Goal: Task Accomplishment & Management: Manage account settings

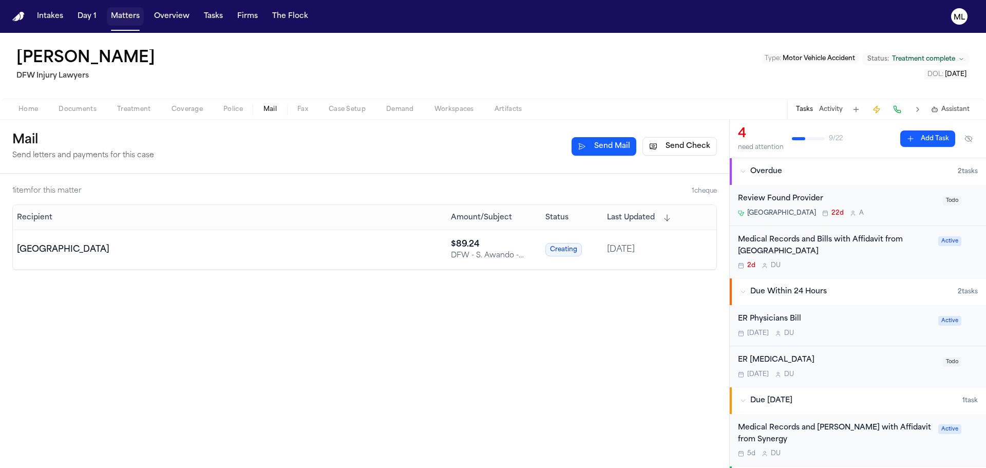
click at [126, 16] on button "Matters" at bounding box center [125, 16] width 37 height 18
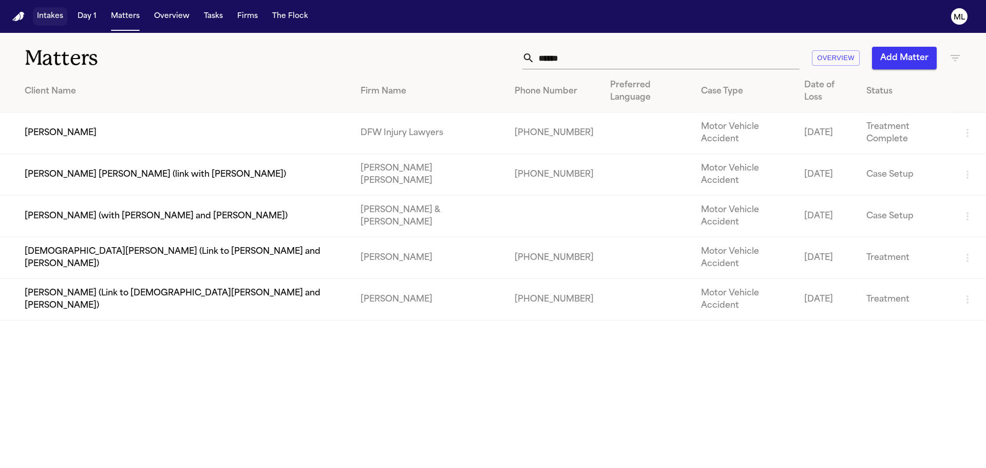
click at [53, 18] on button "Intakes" at bounding box center [50, 16] width 34 height 18
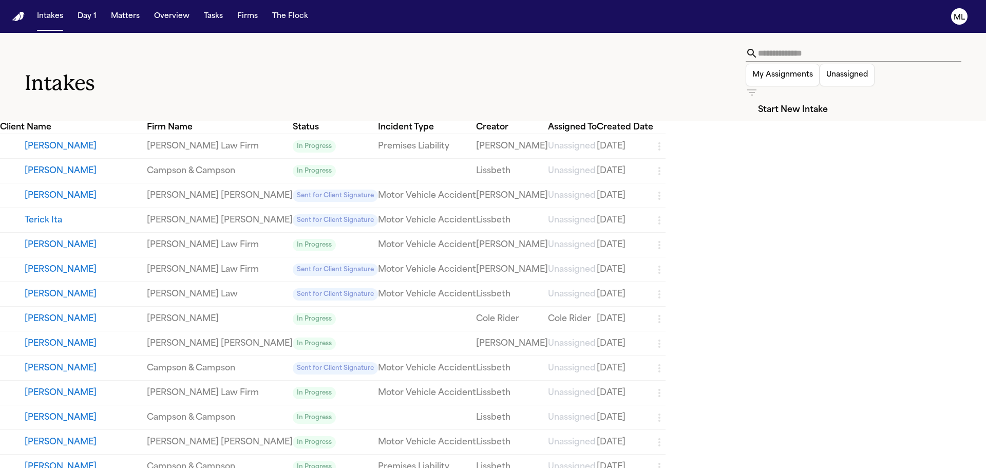
click at [90, 140] on button "Linda Gabriele" at bounding box center [86, 146] width 122 height 12
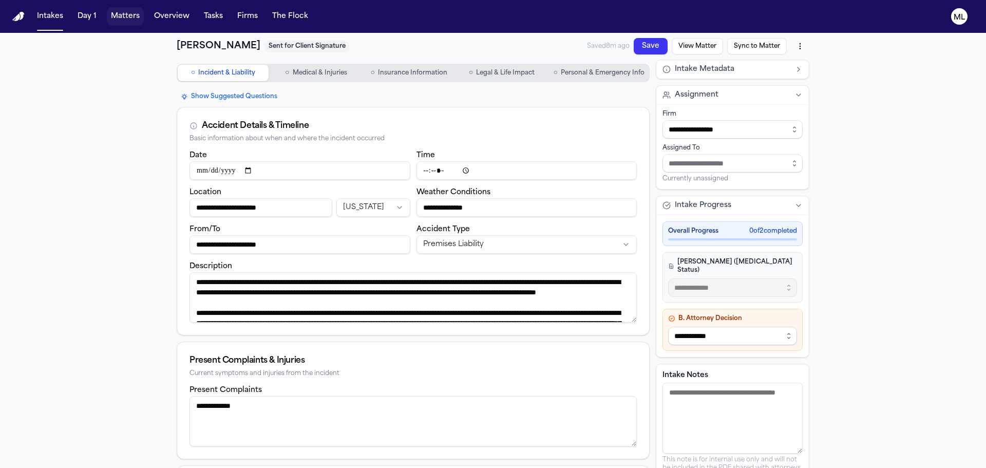
click at [135, 14] on button "Matters" at bounding box center [125, 16] width 37 height 18
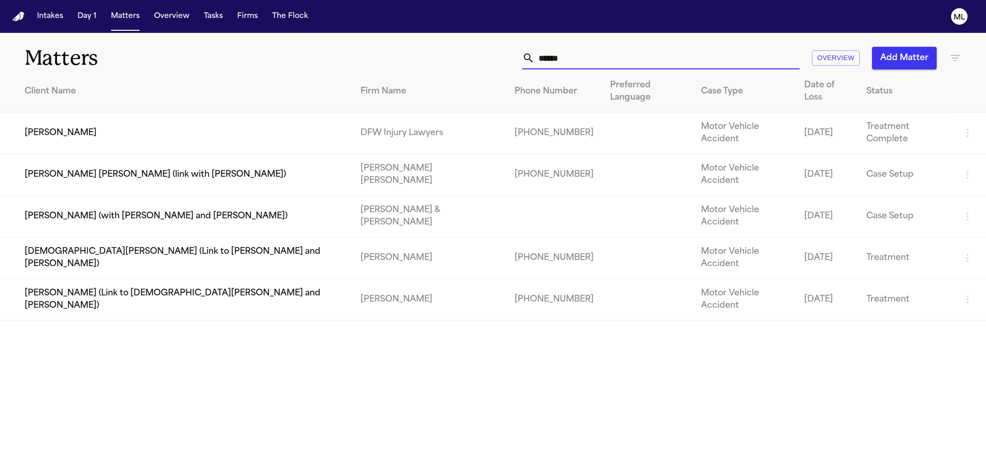
drag, startPoint x: 602, startPoint y: 61, endPoint x: 468, endPoint y: 52, distance: 133.8
click at [475, 63] on div "****** Overview Add Matter" at bounding box center [629, 58] width 664 height 23
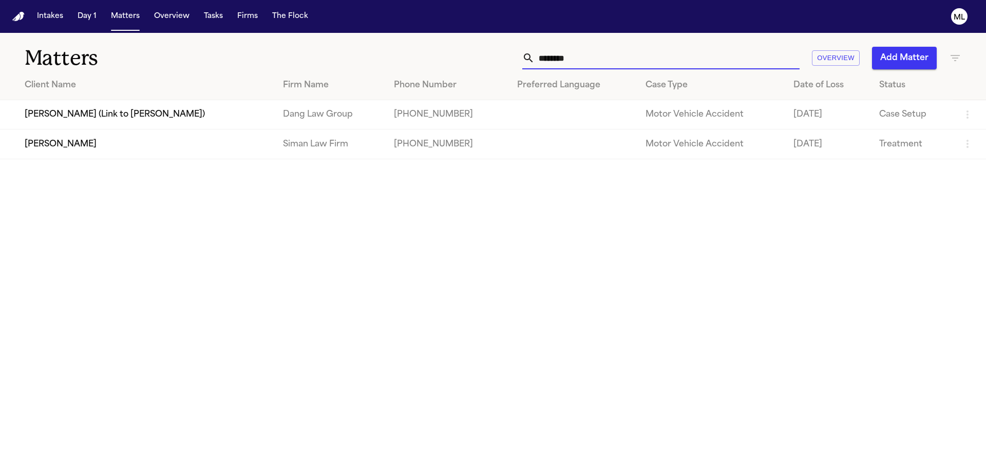
type input "********"
click at [153, 146] on td "[PERSON_NAME]" at bounding box center [137, 143] width 275 height 29
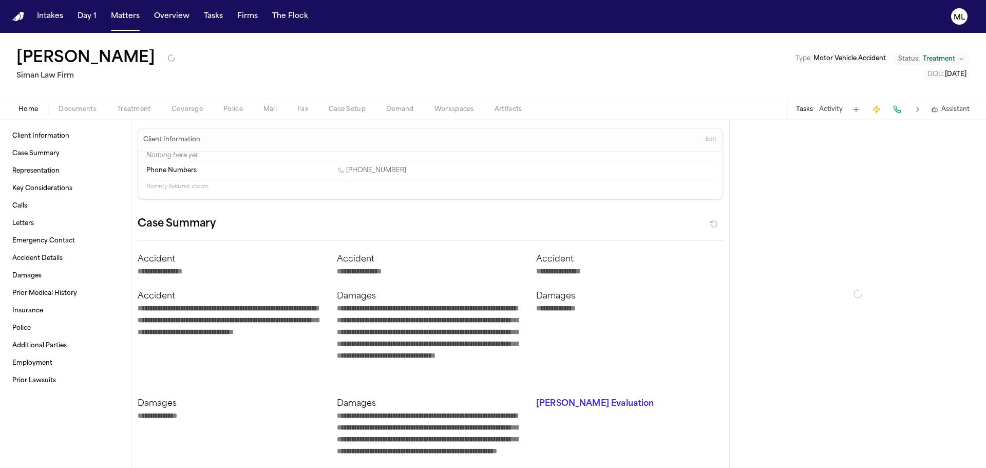
type textarea "*"
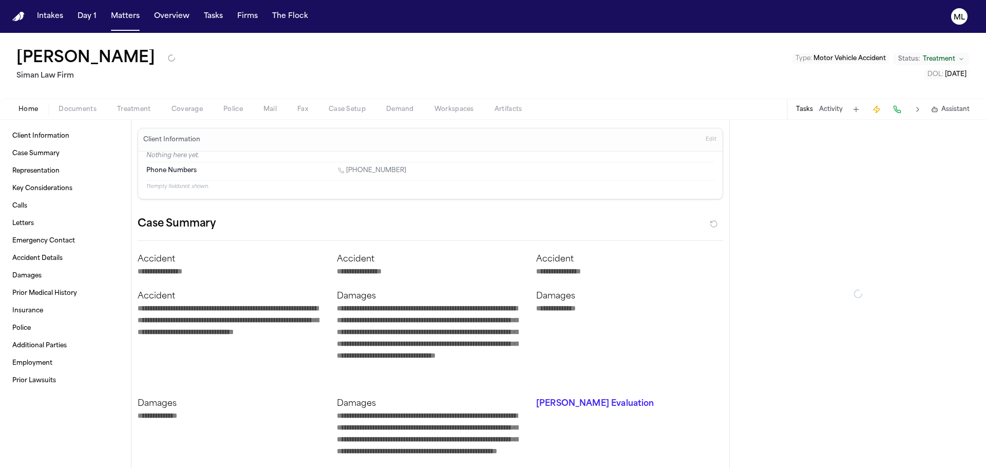
type textarea "*"
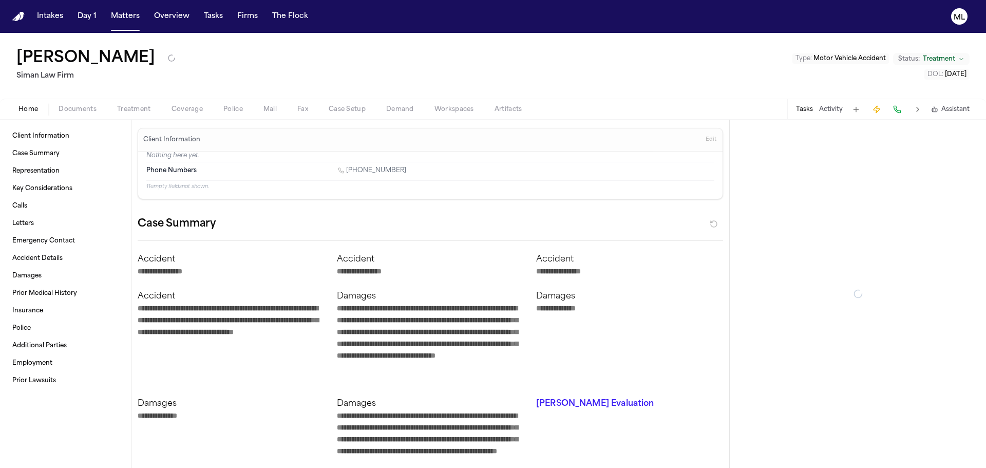
type textarea "*"
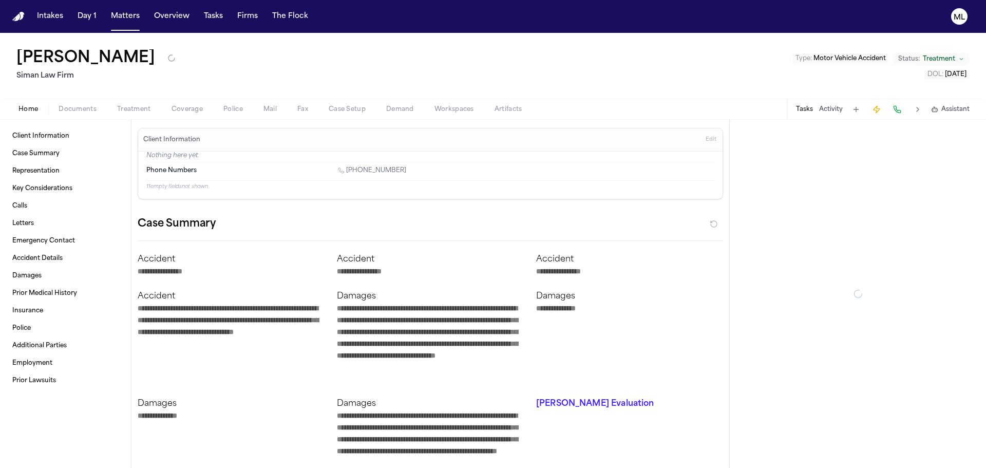
type textarea "*"
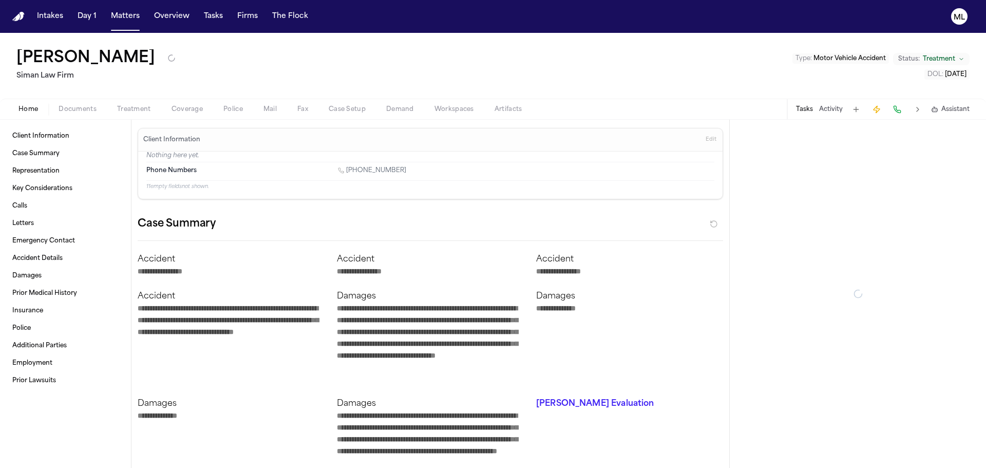
type textarea "*"
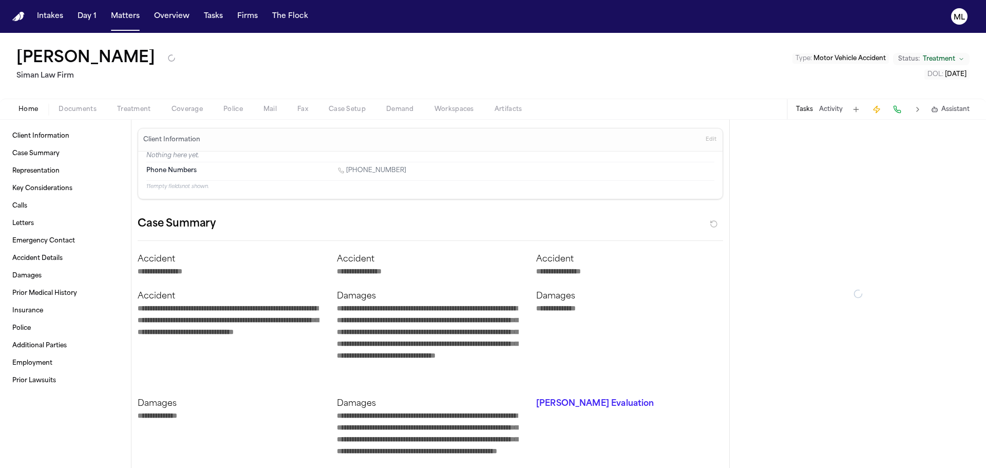
type textarea "*"
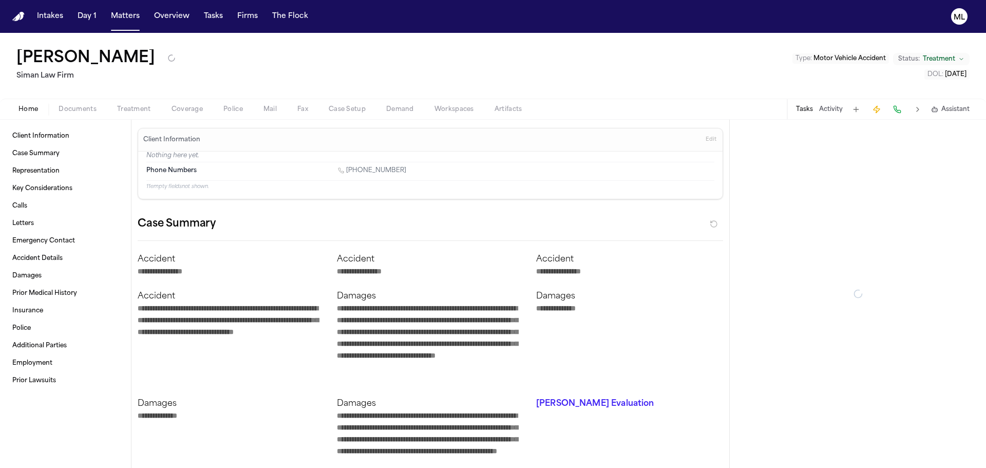
type textarea "*"
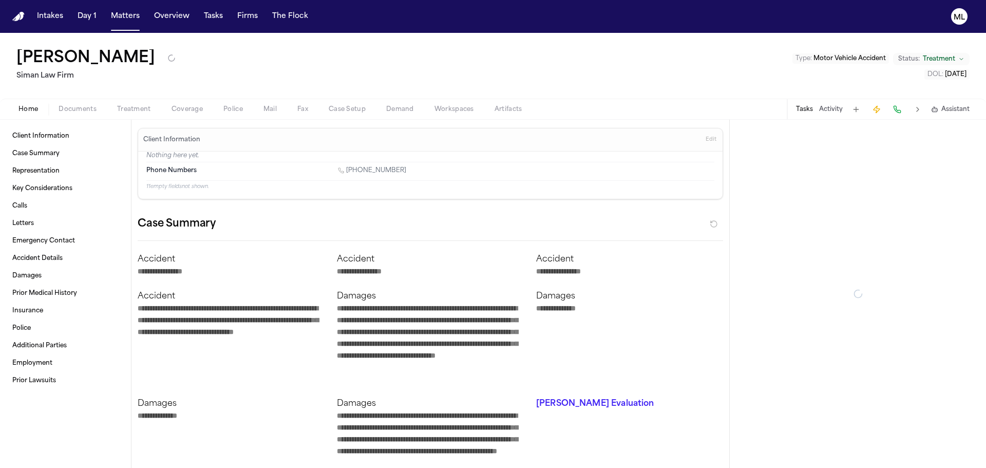
type textarea "*"
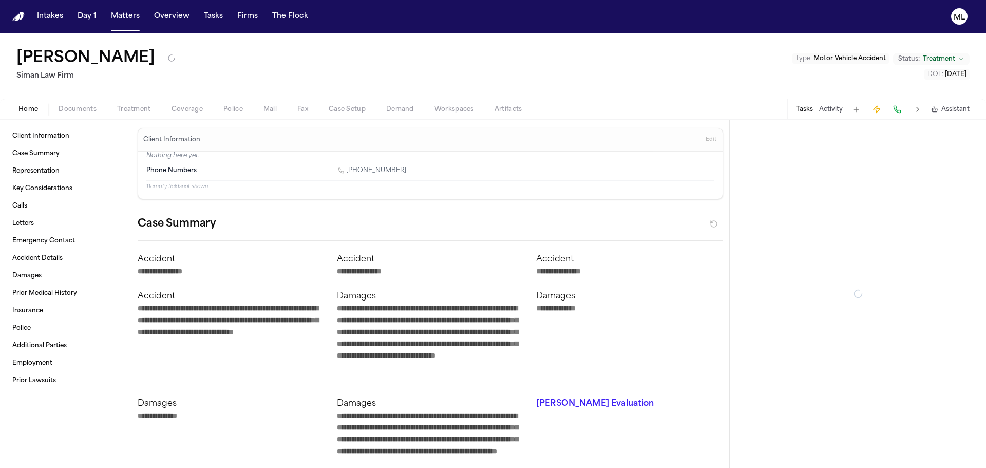
type textarea "*"
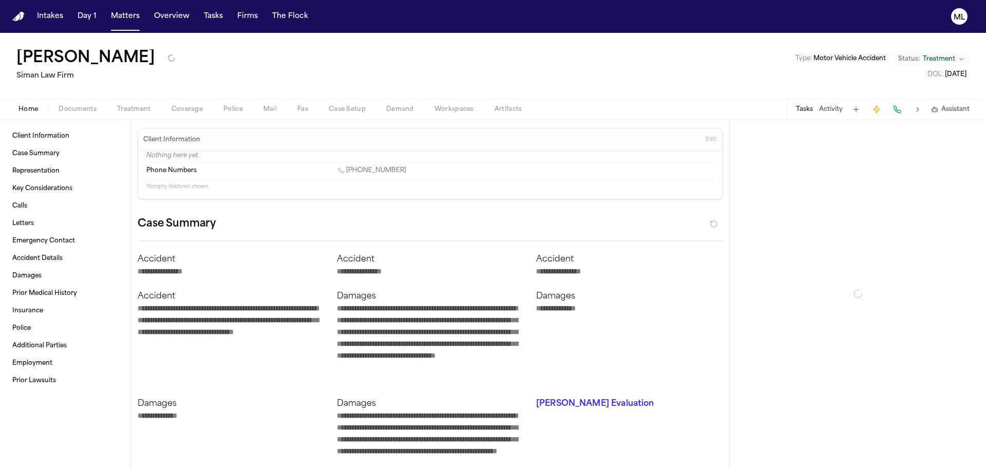
type textarea "*"
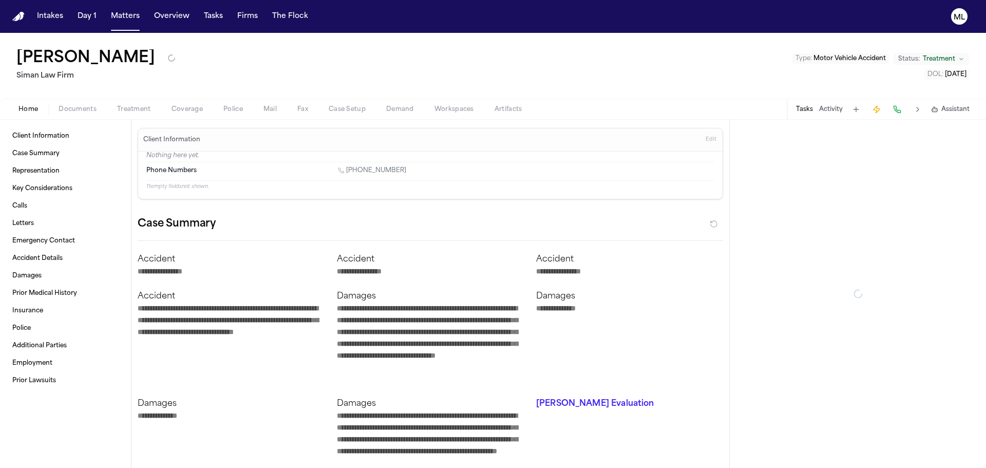
type textarea "*"
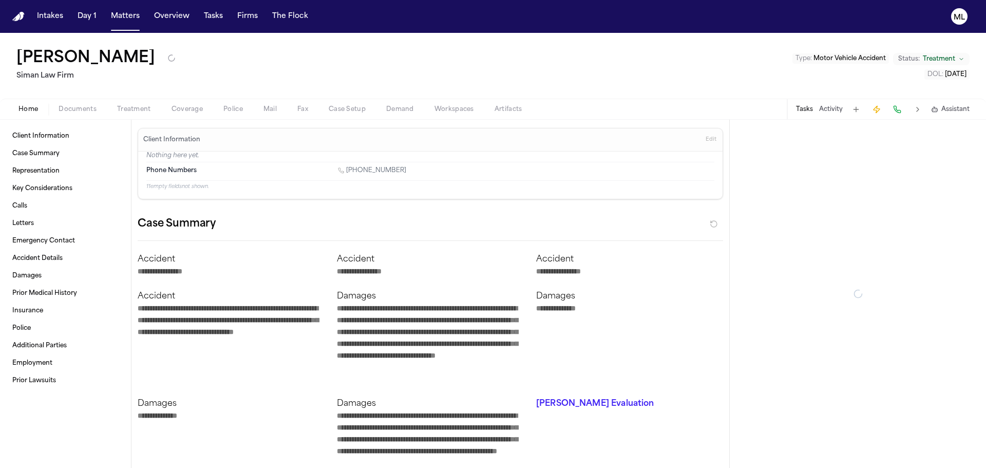
type textarea "*"
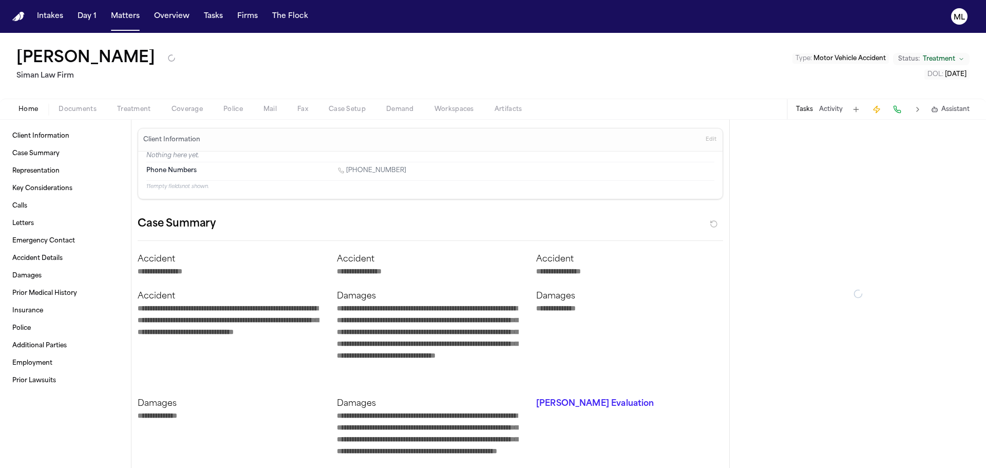
type textarea "*"
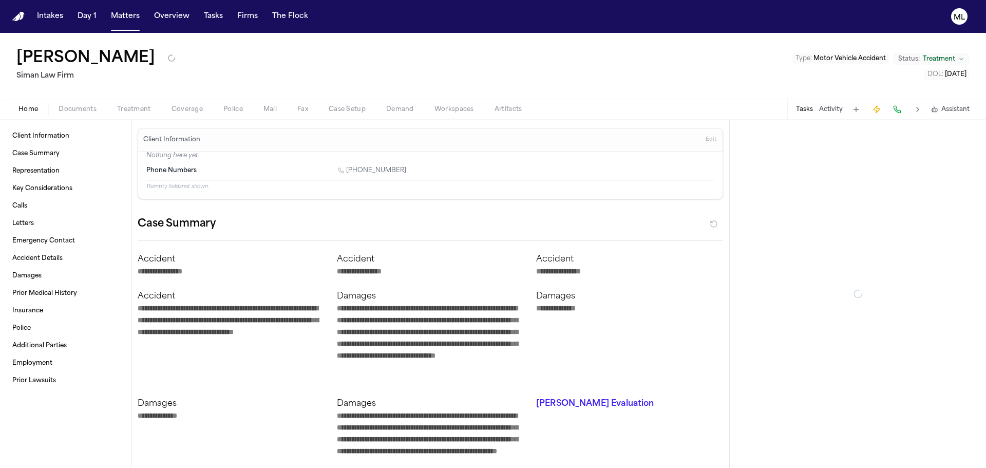
type textarea "*"
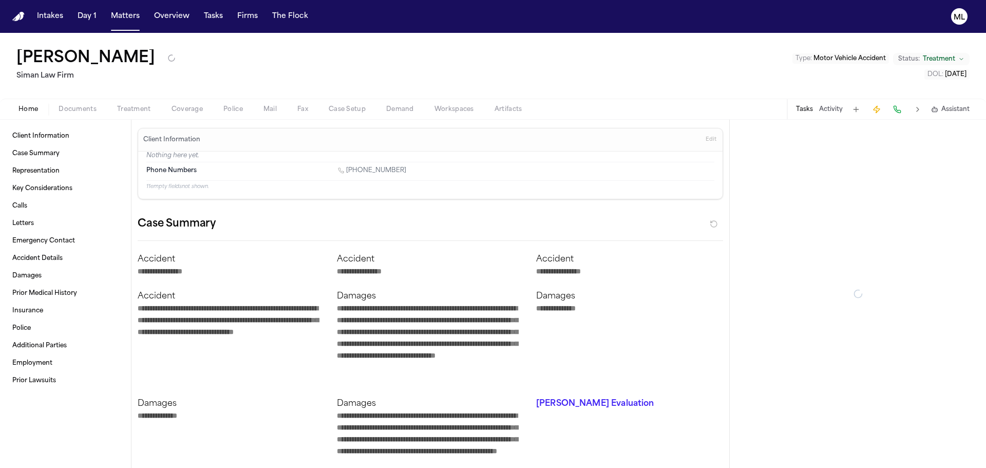
type textarea "*"
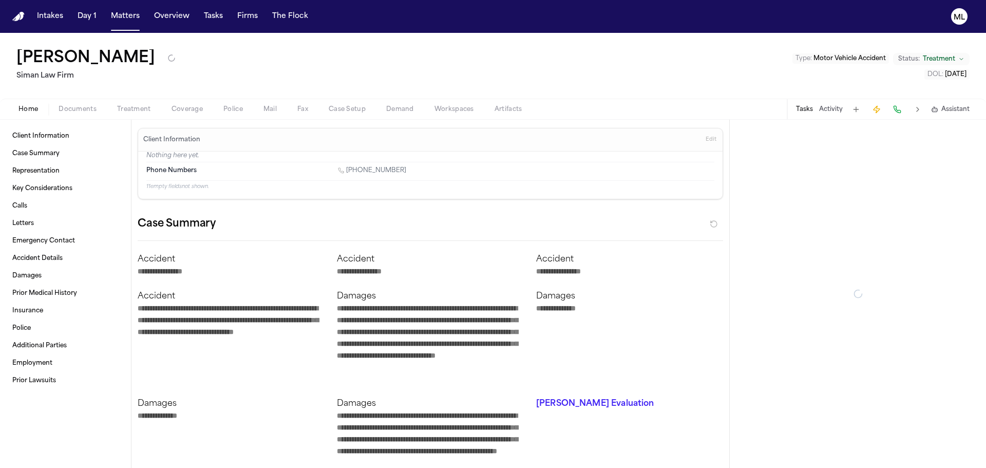
type textarea "*"
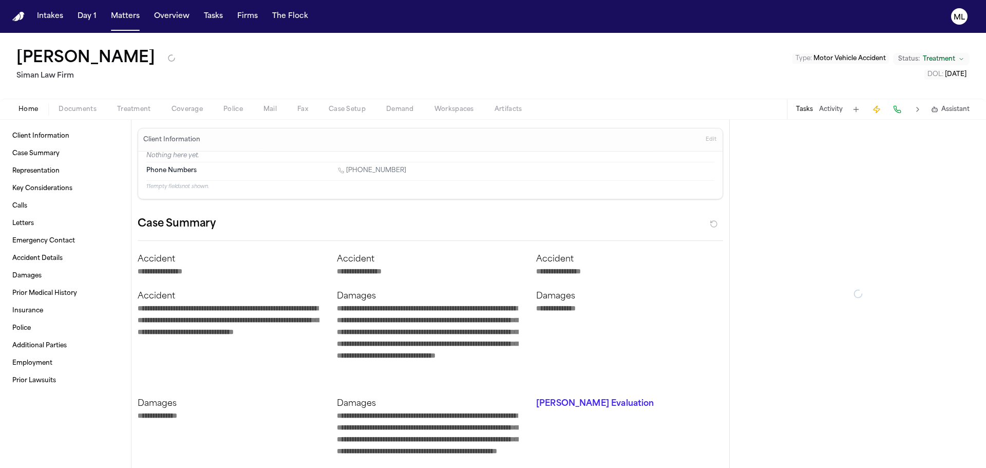
type textarea "*"
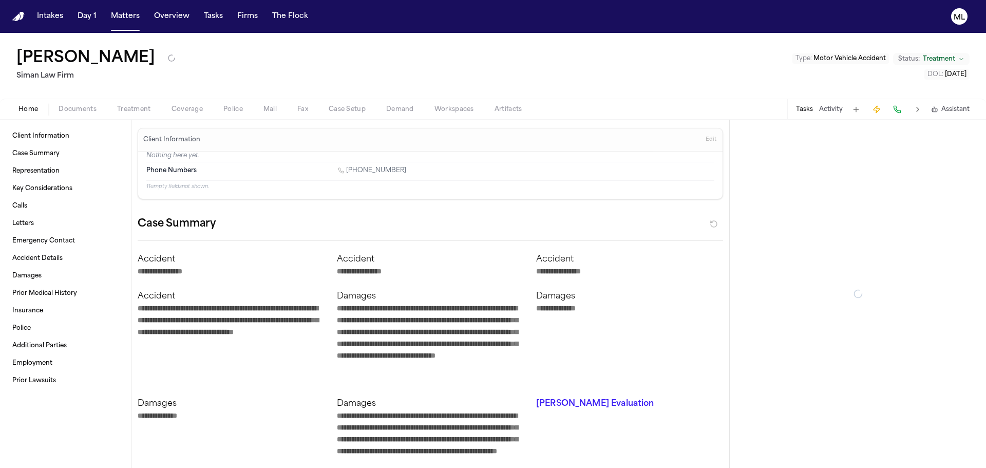
type textarea "*"
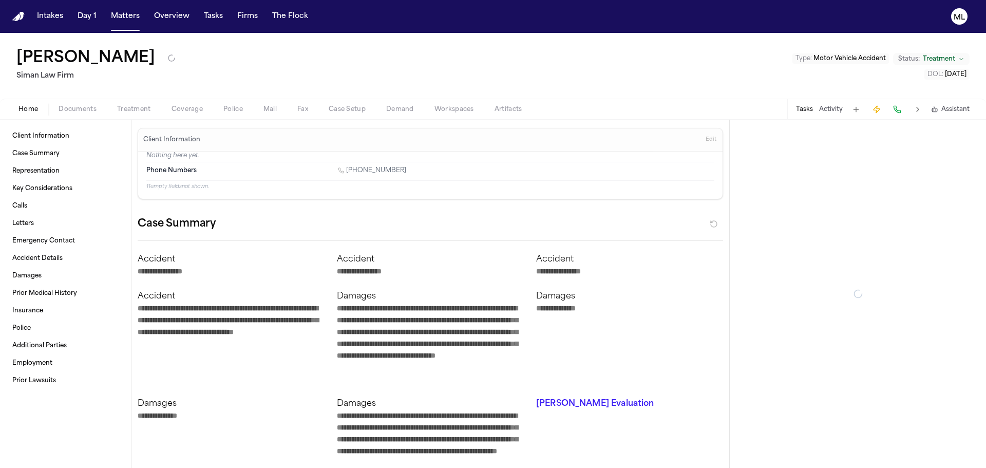
type textarea "*"
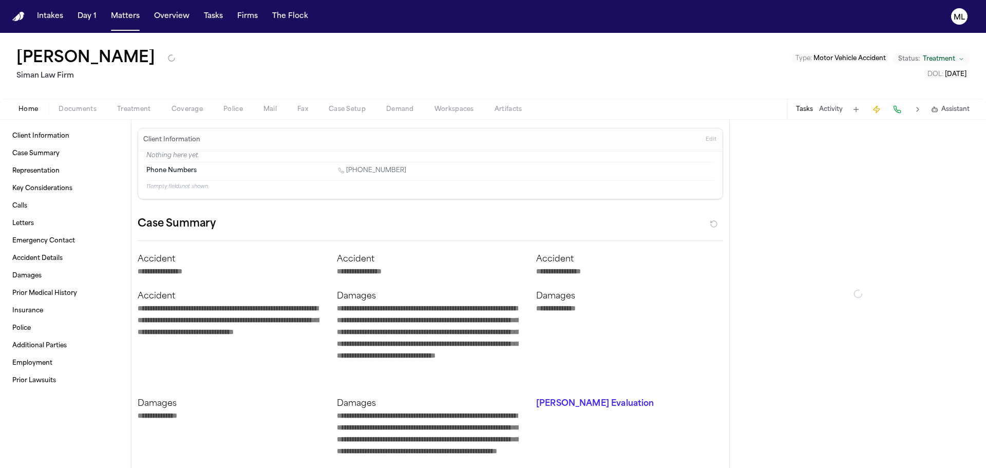
type textarea "*"
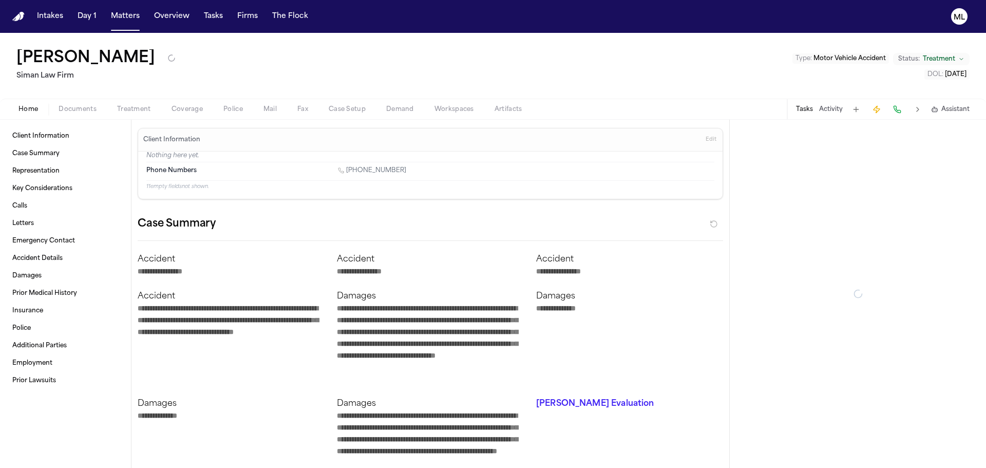
type textarea "*"
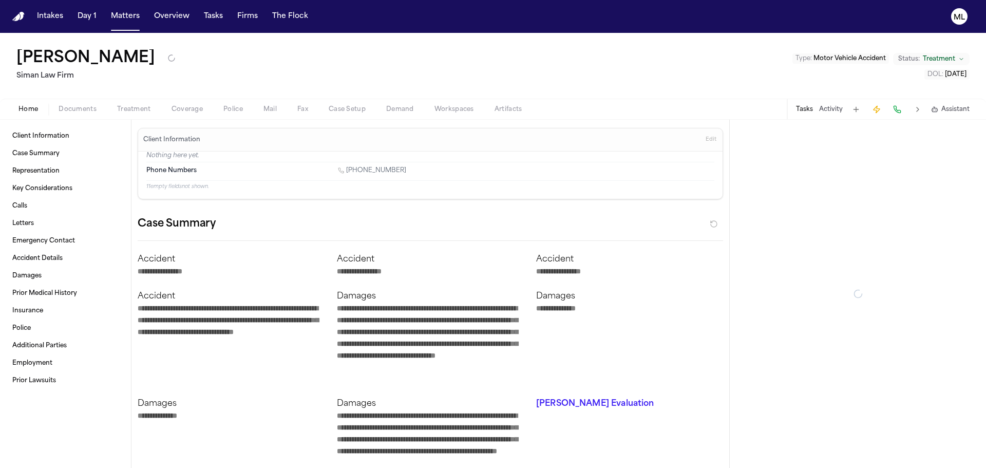
type textarea "*"
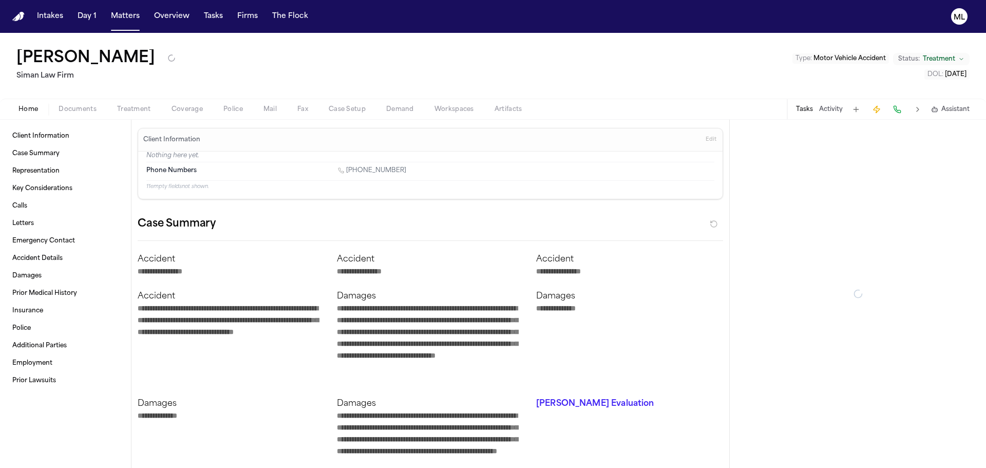
type textarea "*"
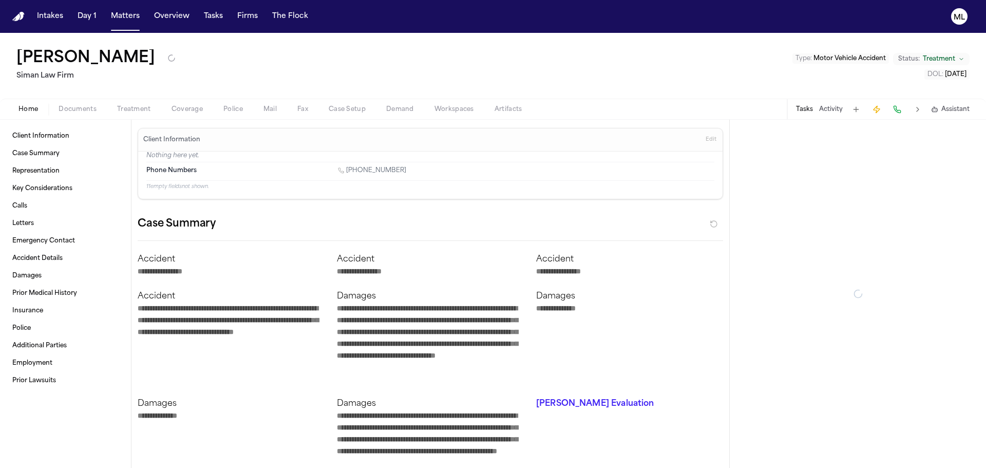
type textarea "*"
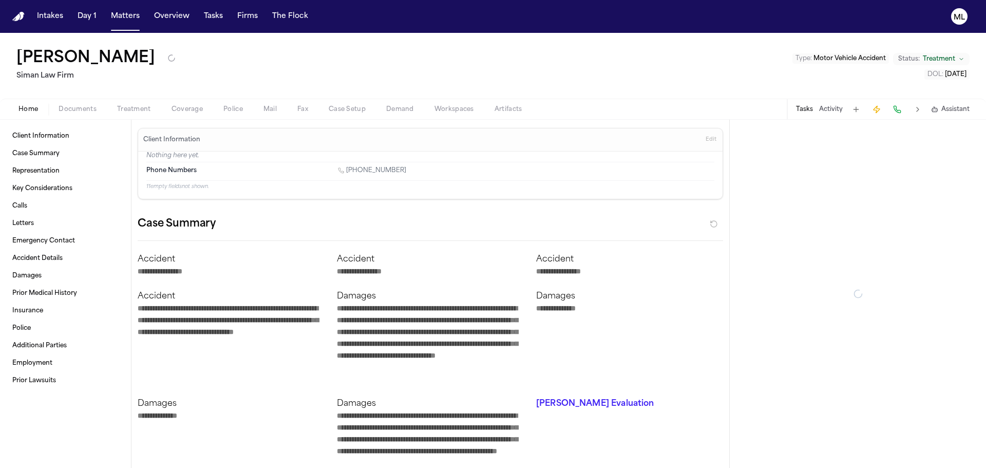
type textarea "*"
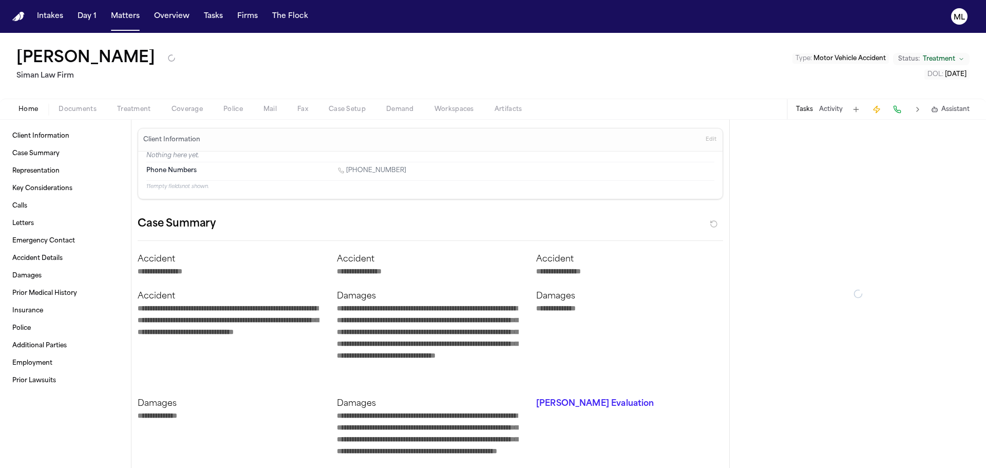
type textarea "*"
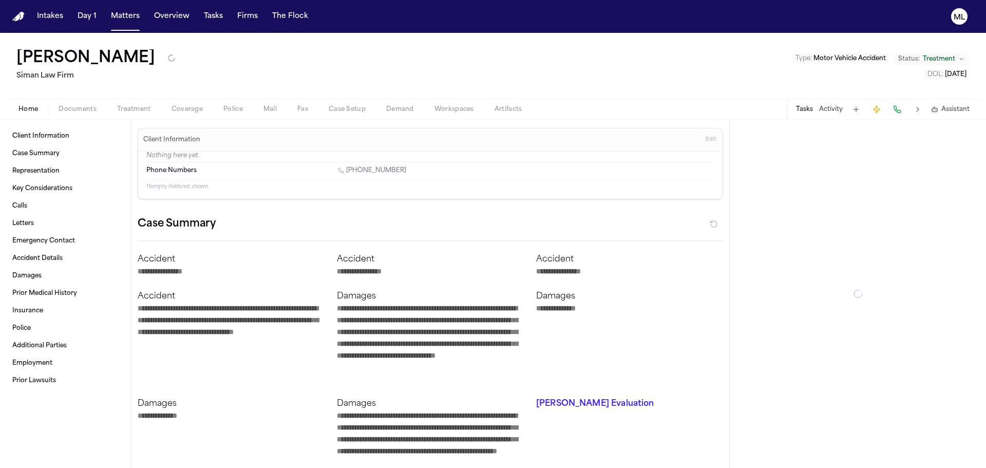
type textarea "*"
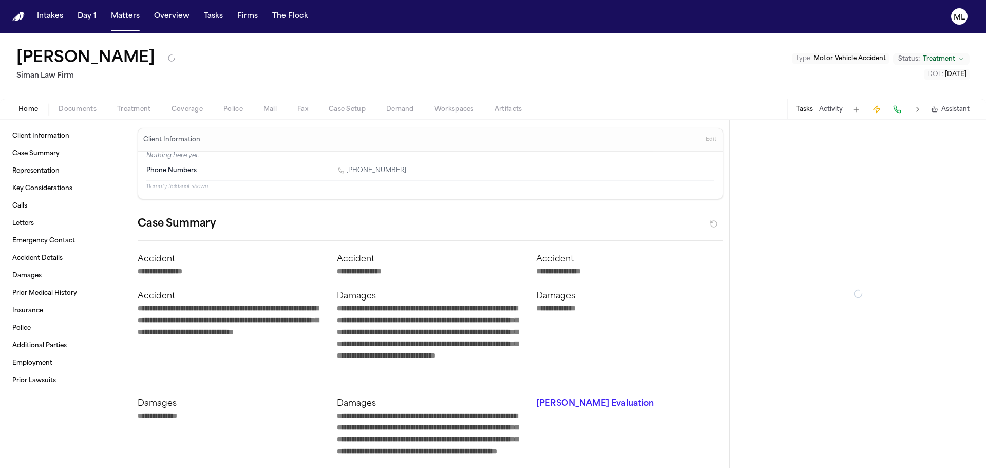
type textarea "*"
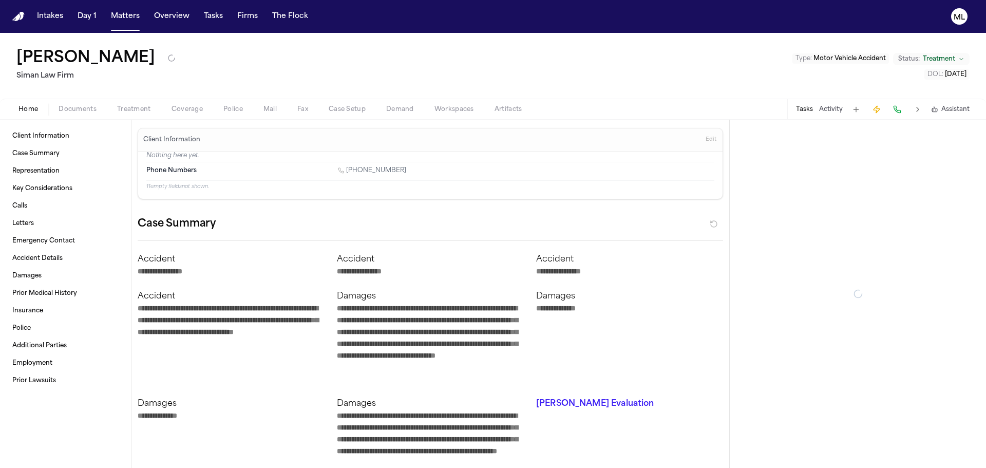
type textarea "*"
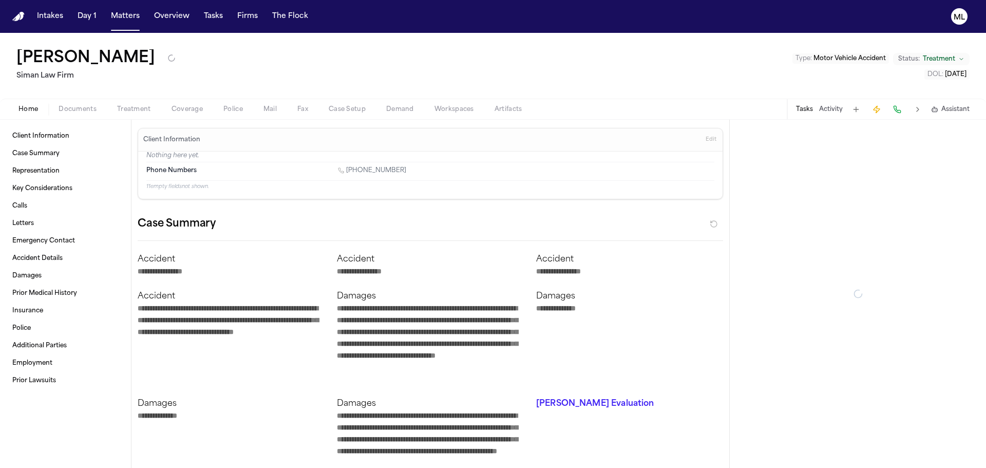
type textarea "*"
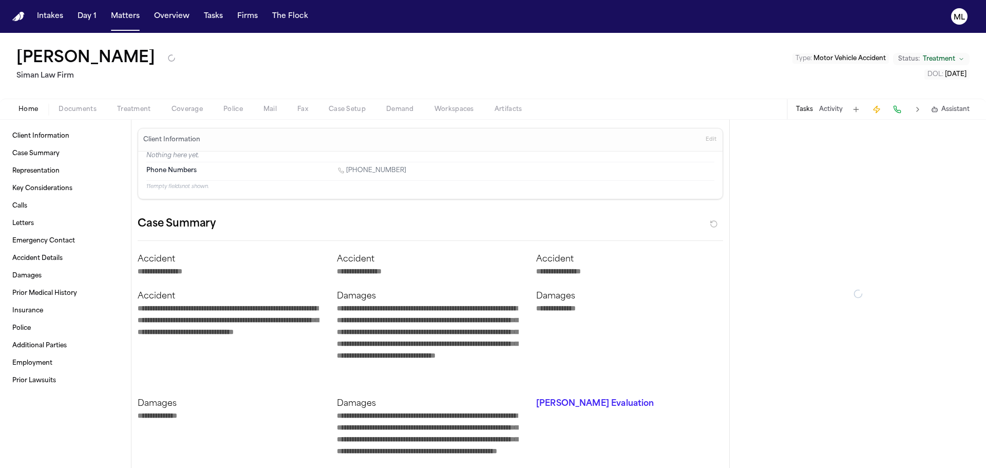
type textarea "*"
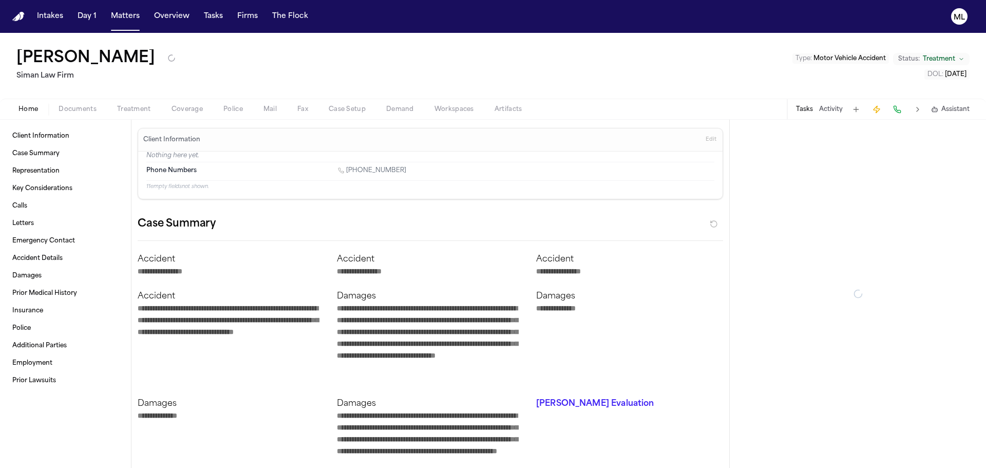
type textarea "*"
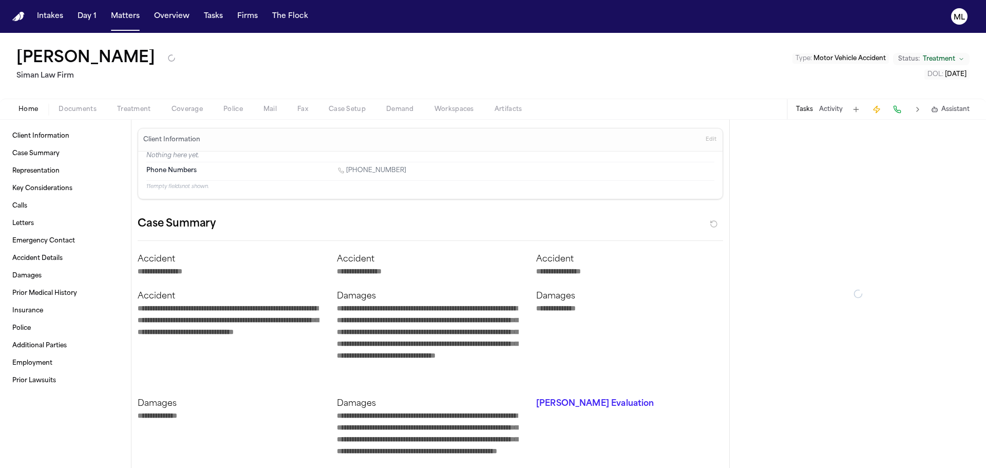
type textarea "*"
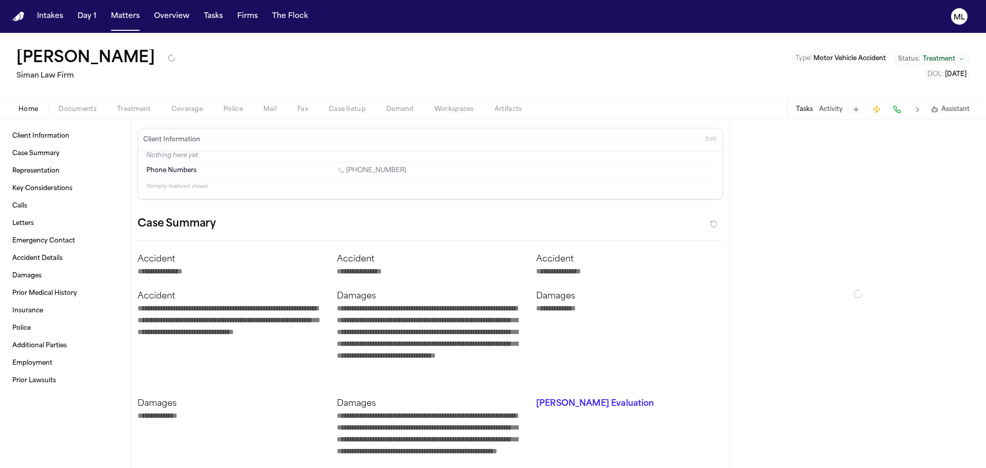
type textarea "*"
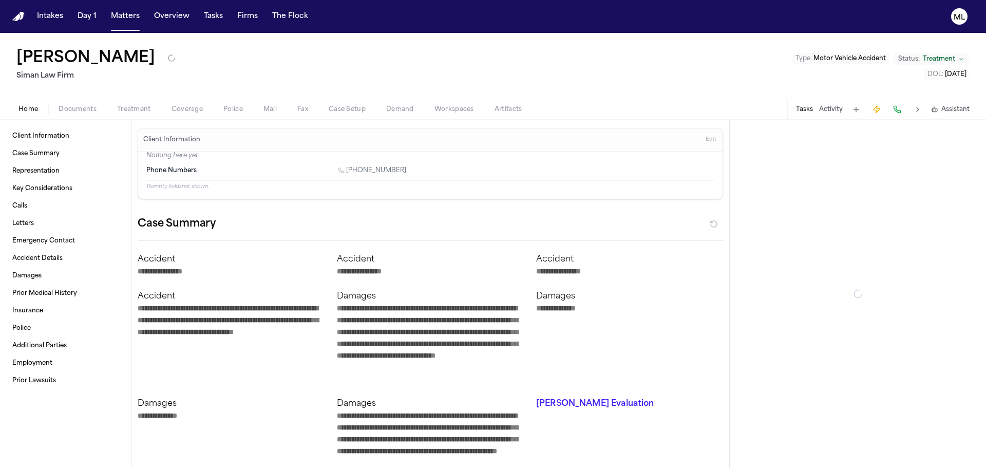
type textarea "*"
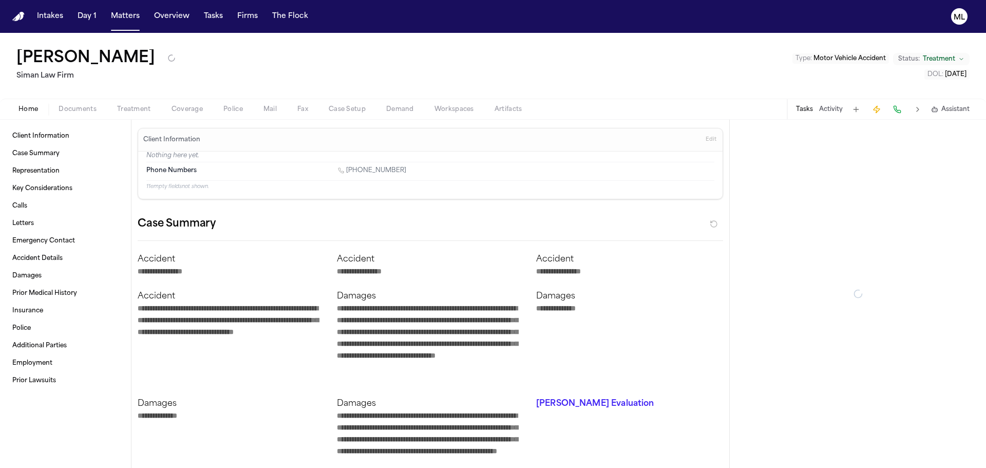
type textarea "*"
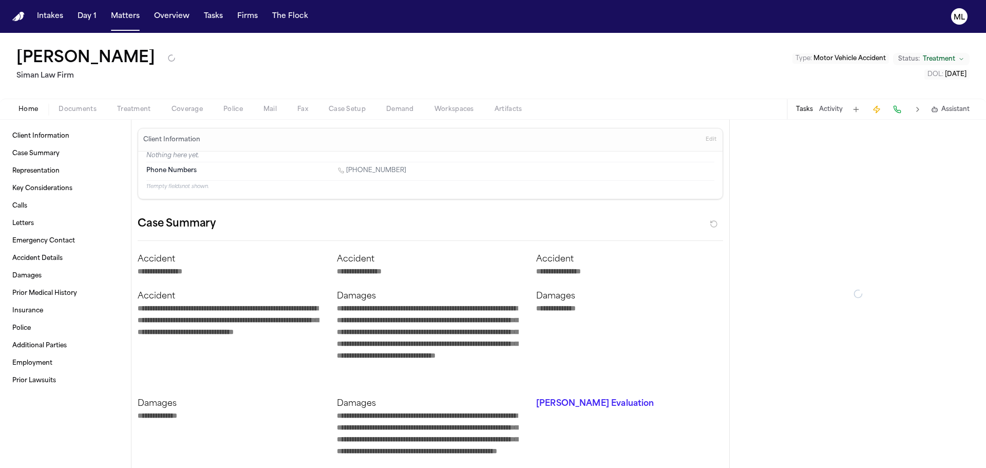
type textarea "*"
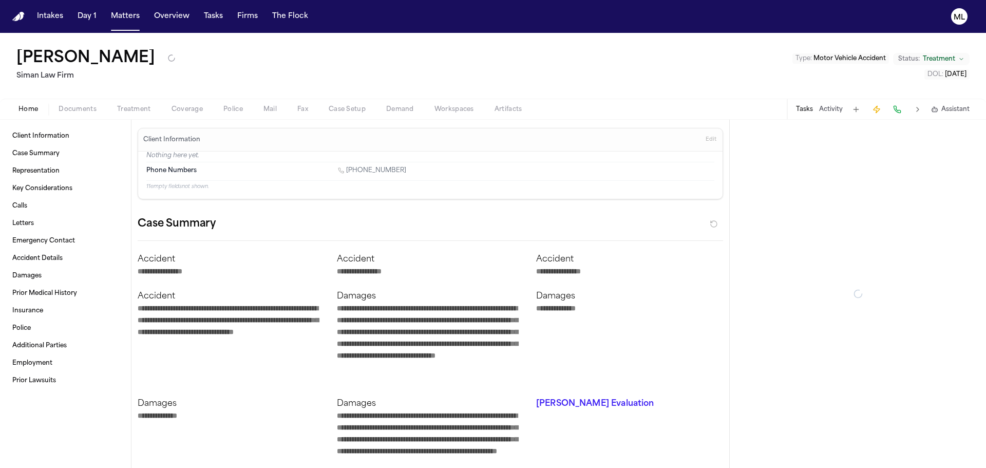
type textarea "*"
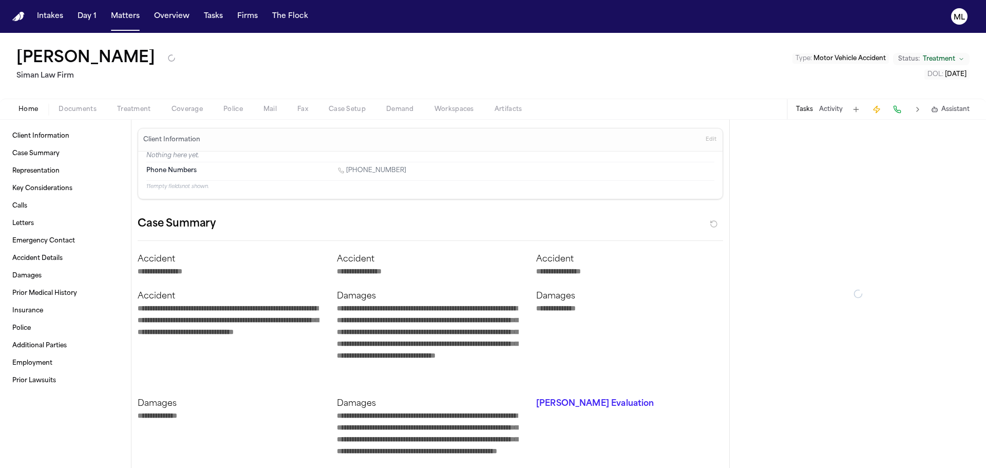
type textarea "*"
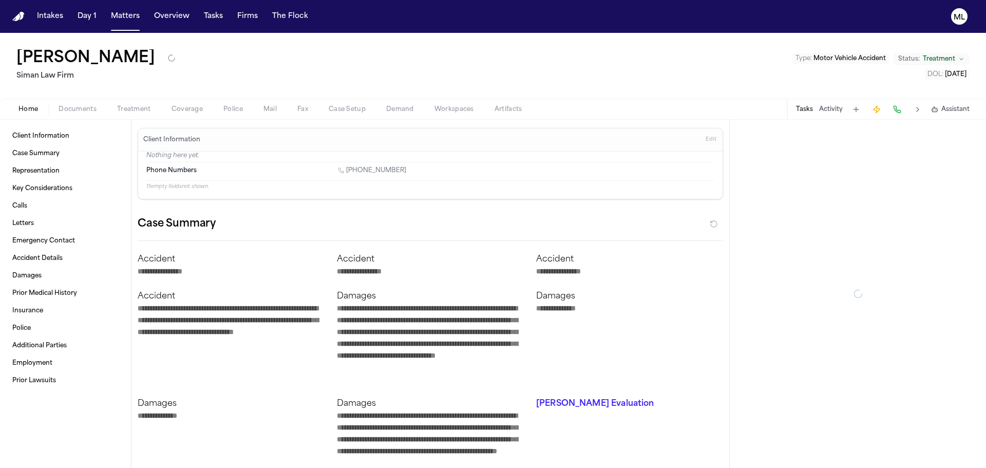
type textarea "*"
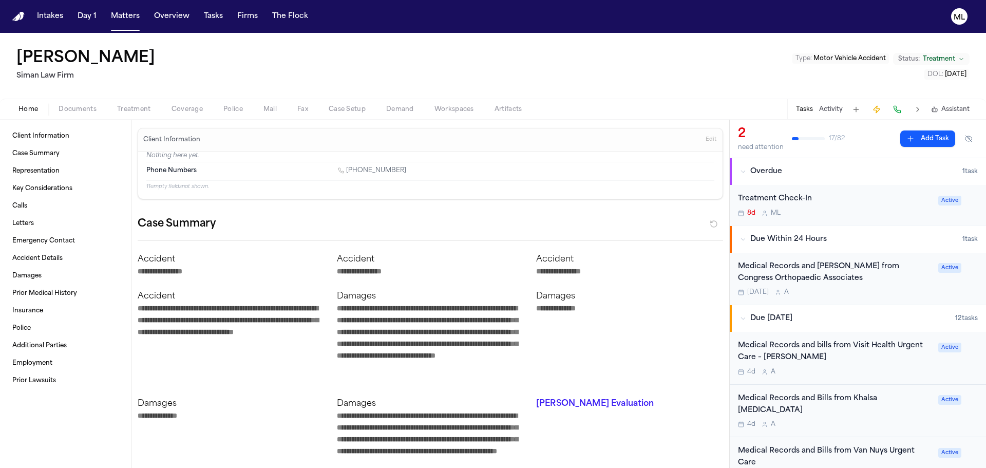
click at [89, 111] on span "Documents" at bounding box center [78, 109] width 38 height 8
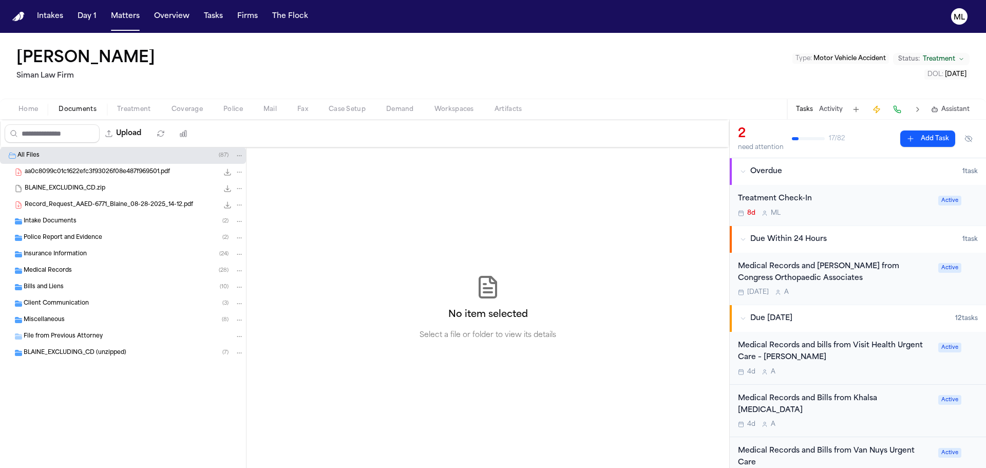
click at [84, 255] on span "Insurance Information" at bounding box center [55, 254] width 63 height 9
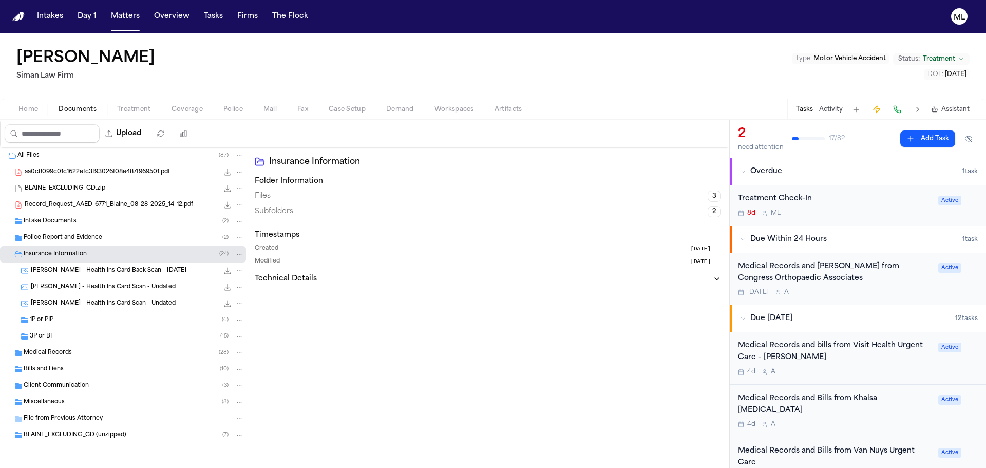
click at [54, 220] on span "Intake Documents" at bounding box center [50, 221] width 53 height 9
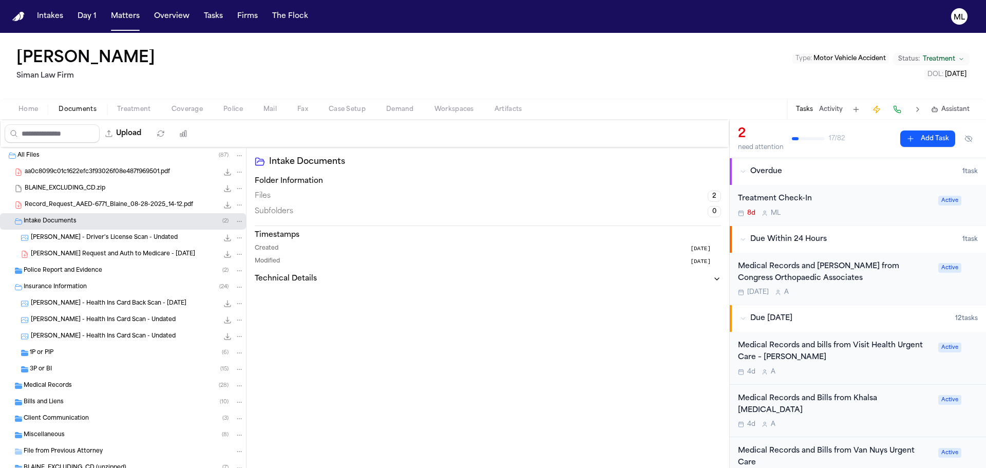
click at [123, 237] on span "R. Blaine - Driver's License Scan - Undated" at bounding box center [104, 238] width 147 height 9
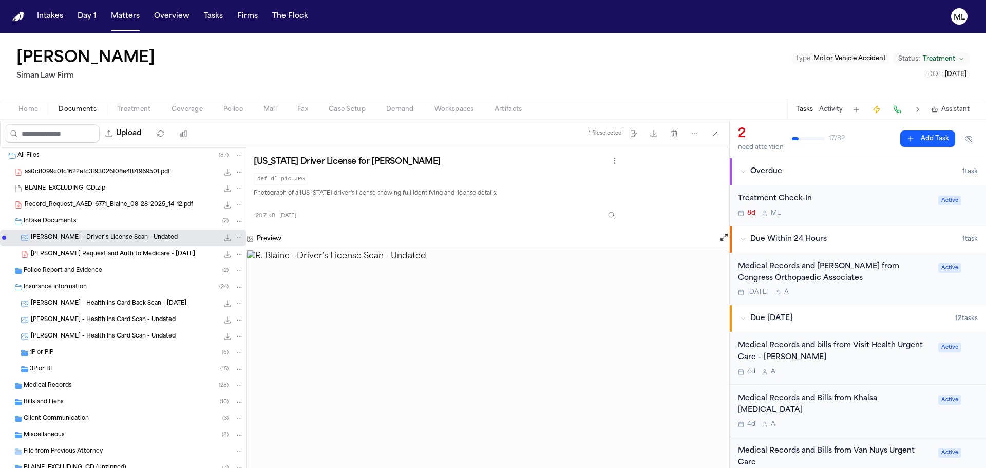
click at [146, 256] on span "R. Blaine - Lien Request and Auth to Medicare - 10.25.24" at bounding box center [113, 254] width 164 height 9
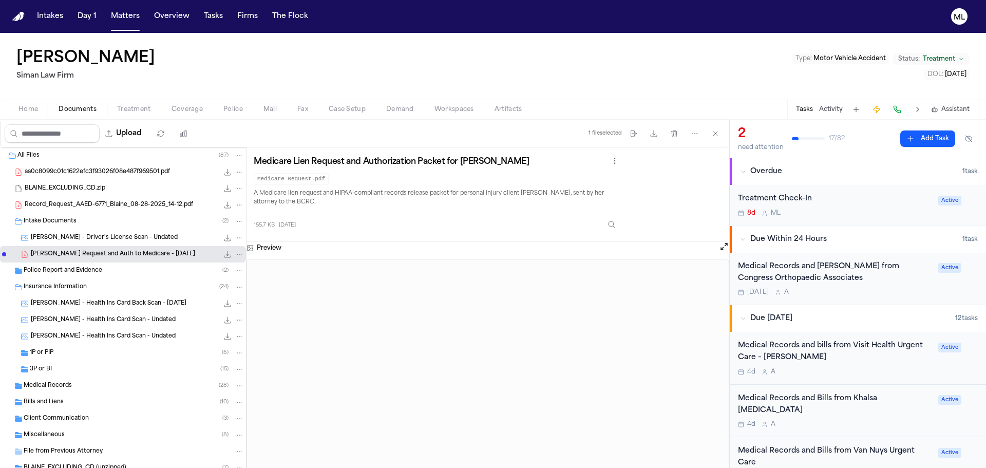
click at [126, 238] on span "R. Blaine - Driver's License Scan - Undated" at bounding box center [104, 238] width 147 height 9
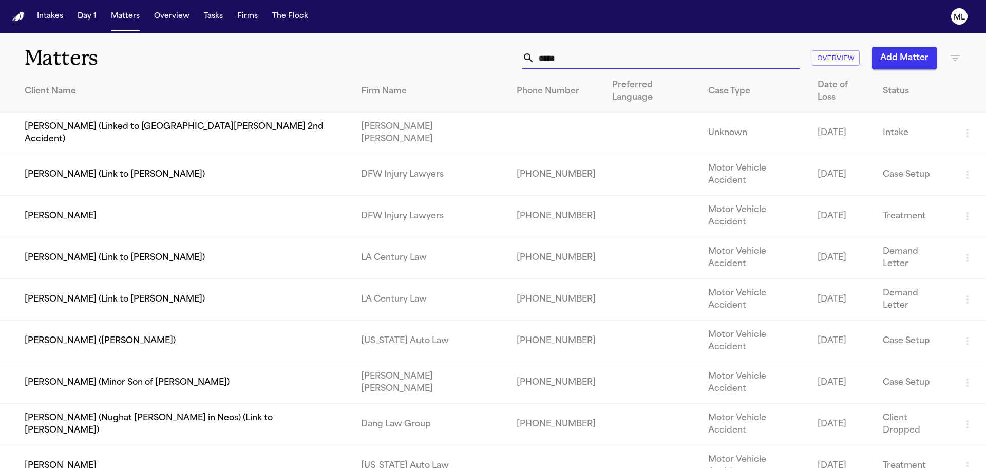
drag, startPoint x: 531, startPoint y: 59, endPoint x: 492, endPoint y: 58, distance: 38.5
click at [492, 58] on div "***** Overview Add Matter" at bounding box center [629, 58] width 664 height 23
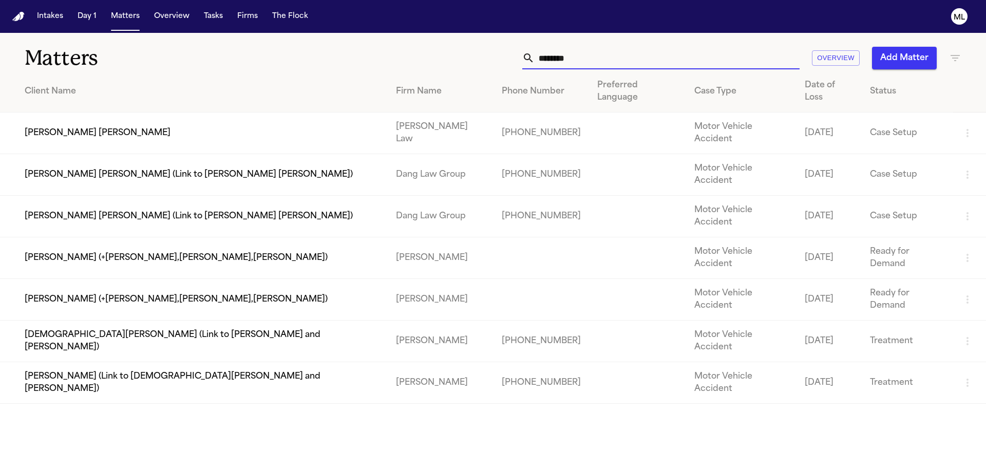
type input "*******"
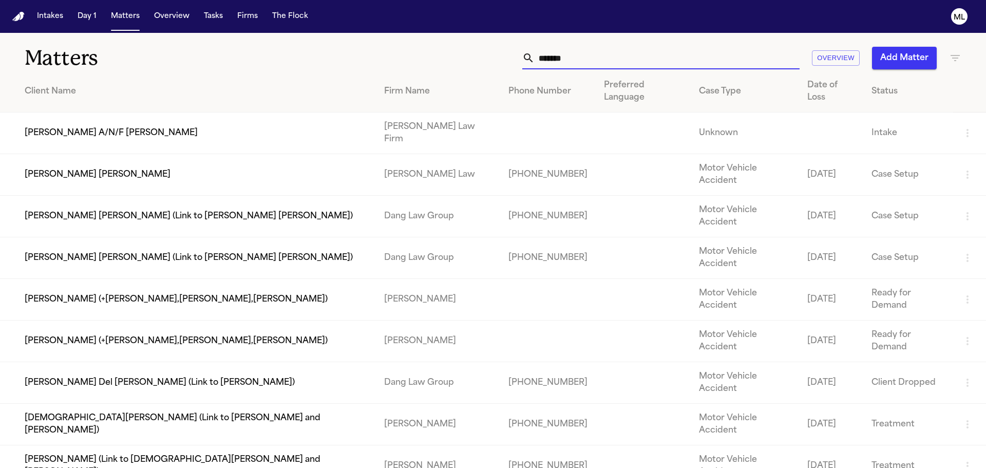
drag, startPoint x: 579, startPoint y: 64, endPoint x: 478, endPoint y: 46, distance: 102.3
click at [478, 46] on div "Matters ******* Overview Add Matter" at bounding box center [493, 52] width 986 height 38
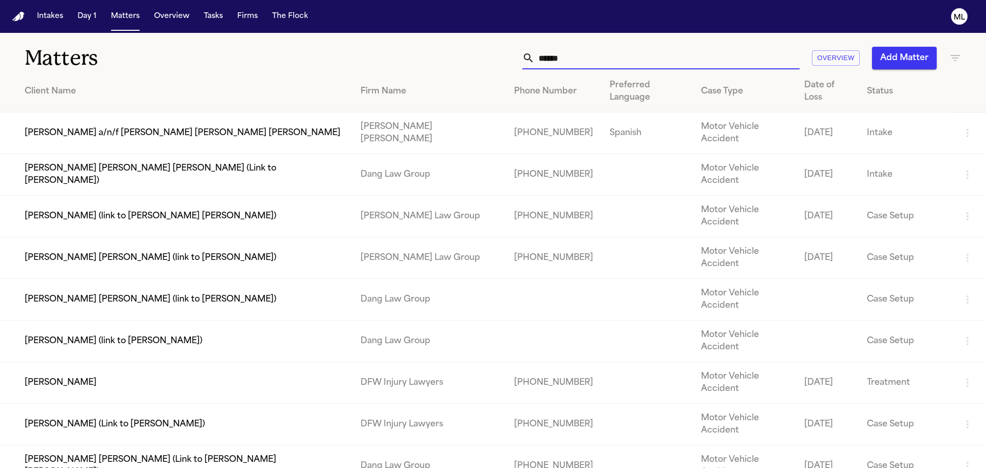
type input "******"
click at [195, 362] on td "[PERSON_NAME]" at bounding box center [176, 383] width 352 height 42
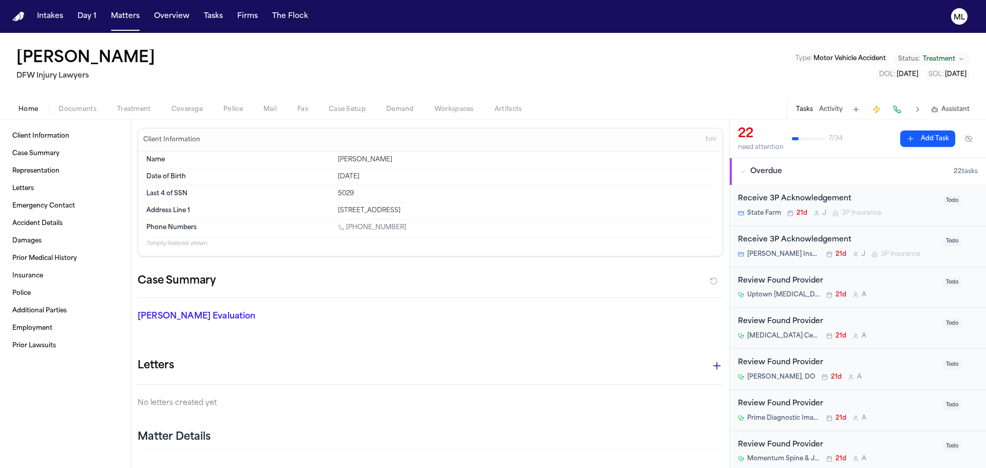
click at [940, 58] on span "Treatment" at bounding box center [939, 59] width 32 height 8
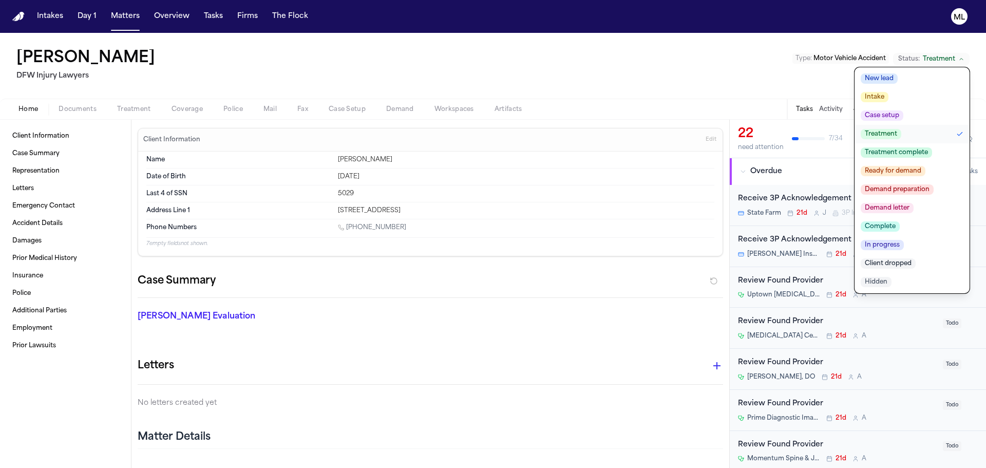
click at [921, 154] on span "Treatment complete" at bounding box center [896, 152] width 71 height 10
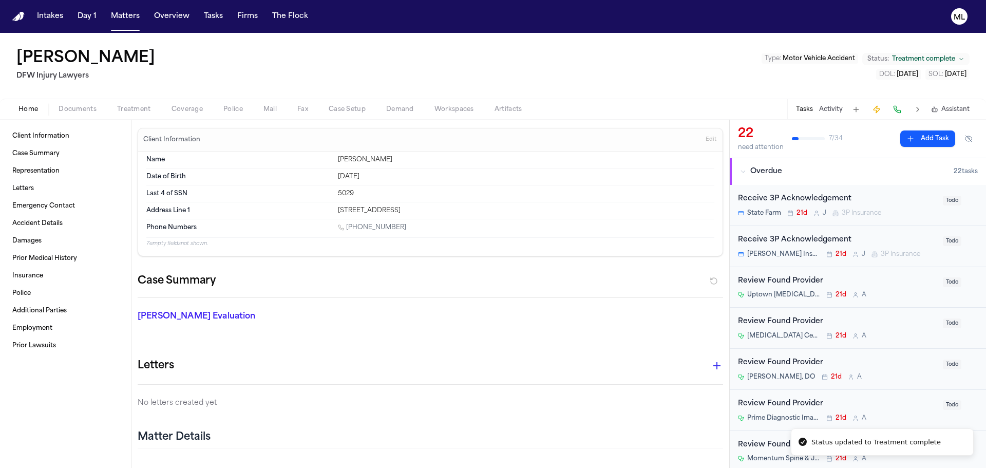
click at [944, 205] on div "Todo" at bounding box center [960, 200] width 35 height 14
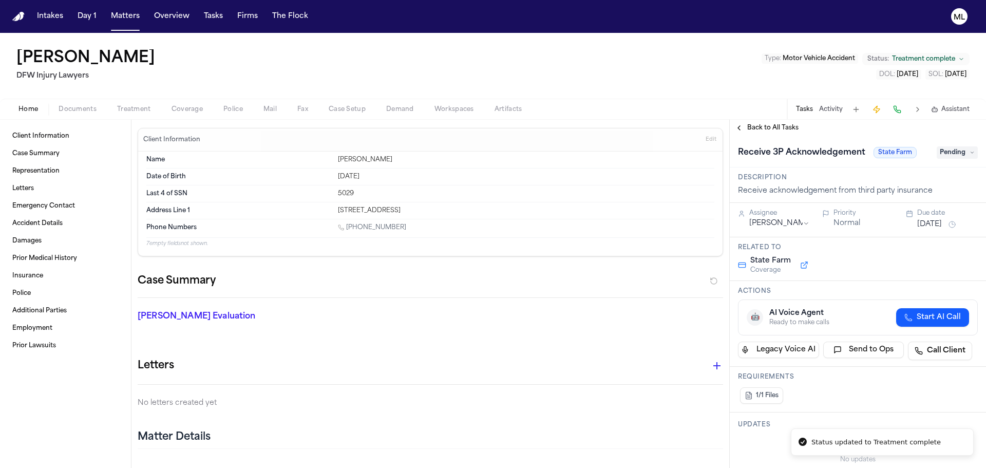
click at [955, 153] on span "Pending" at bounding box center [957, 152] width 41 height 12
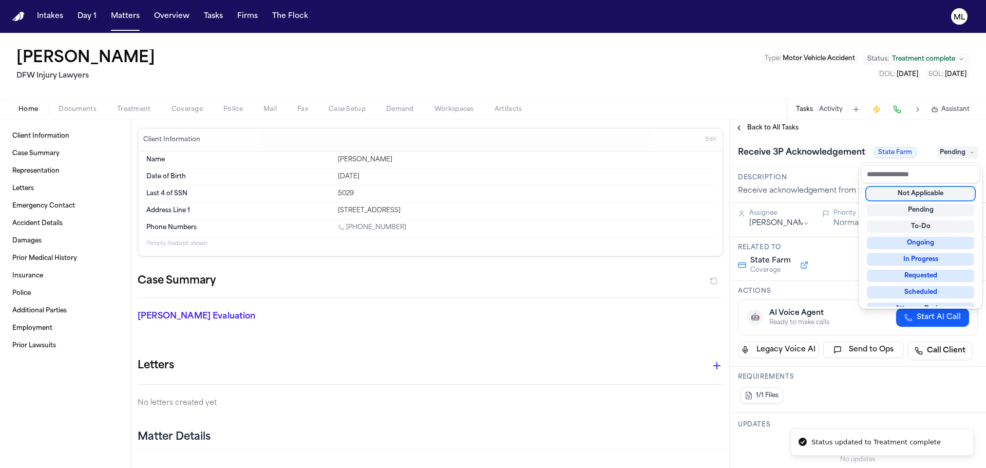
click at [948, 190] on div "Not Applicable" at bounding box center [920, 193] width 107 height 12
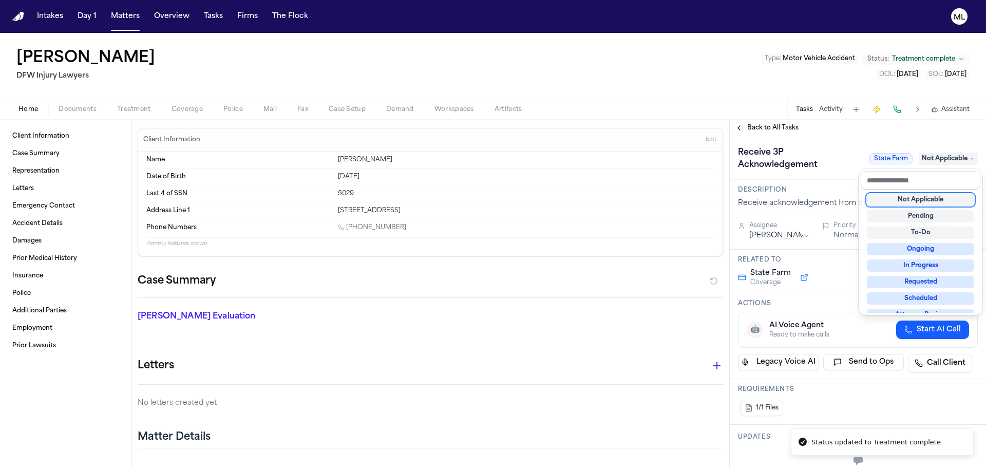
click at [786, 130] on div "**********" at bounding box center [858, 294] width 256 height 348
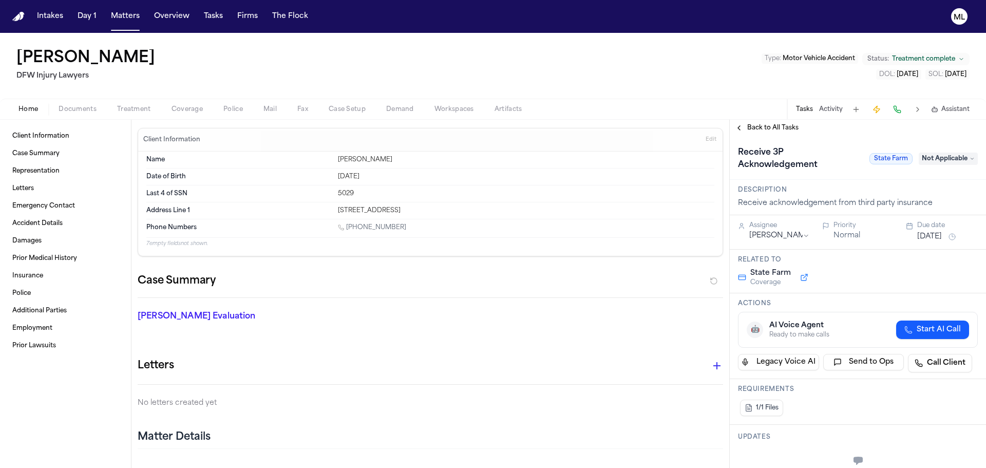
click at [786, 130] on span "Back to All Tasks" at bounding box center [772, 128] width 51 height 8
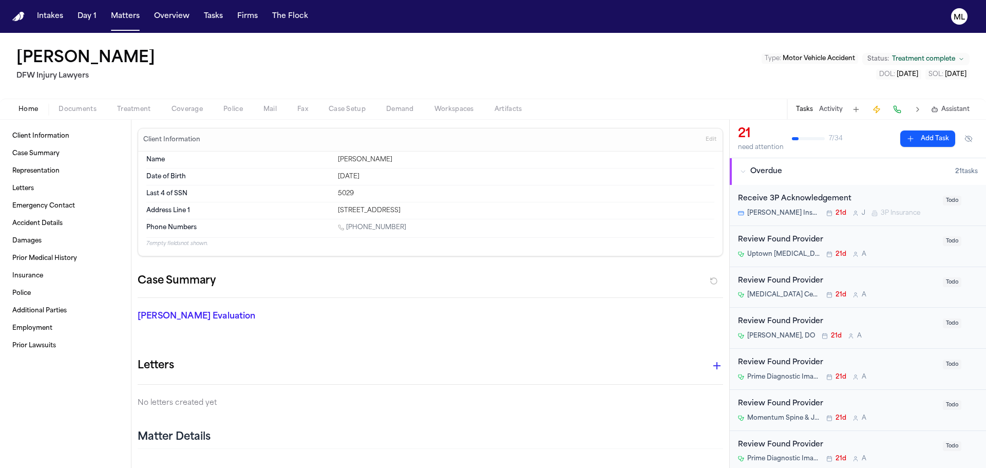
click at [927, 211] on div "[PERSON_NAME] Insurance 21d J 3P Insurance" at bounding box center [837, 213] width 199 height 8
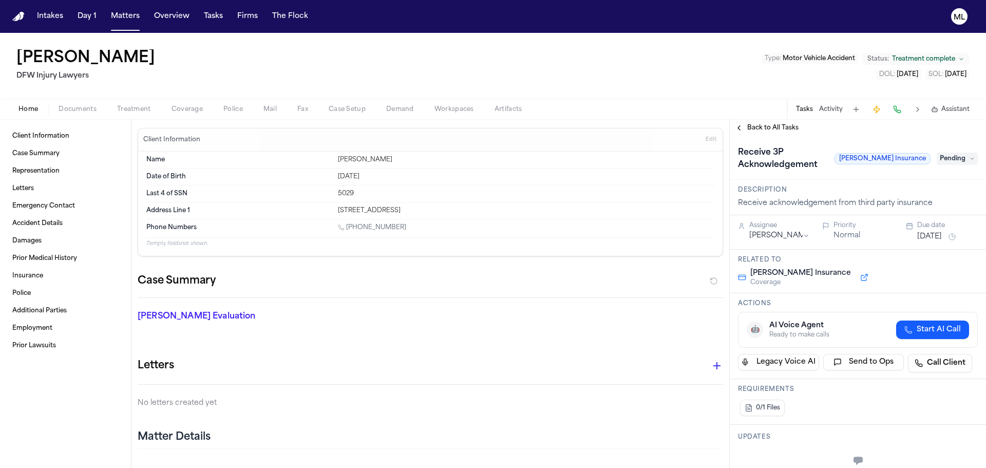
click at [946, 161] on span "Pending" at bounding box center [957, 159] width 41 height 12
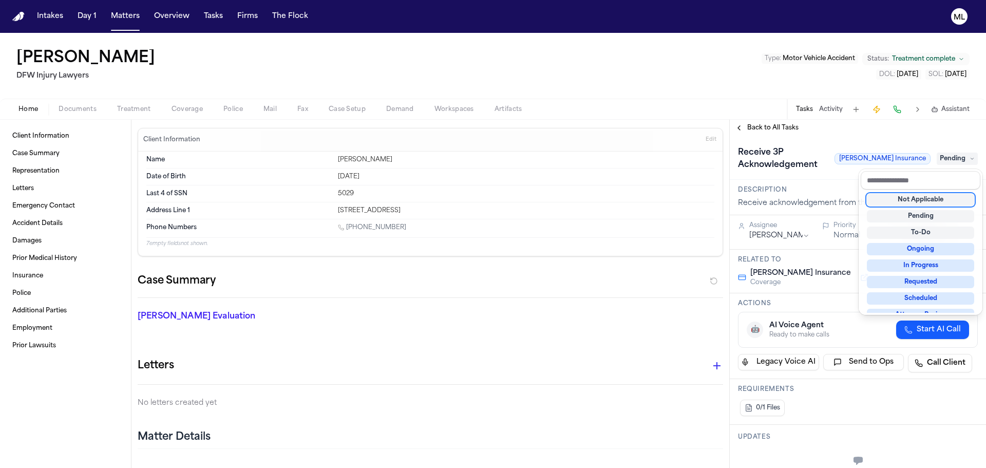
click at [929, 199] on div "Not Applicable" at bounding box center [920, 200] width 107 height 12
click at [769, 132] on div "**********" at bounding box center [858, 294] width 256 height 348
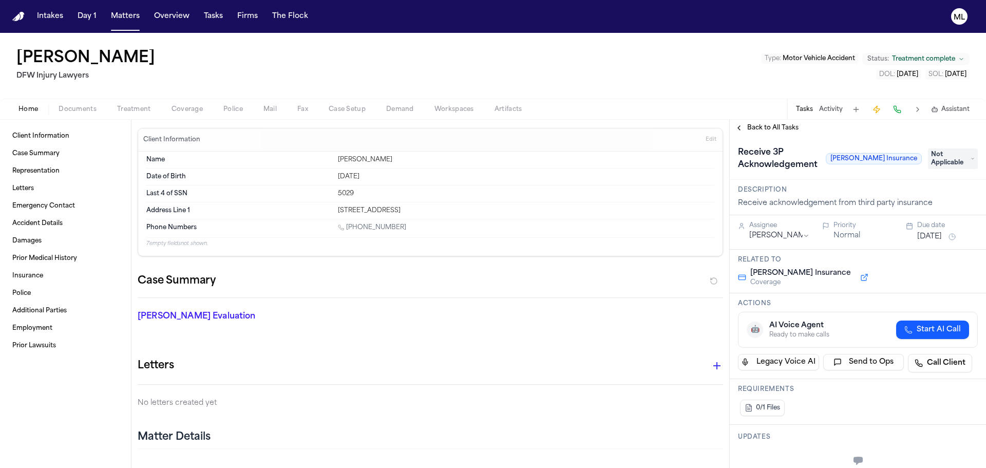
click at [776, 127] on span "Back to All Tasks" at bounding box center [772, 128] width 51 height 8
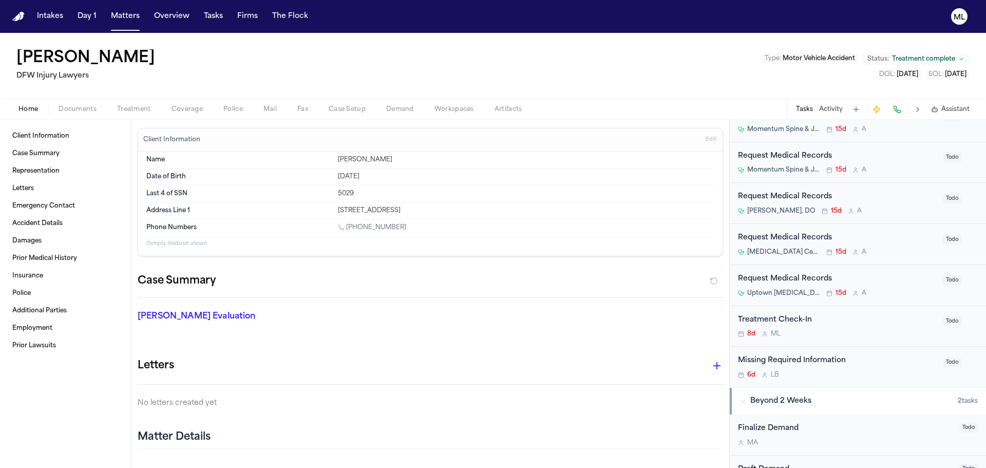
scroll to position [668, 0]
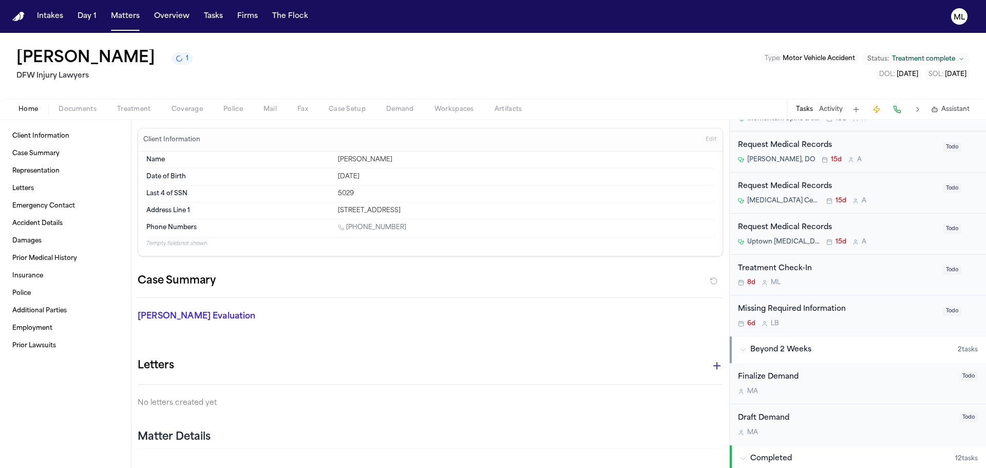
click at [890, 278] on div "Treatment Check-In 8d M L" at bounding box center [837, 275] width 199 height 24
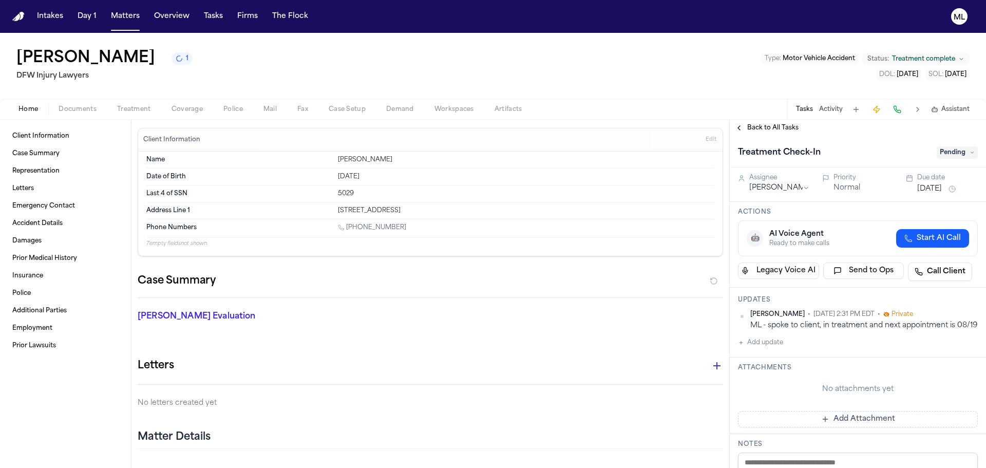
click at [776, 349] on button "Add update" at bounding box center [760, 342] width 45 height 12
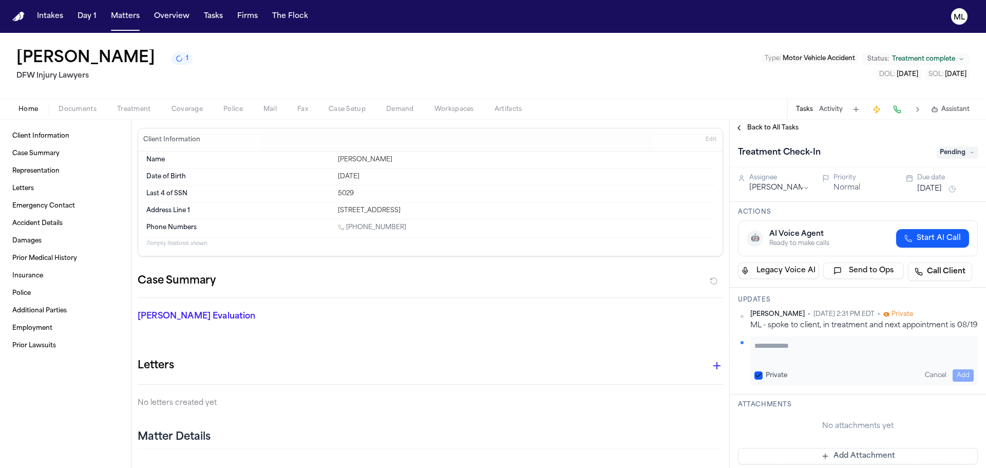
click at [775, 357] on textarea "Add your update" at bounding box center [863, 350] width 219 height 21
type textarea "**********"
click at [965, 381] on button "Add" at bounding box center [963, 375] width 21 height 12
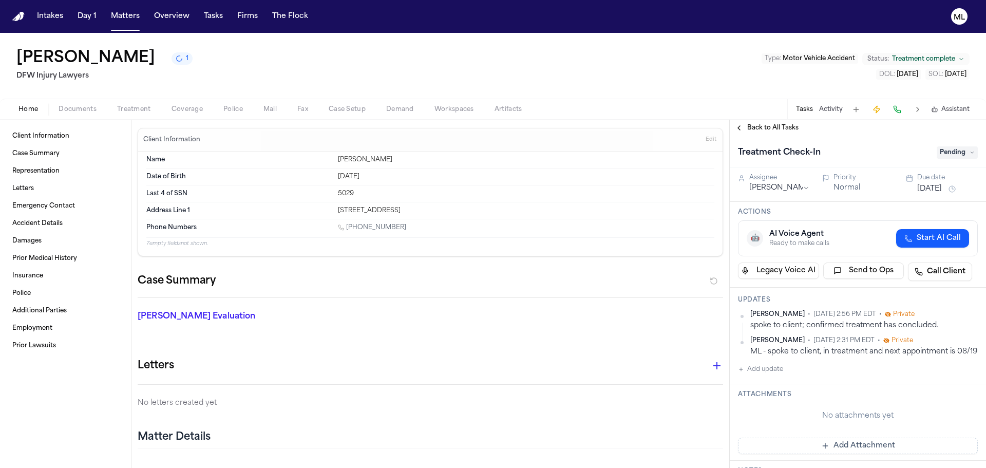
click at [956, 148] on span "Pending" at bounding box center [957, 152] width 41 height 12
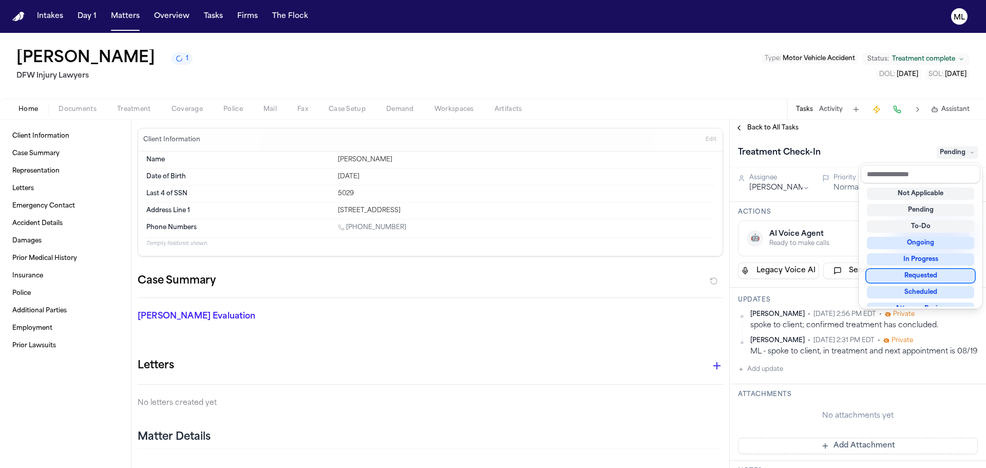
scroll to position [160, 0]
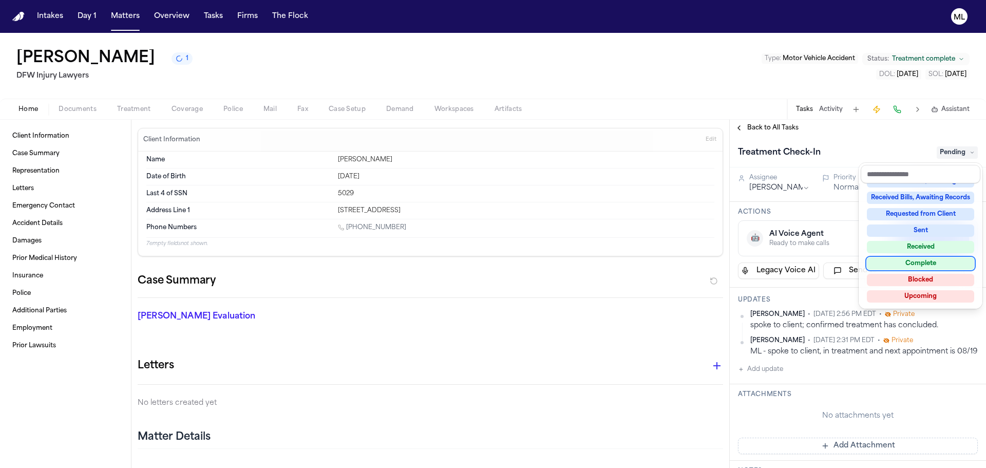
click at [929, 261] on div "Complete" at bounding box center [920, 263] width 107 height 12
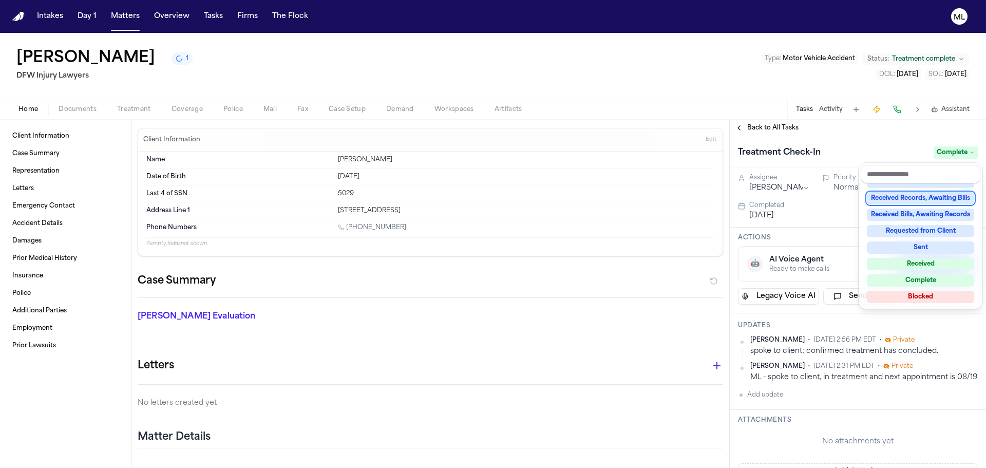
click at [773, 125] on div "Back to All Tasks Treatment Check-In Complete Assignee [PERSON_NAME] Priority N…" at bounding box center [858, 294] width 256 height 348
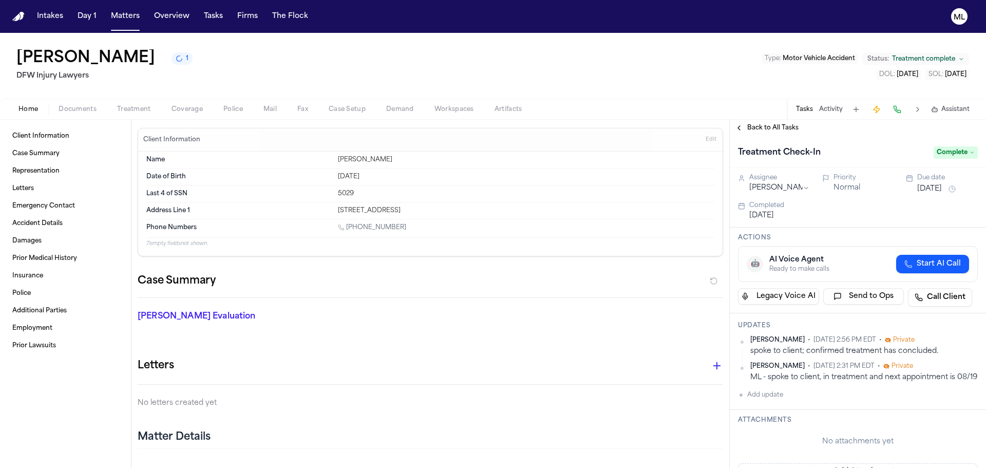
click at [771, 126] on span "Back to All Tasks" at bounding box center [772, 128] width 51 height 8
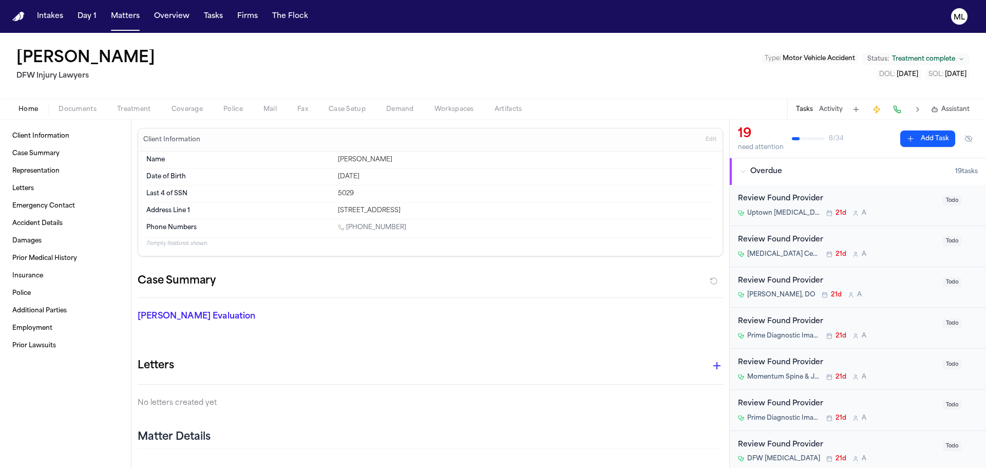
click at [134, 109] on span "Treatment" at bounding box center [134, 109] width 34 height 8
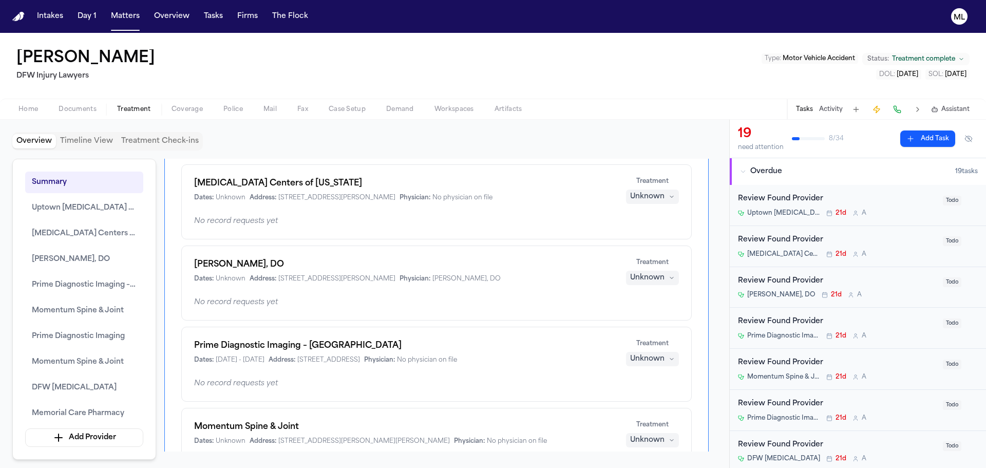
scroll to position [154, 0]
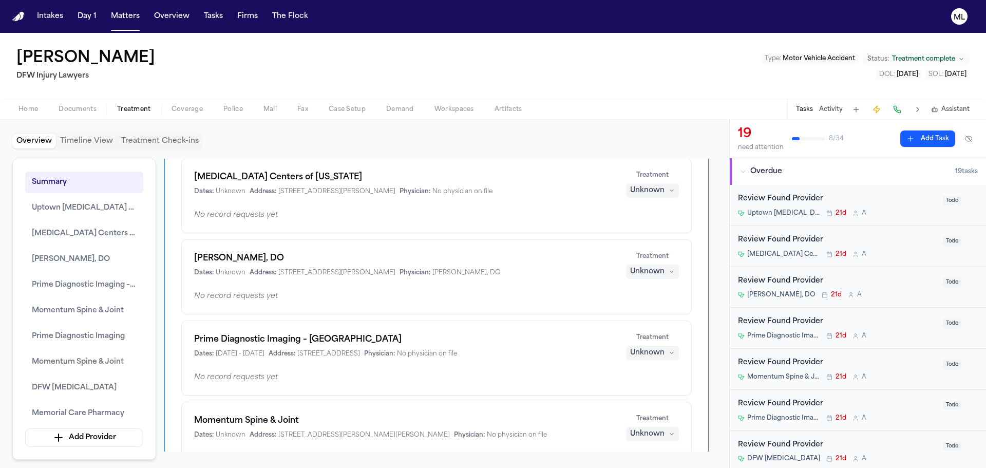
click at [660, 271] on div "Unknown" at bounding box center [647, 271] width 34 height 10
click at [561, 276] on div "[PERSON_NAME], DO Dates: Unknown Address: [STREET_ADDRESS][PERSON_NAME] Physici…" at bounding box center [436, 265] width 485 height 27
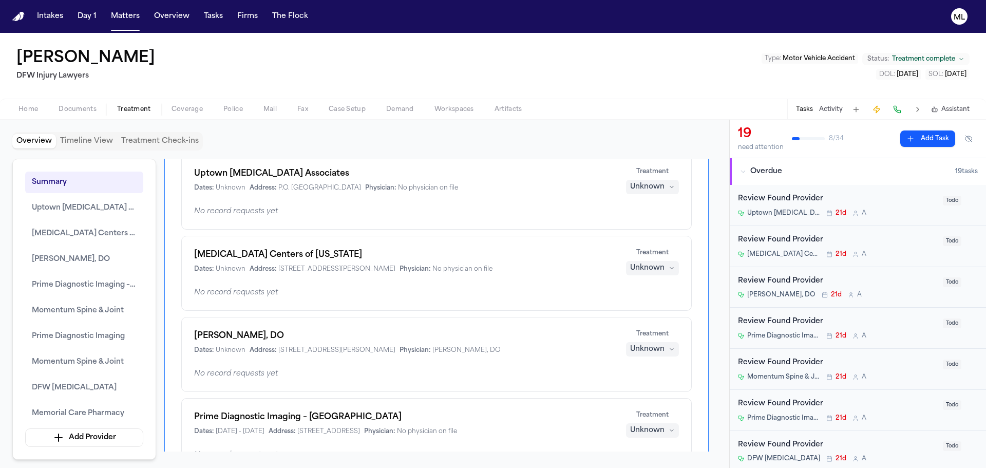
scroll to position [0, 0]
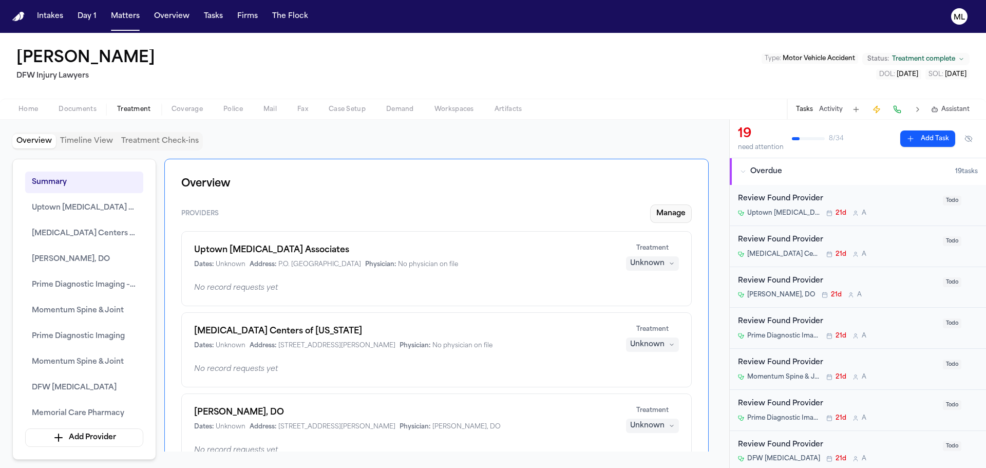
click at [665, 216] on button "Manage" at bounding box center [671, 213] width 42 height 18
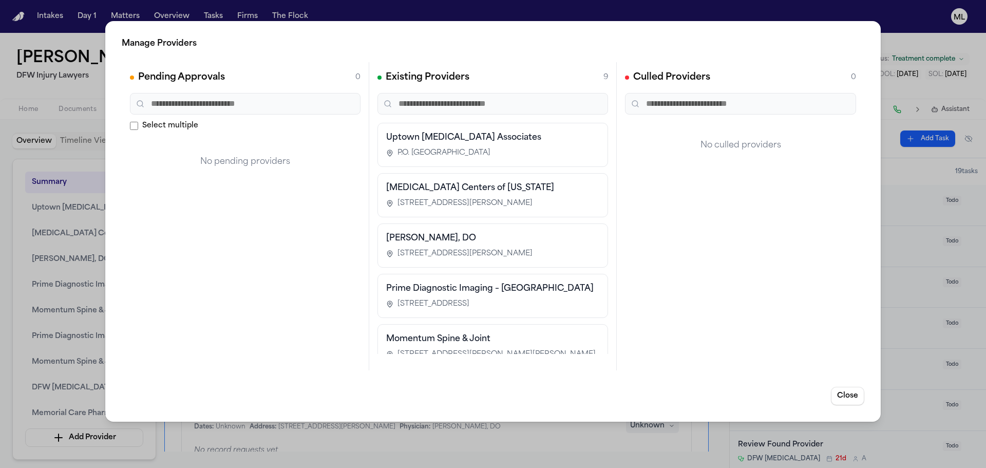
click at [503, 235] on h3 "[PERSON_NAME], DO" at bounding box center [492, 238] width 213 height 12
drag, startPoint x: 503, startPoint y: 235, endPoint x: 458, endPoint y: 241, distance: 45.5
click at [458, 241] on h3 "[PERSON_NAME], DO" at bounding box center [492, 238] width 213 height 12
drag, startPoint x: 458, startPoint y: 241, endPoint x: 277, endPoint y: 223, distance: 181.1
click at [277, 223] on div "Pending Approvals 0 Select multiple No pending providers Existing Providers 9 U…" at bounding box center [493, 216] width 743 height 308
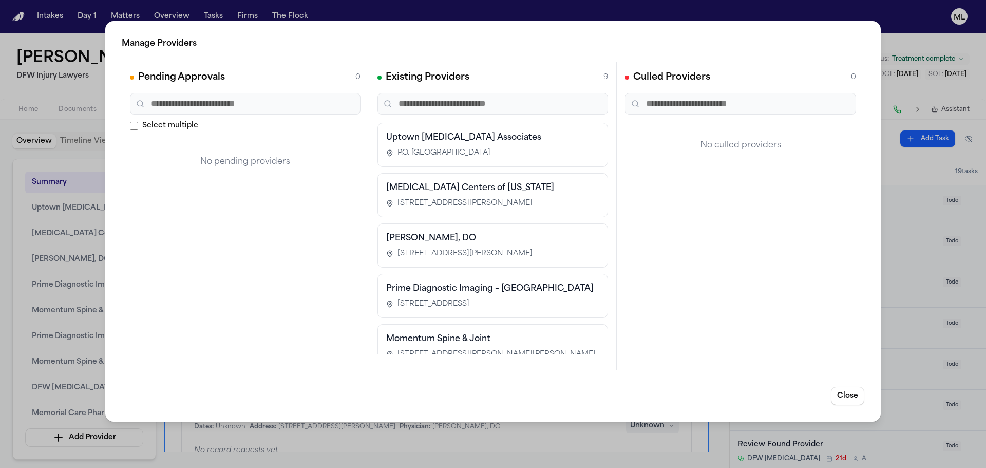
click at [312, 222] on div "Pending Approvals 0 Select multiple No pending providers" at bounding box center [246, 216] width 248 height 308
click at [849, 393] on button "Close" at bounding box center [847, 396] width 33 height 18
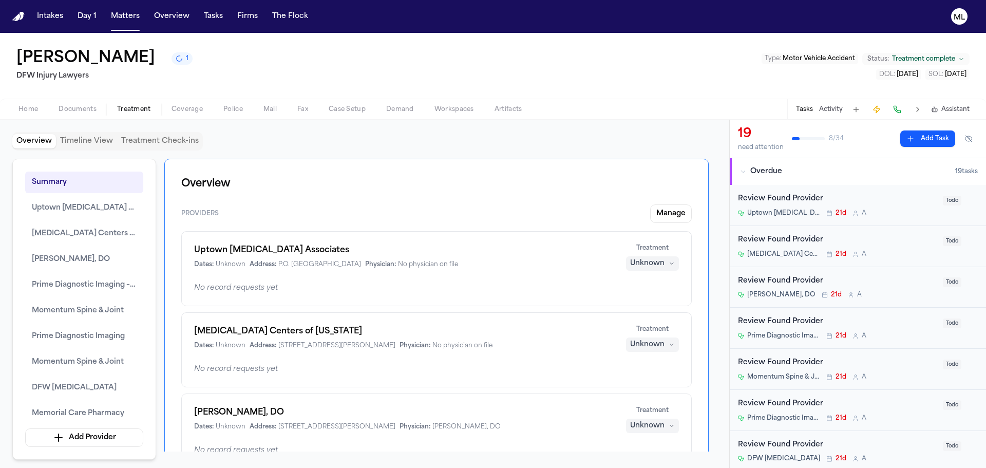
click at [943, 202] on span "Todo" at bounding box center [952, 201] width 18 height 10
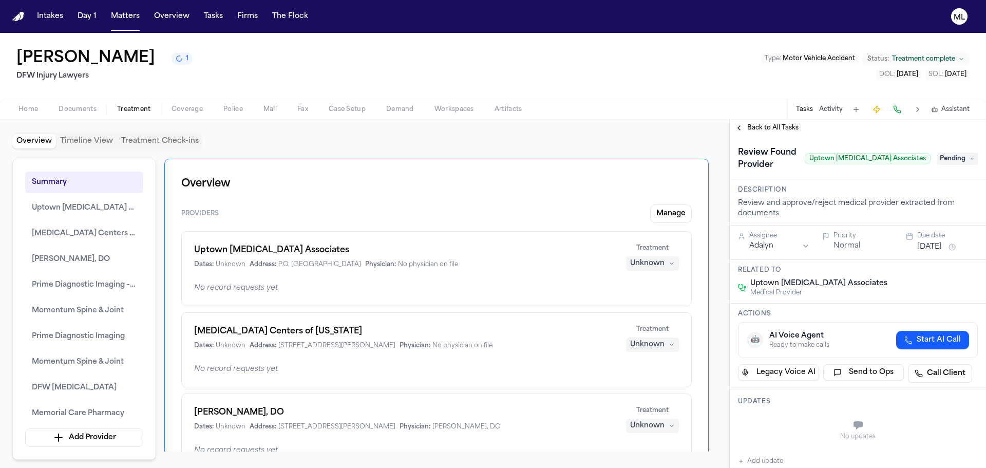
click at [956, 156] on span "Pending" at bounding box center [957, 159] width 41 height 12
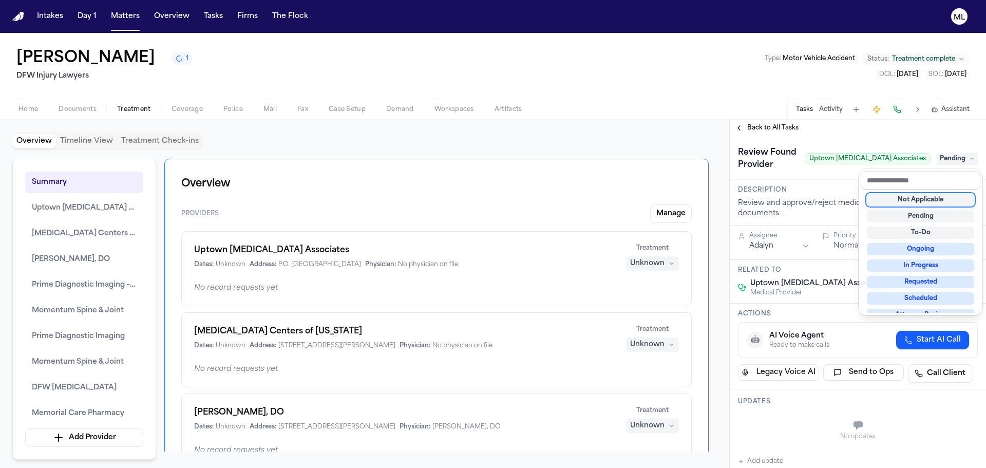
click at [942, 198] on div "Not Applicable" at bounding box center [920, 200] width 107 height 12
click at [772, 126] on div "**********" at bounding box center [858, 294] width 256 height 348
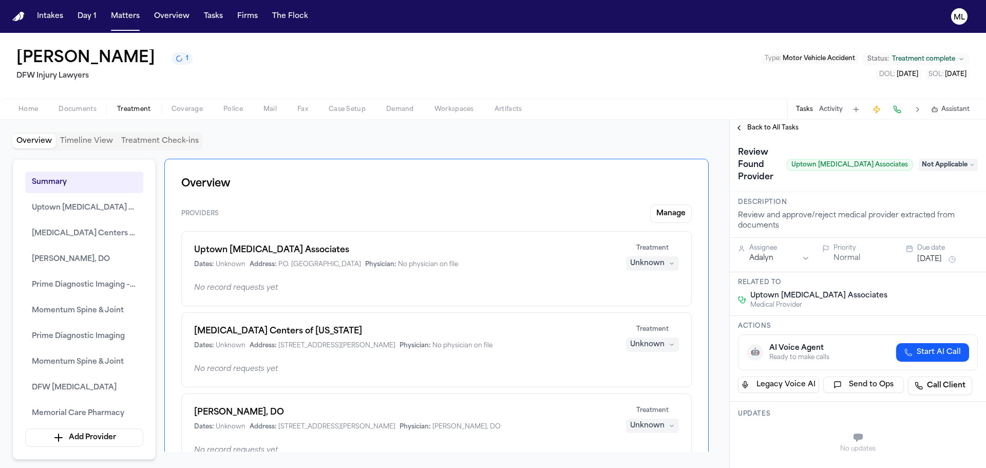
click at [772, 126] on span "Back to All Tasks" at bounding box center [772, 128] width 51 height 8
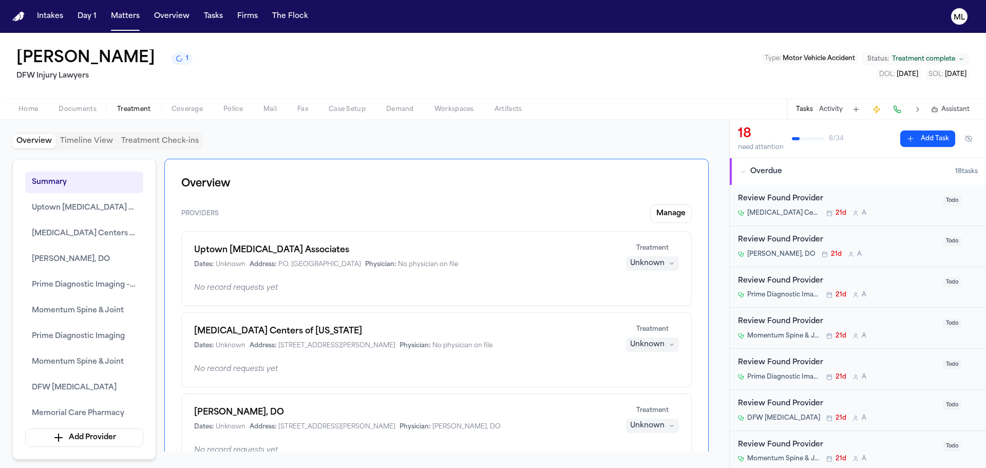
click at [943, 200] on span "Todo" at bounding box center [952, 201] width 18 height 10
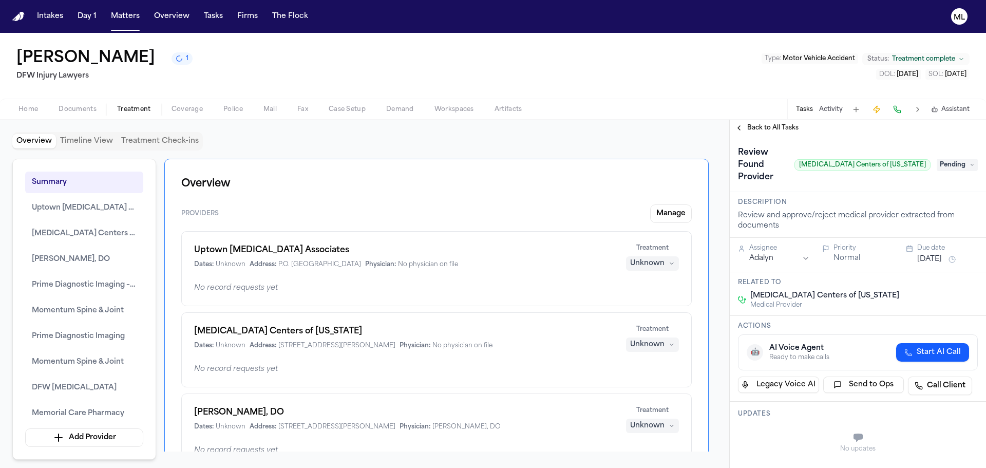
click at [950, 159] on span "Pending" at bounding box center [957, 165] width 41 height 12
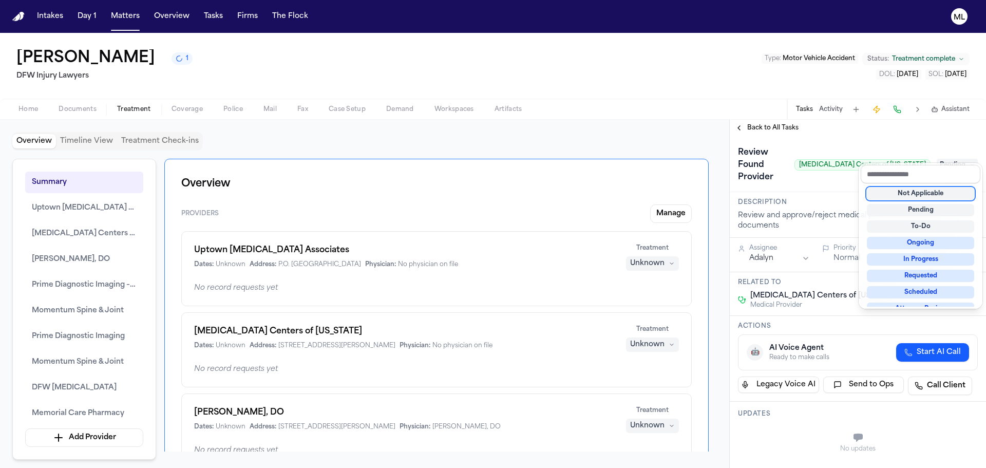
click at [916, 194] on div "Not Applicable" at bounding box center [920, 193] width 107 height 12
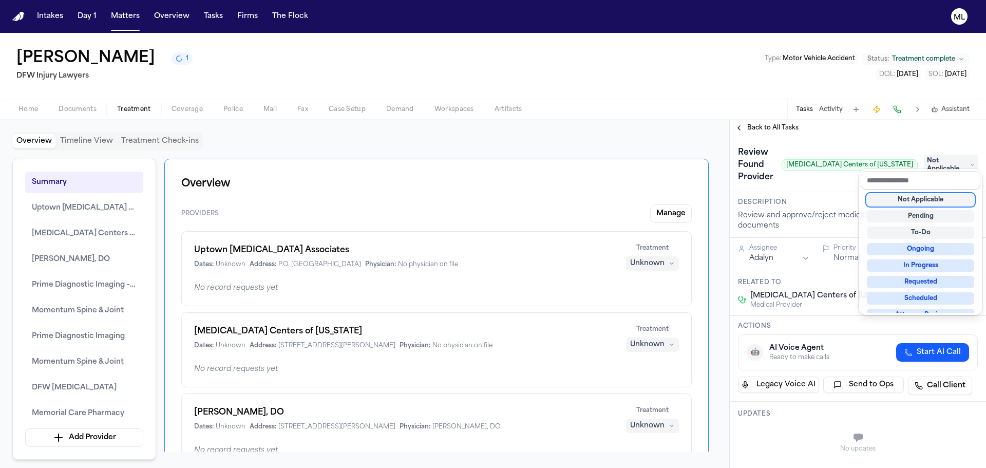
click at [760, 130] on div "**********" at bounding box center [858, 294] width 256 height 348
click at [760, 130] on span "Back to All Tasks" at bounding box center [772, 128] width 51 height 8
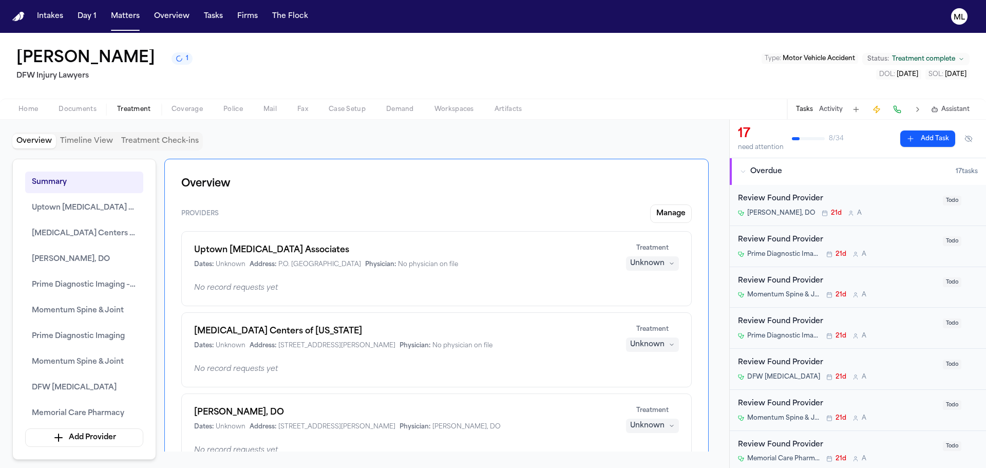
click at [946, 206] on div "Todo" at bounding box center [960, 200] width 35 height 14
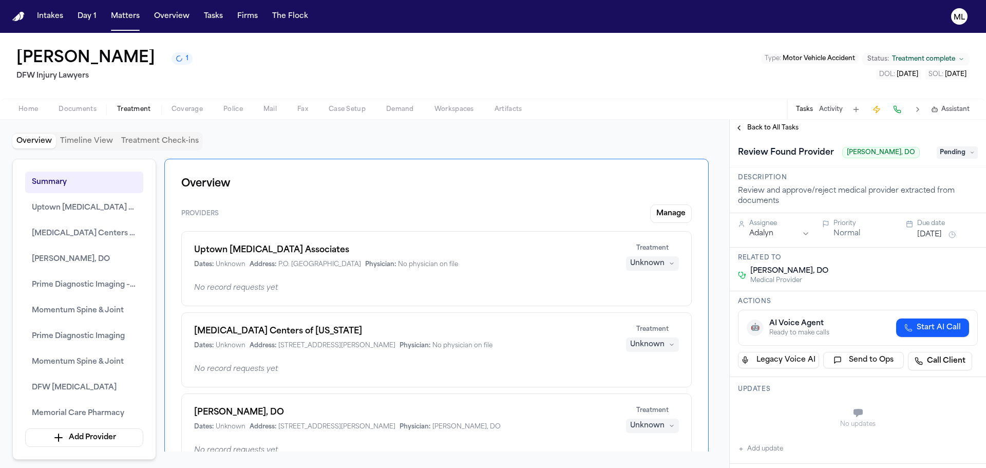
click at [952, 159] on span "Pending" at bounding box center [957, 152] width 41 height 12
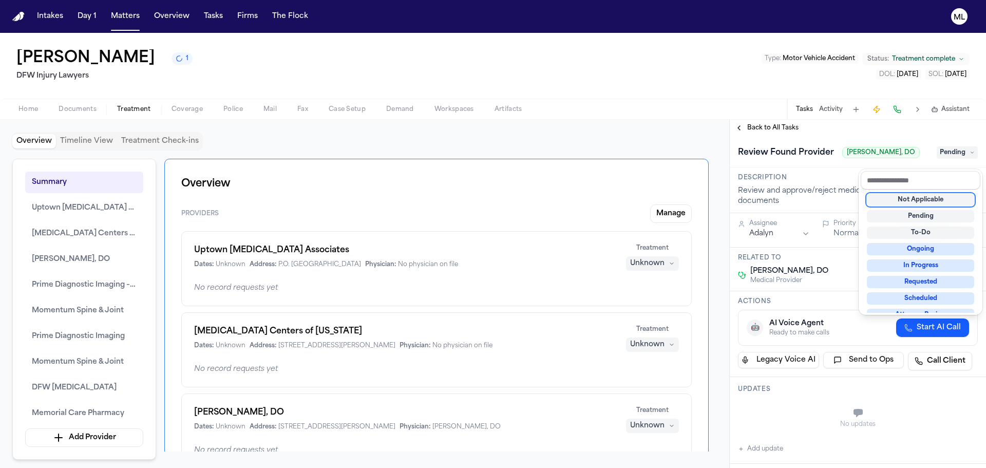
click at [916, 198] on div "Not Applicable" at bounding box center [920, 200] width 107 height 12
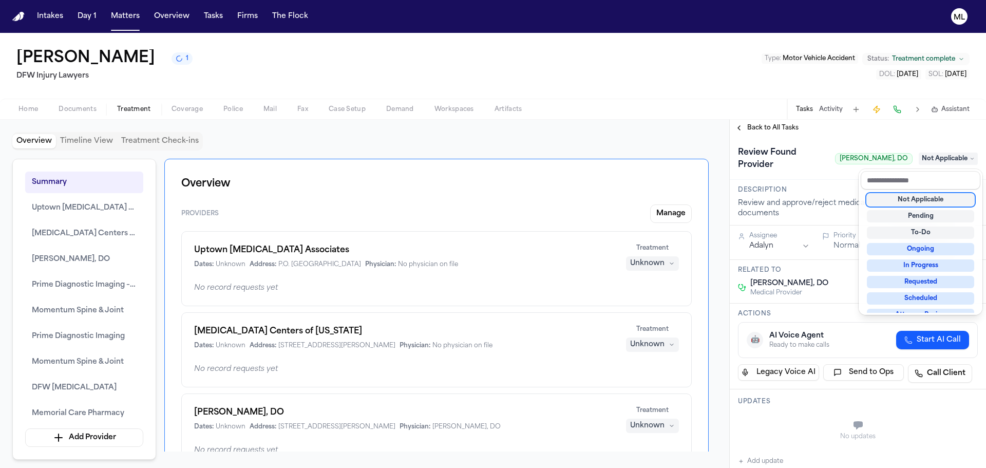
click at [787, 130] on div "**********" at bounding box center [858, 294] width 256 height 348
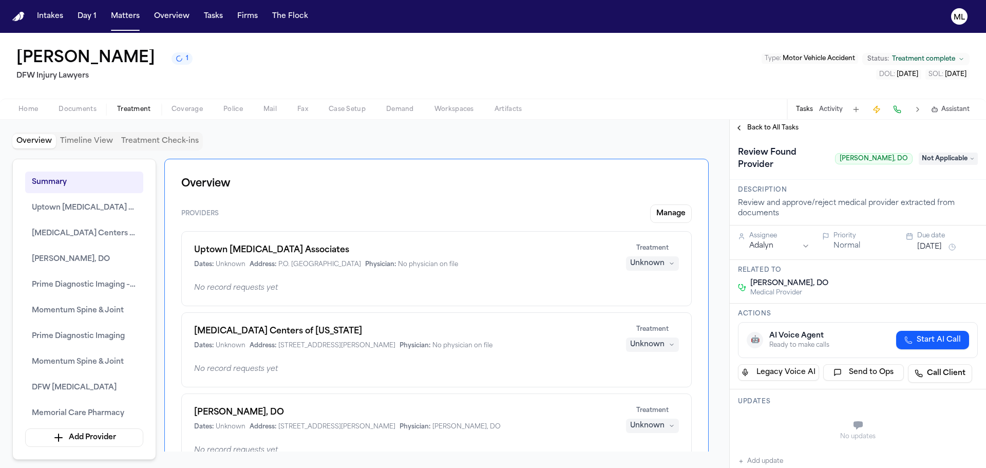
click at [787, 130] on span "Back to All Tasks" at bounding box center [772, 128] width 51 height 8
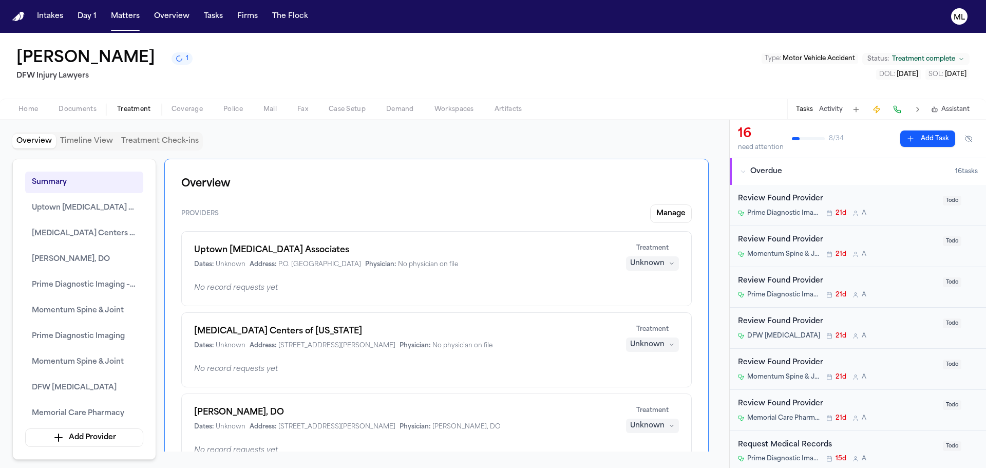
click at [949, 198] on span "Todo" at bounding box center [952, 201] width 18 height 10
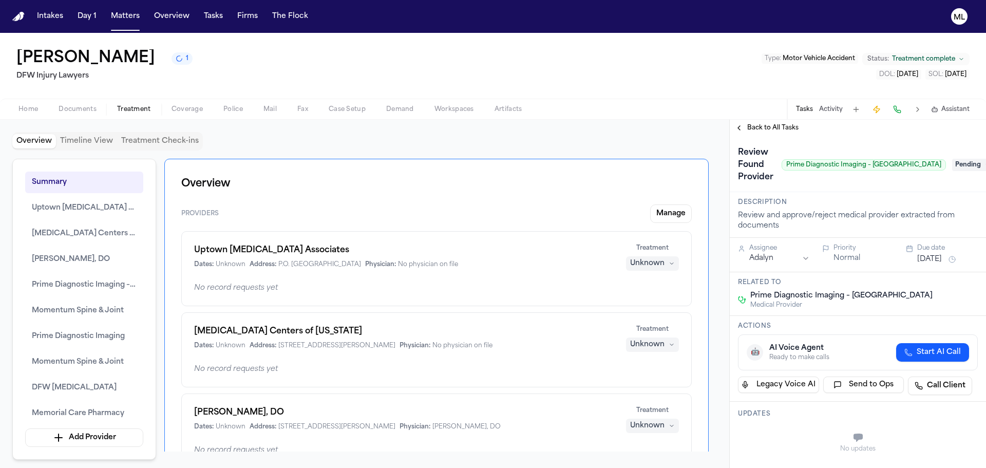
click at [952, 165] on span "Pending" at bounding box center [972, 165] width 41 height 12
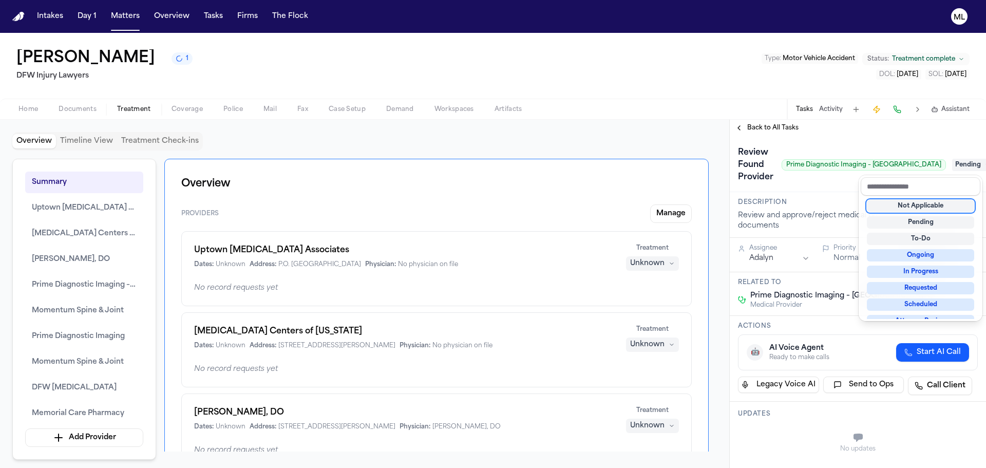
click at [925, 205] on div "Not Applicable" at bounding box center [920, 206] width 107 height 12
click at [768, 129] on div "**********" at bounding box center [858, 294] width 256 height 348
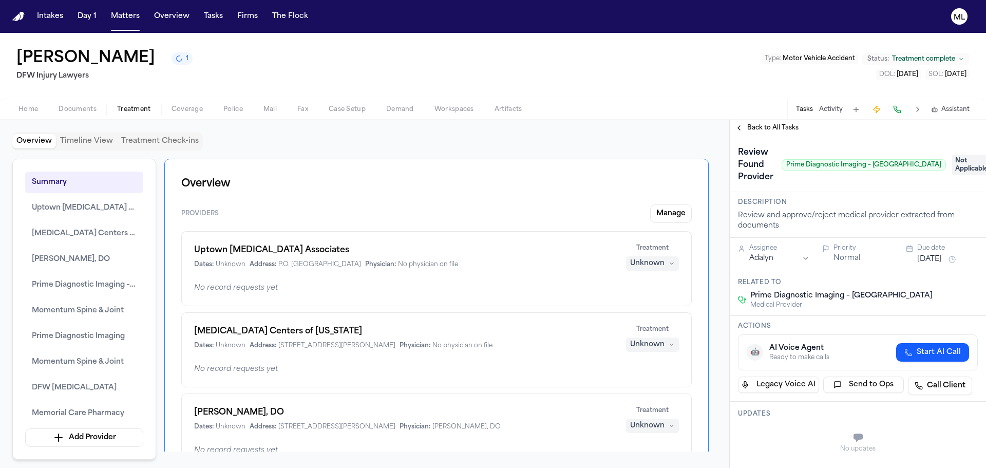
click at [768, 126] on span "Back to All Tasks" at bounding box center [772, 128] width 51 height 8
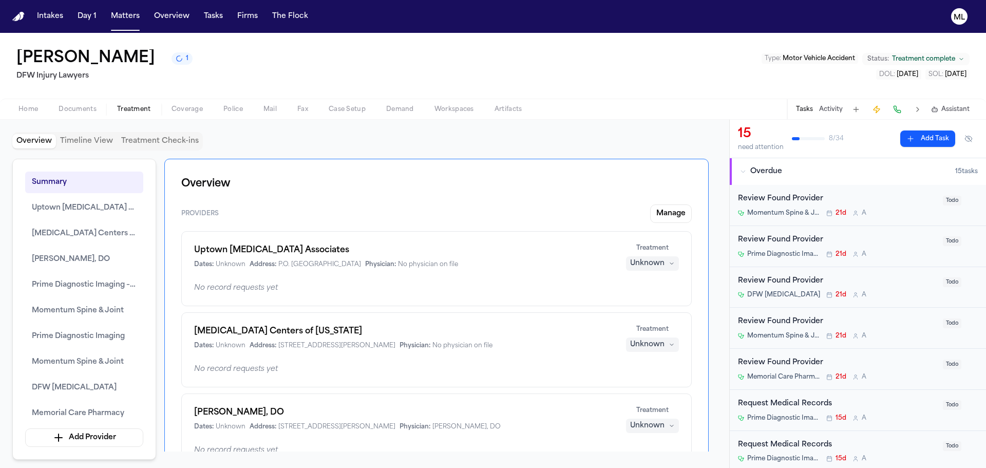
click at [943, 206] on div "Todo" at bounding box center [960, 200] width 35 height 14
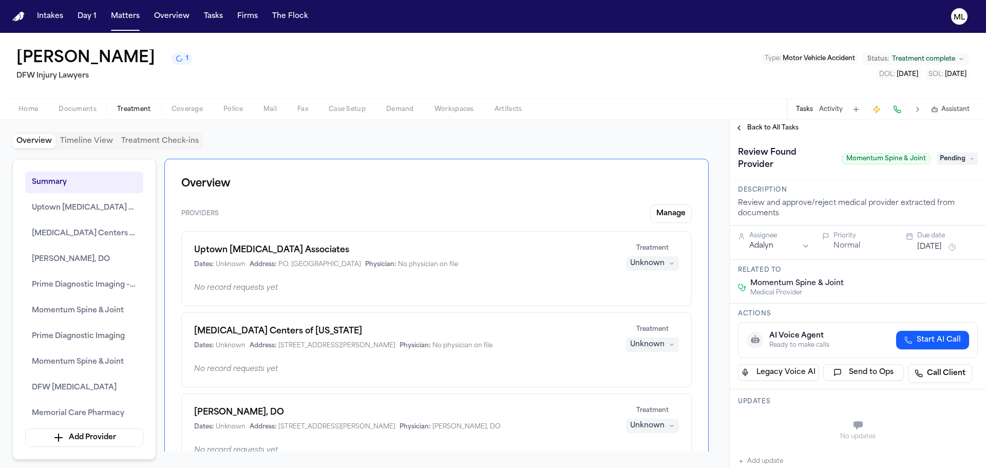
click at [953, 153] on span "Pending" at bounding box center [957, 159] width 41 height 12
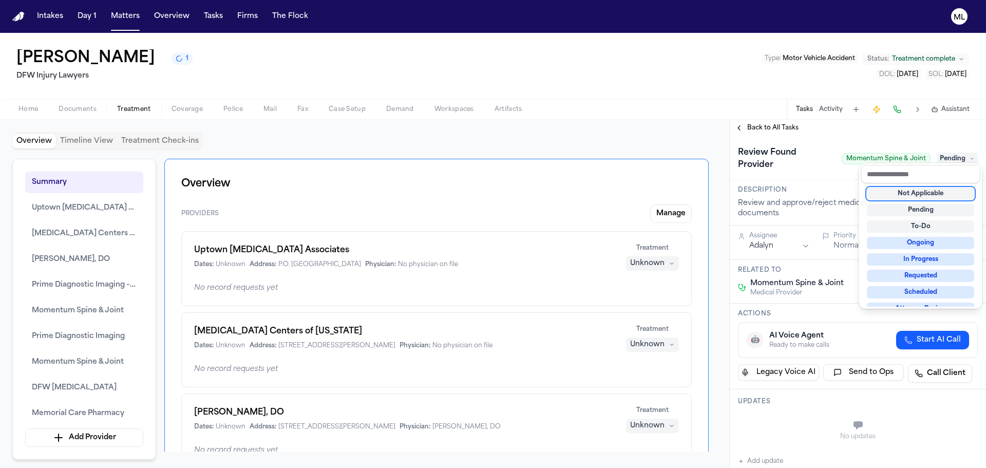
click at [924, 195] on div "Not Applicable" at bounding box center [920, 193] width 107 height 12
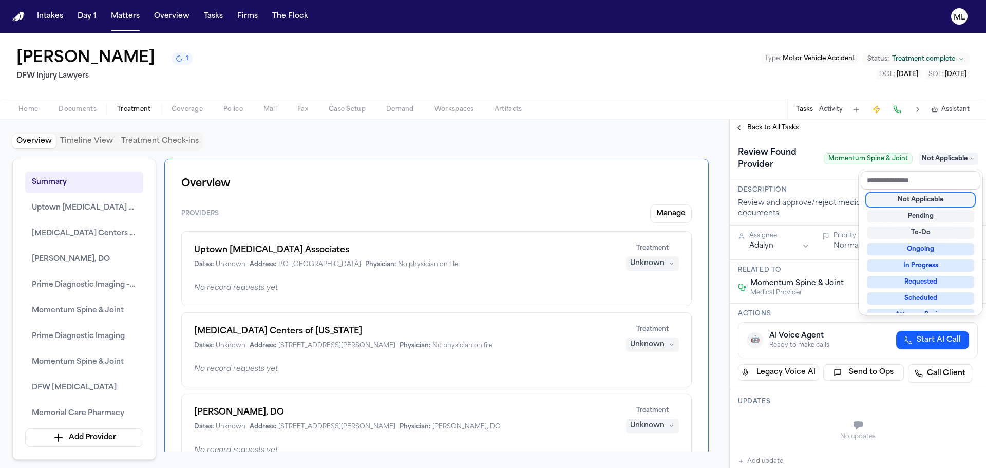
click at [753, 127] on div "**********" at bounding box center [858, 294] width 256 height 348
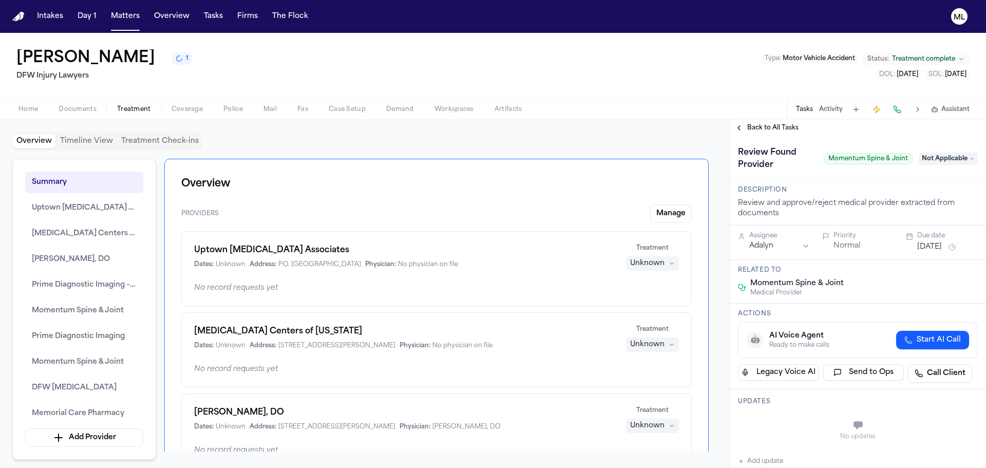
click at [753, 127] on span "Back to All Tasks" at bounding box center [772, 128] width 51 height 8
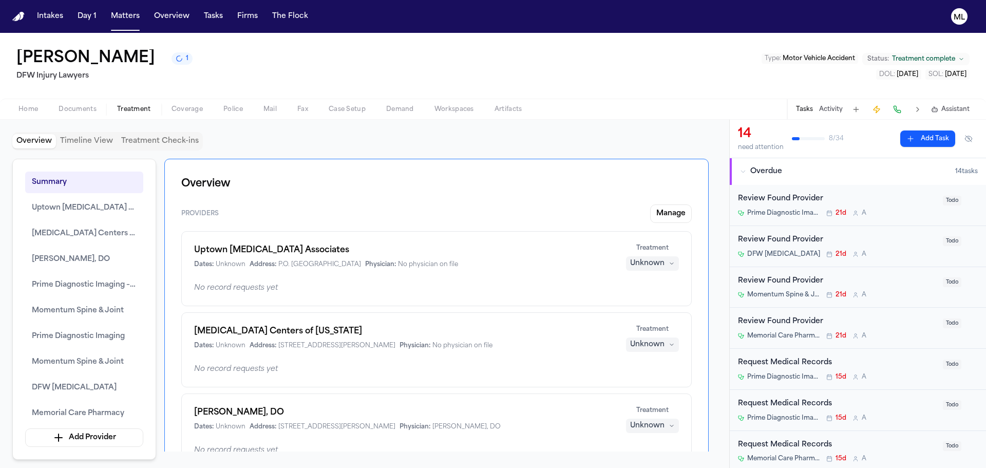
click at [930, 213] on div "Review Found Provider Prime Diagnostic Imaging 21d A Todo" at bounding box center [858, 205] width 240 height 24
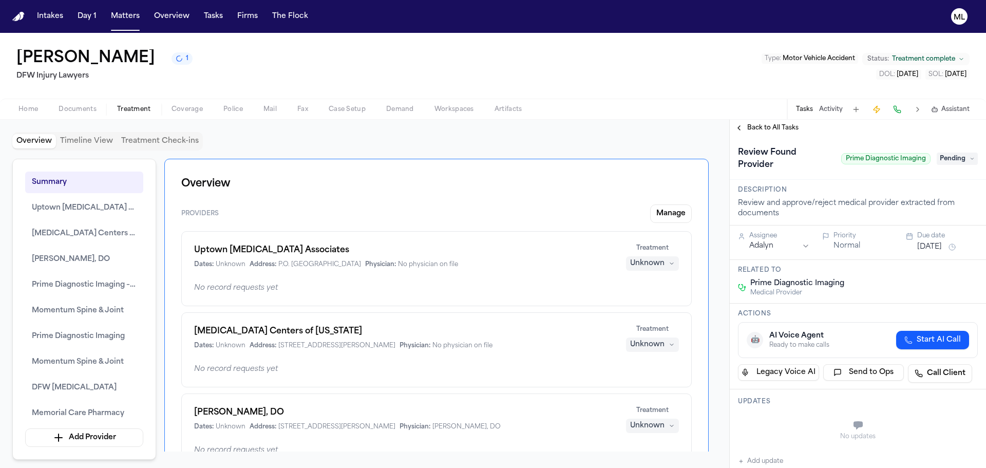
click at [945, 155] on span "Pending" at bounding box center [957, 159] width 41 height 12
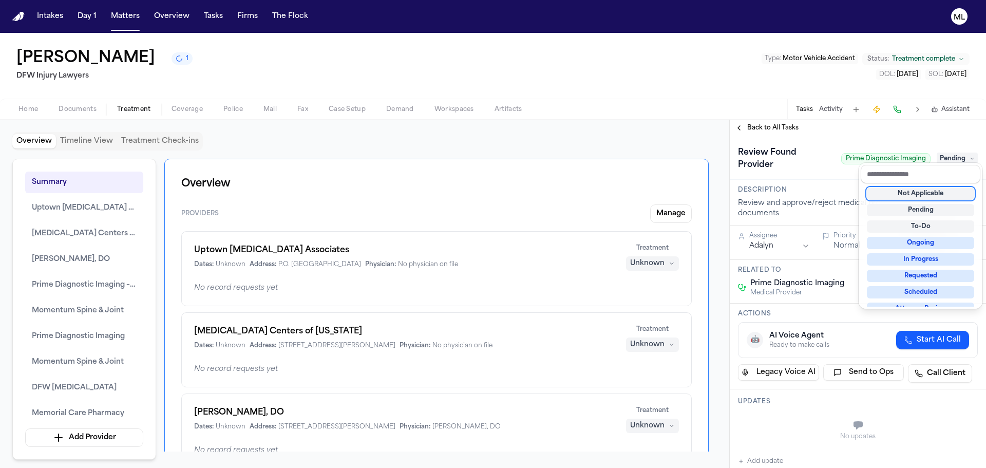
click at [921, 194] on div "Not Applicable" at bounding box center [920, 193] width 107 height 12
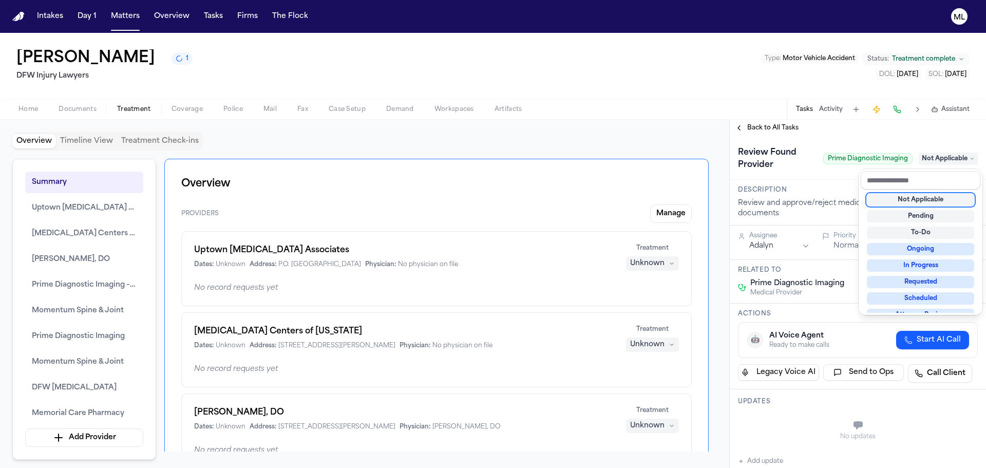
click at [772, 125] on div "**********" at bounding box center [858, 294] width 256 height 348
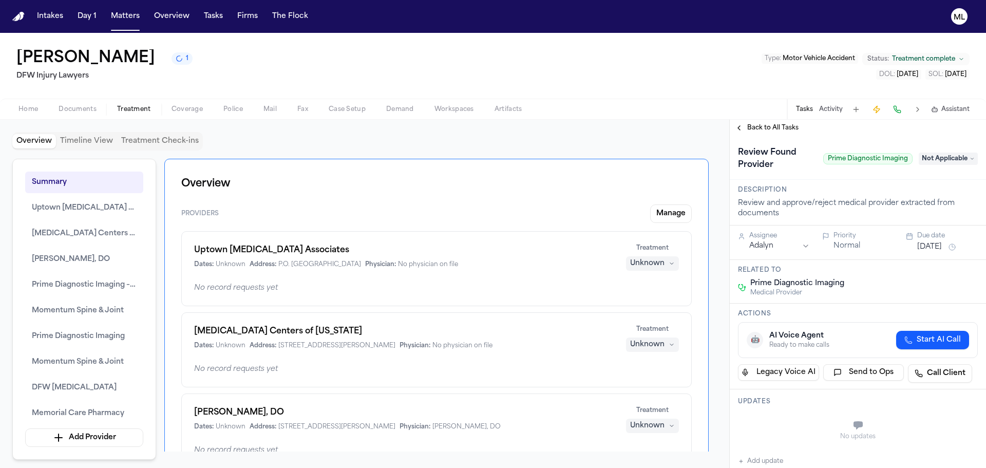
click at [772, 125] on span "Back to All Tasks" at bounding box center [772, 128] width 51 height 8
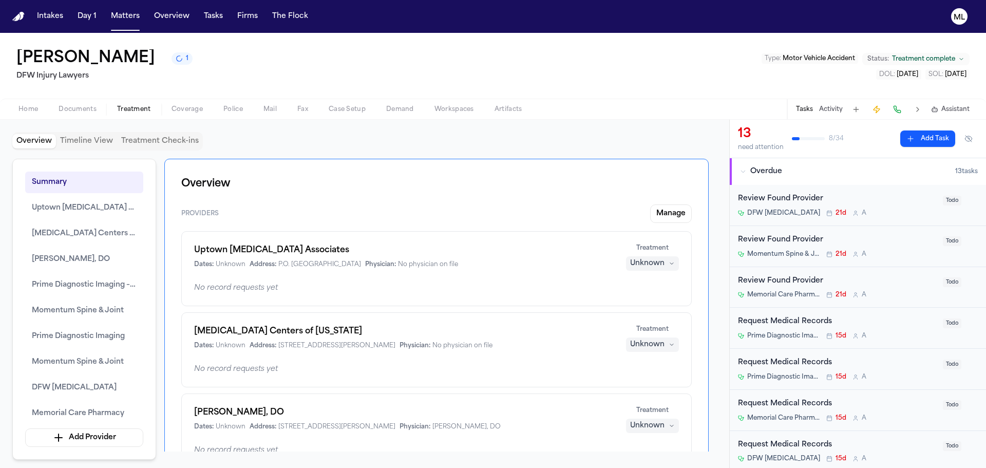
click at [904, 204] on div "Review Found Provider" at bounding box center [837, 199] width 199 height 12
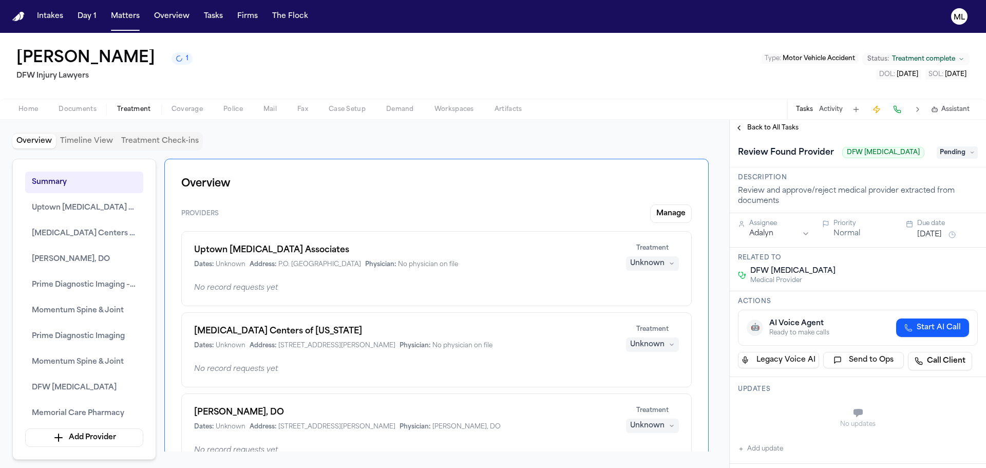
click at [950, 154] on span "Pending" at bounding box center [957, 152] width 41 height 12
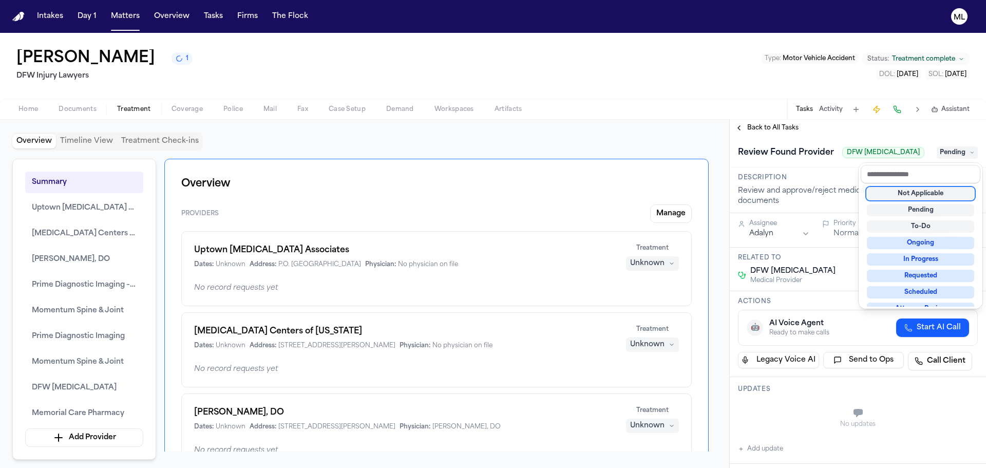
click at [942, 195] on div "Not Applicable" at bounding box center [920, 193] width 107 height 12
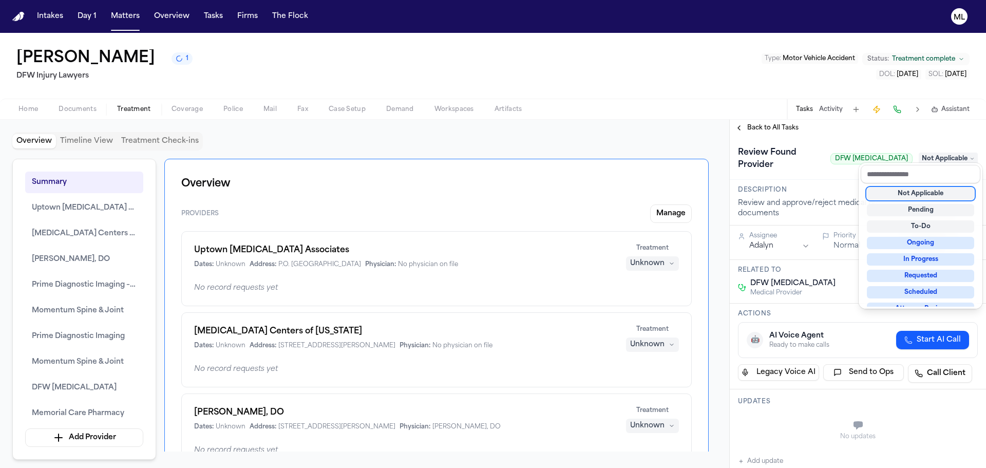
click at [765, 128] on div "**********" at bounding box center [858, 294] width 256 height 348
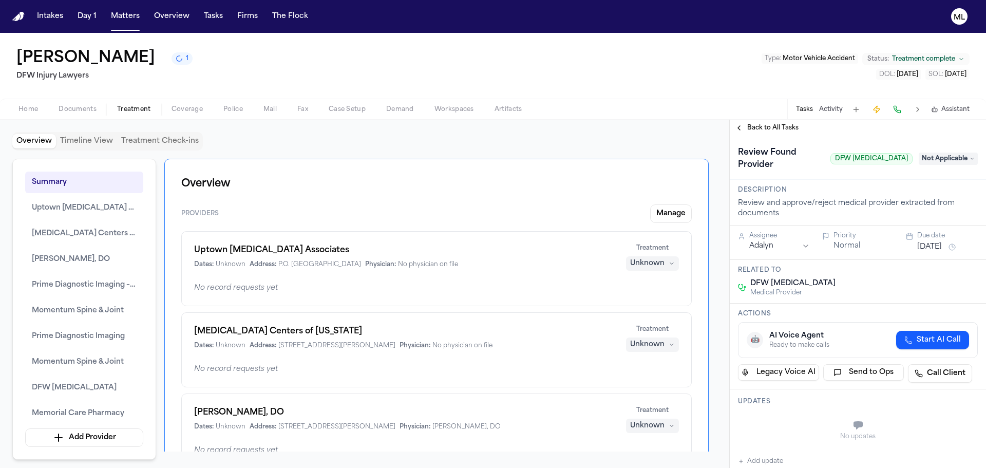
click at [765, 128] on span "Back to All Tasks" at bounding box center [772, 128] width 51 height 8
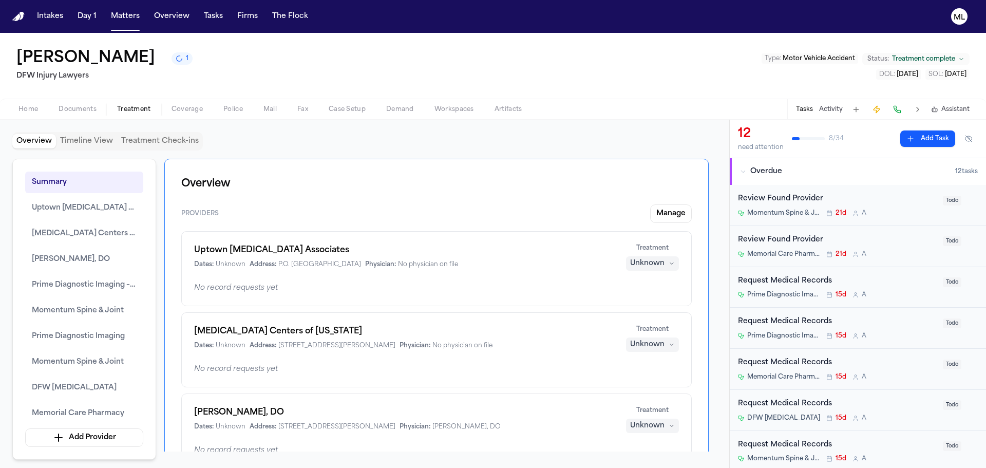
click at [921, 212] on div "Momentum Spine & Joint 21d A" at bounding box center [837, 213] width 199 height 8
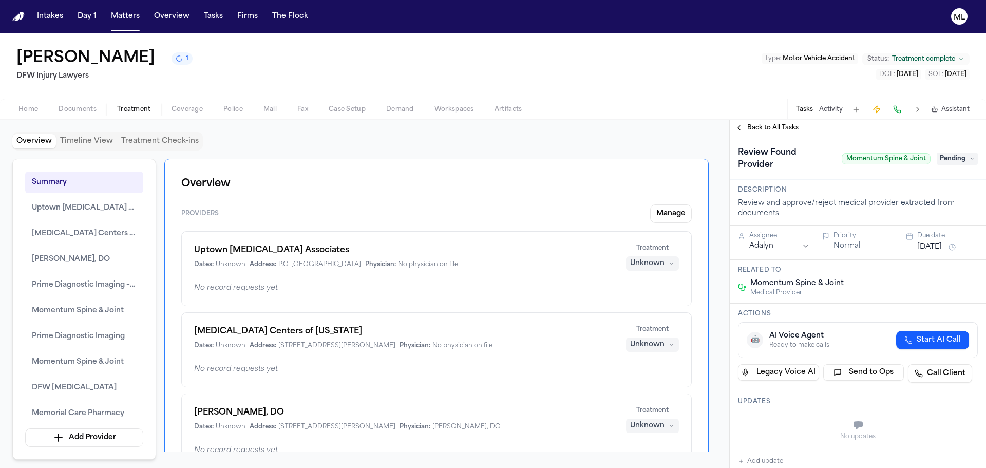
click at [950, 154] on span "Pending" at bounding box center [957, 159] width 41 height 12
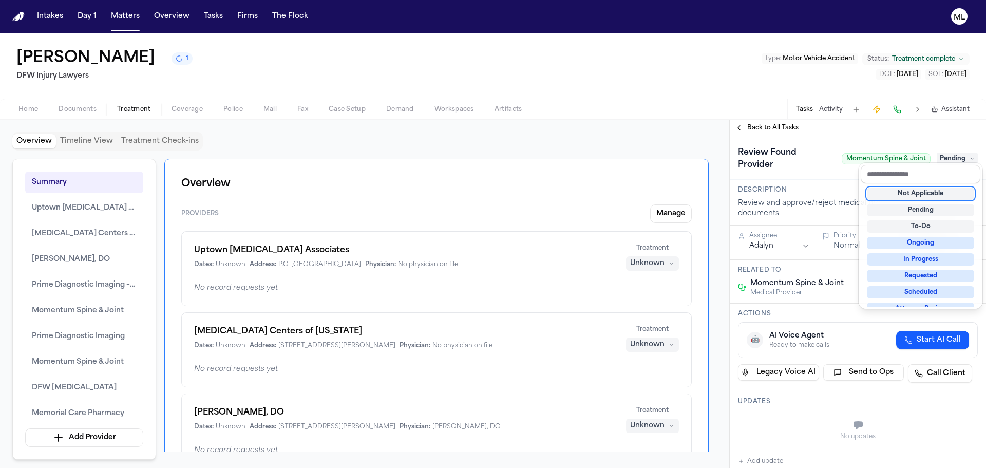
click at [948, 194] on div "Not Applicable" at bounding box center [920, 193] width 107 height 12
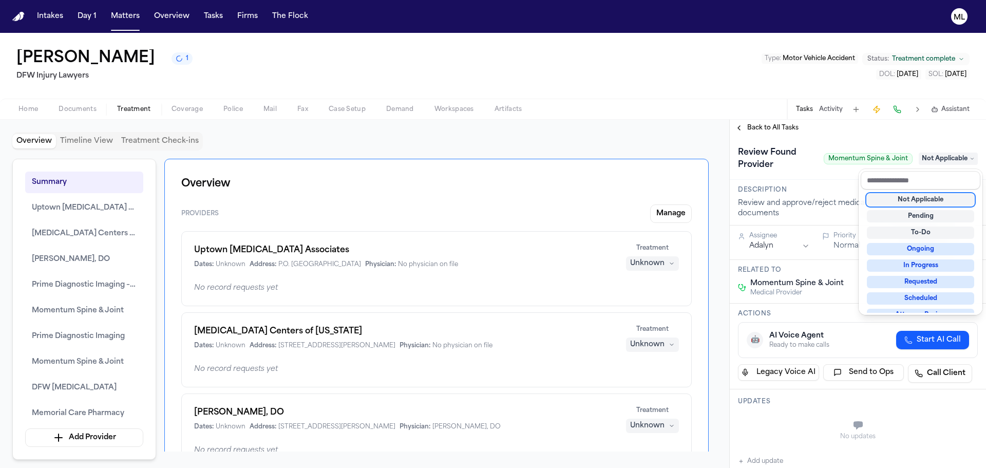
click at [786, 131] on div "**********" at bounding box center [858, 294] width 256 height 348
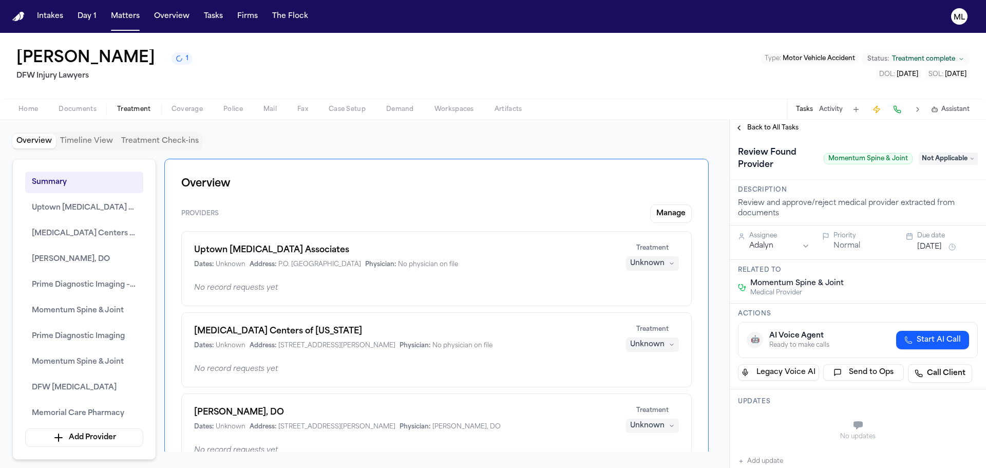
click at [789, 125] on span "Back to All Tasks" at bounding box center [772, 128] width 51 height 8
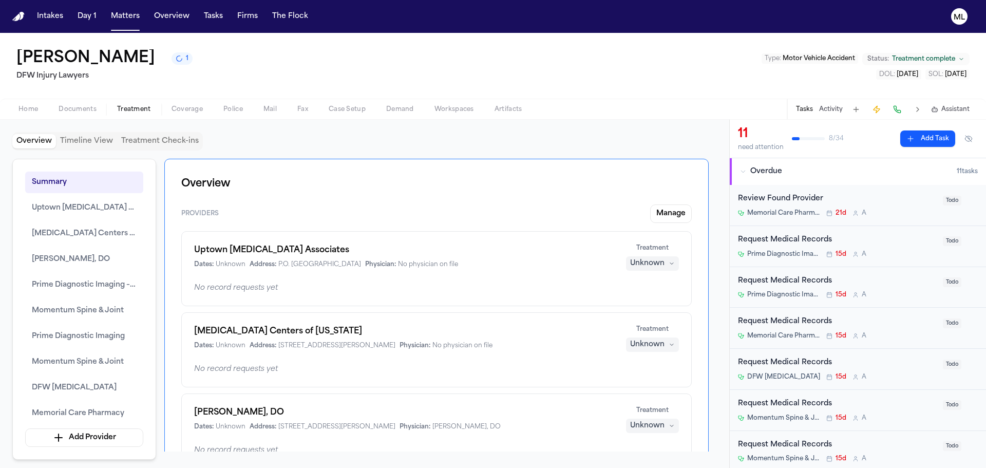
click at [903, 205] on div "Review Found Provider Memorial Care Pharmacy 21d A" at bounding box center [837, 205] width 199 height 24
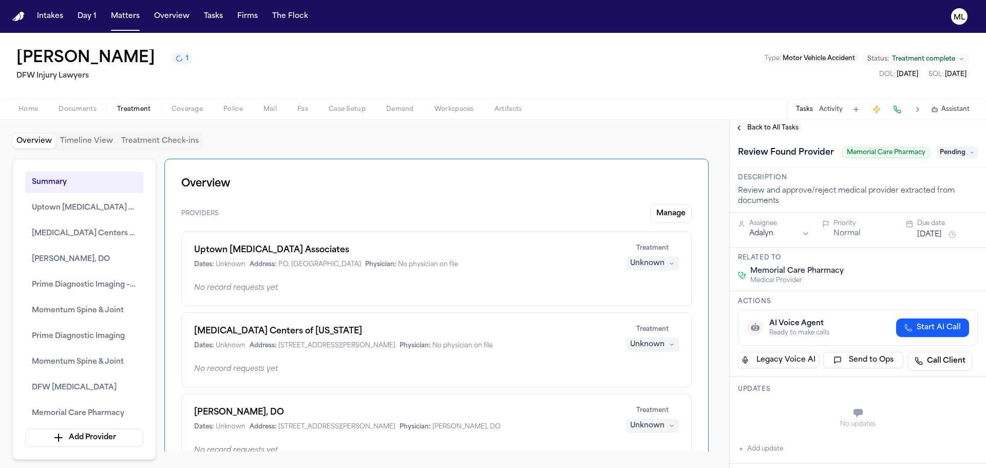
click at [956, 152] on span "Pending" at bounding box center [957, 152] width 41 height 12
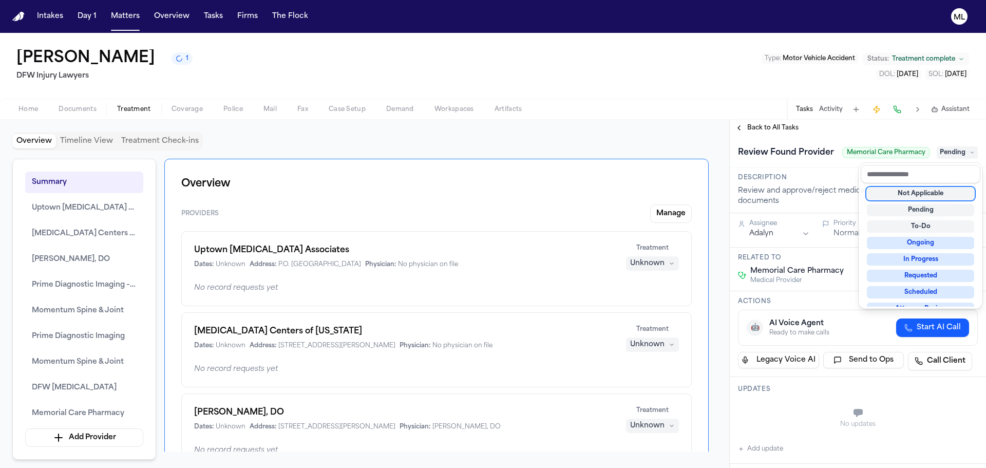
click at [921, 198] on div "Not Applicable" at bounding box center [920, 193] width 107 height 12
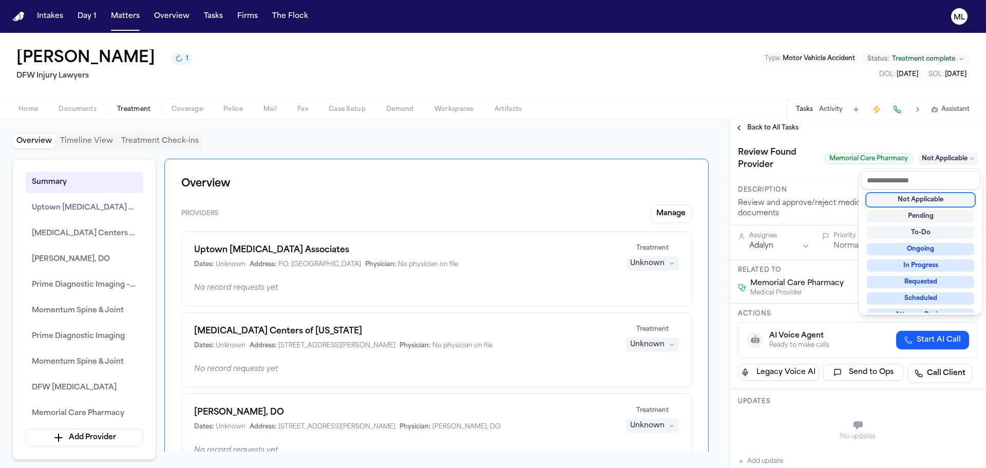
click at [788, 131] on div "**********" at bounding box center [858, 294] width 256 height 348
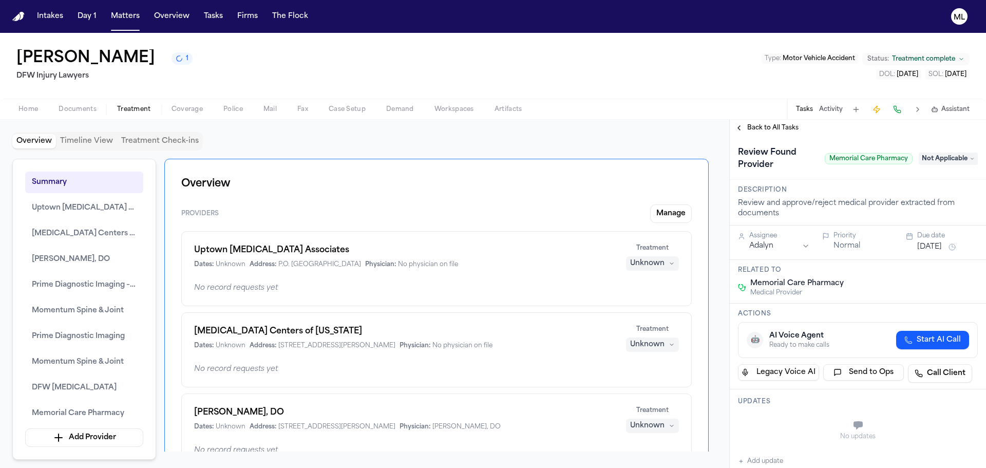
click at [788, 131] on span "Back to All Tasks" at bounding box center [772, 128] width 51 height 8
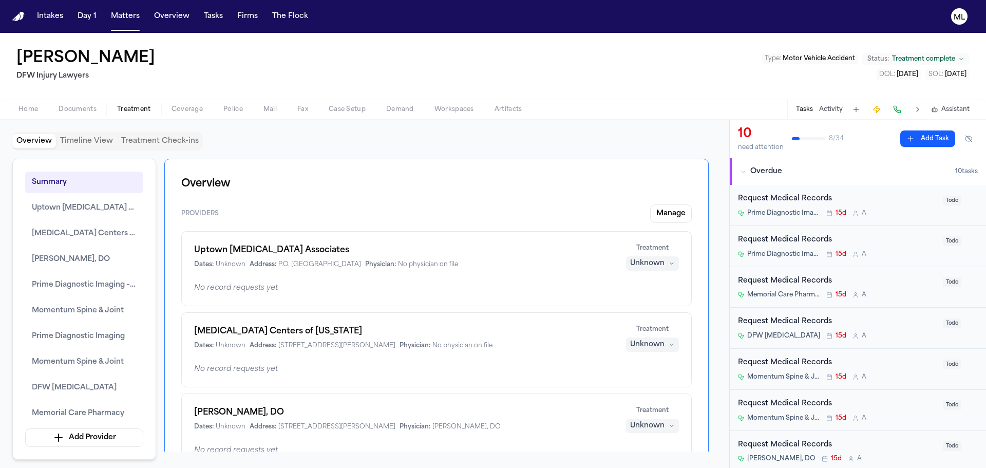
click at [884, 333] on div "DFW [MEDICAL_DATA] 15d A" at bounding box center [837, 336] width 199 height 8
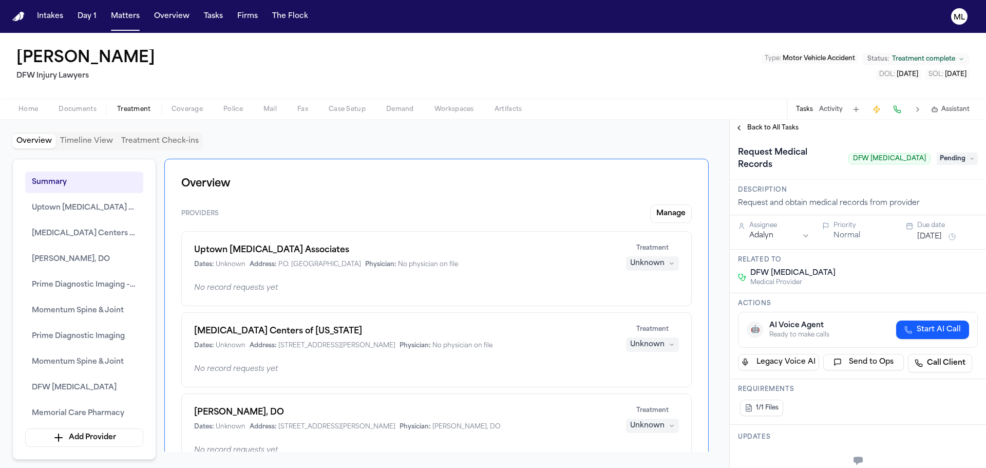
click at [761, 220] on html "Intakes Day 1 Matters Overview Tasks Firms The Flock ML [PERSON_NAME] DFW Injur…" at bounding box center [493, 234] width 986 height 468
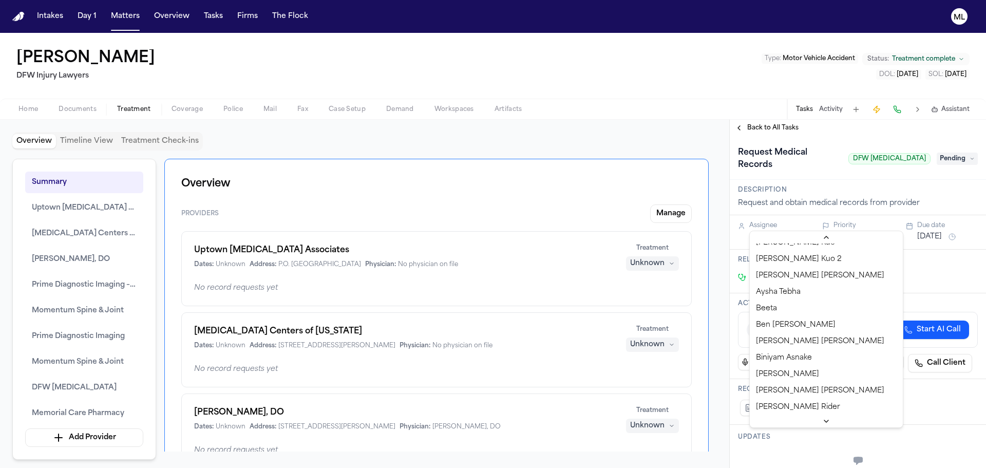
scroll to position [205, 0]
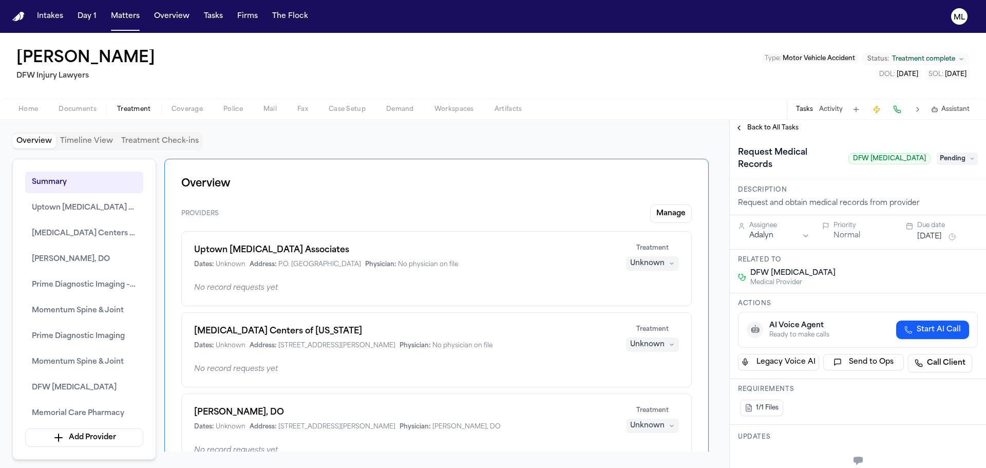
click at [935, 232] on button "[DATE]" at bounding box center [929, 237] width 25 height 10
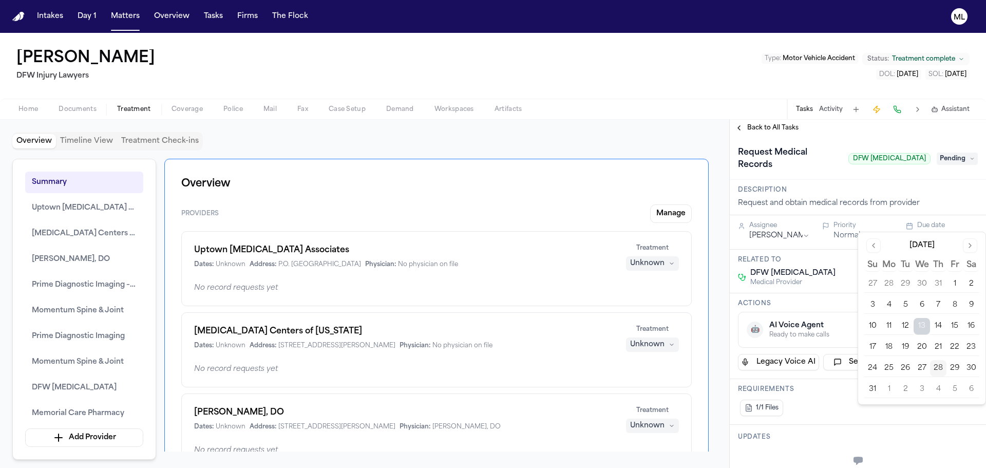
click at [956, 367] on button "29" at bounding box center [954, 368] width 16 height 16
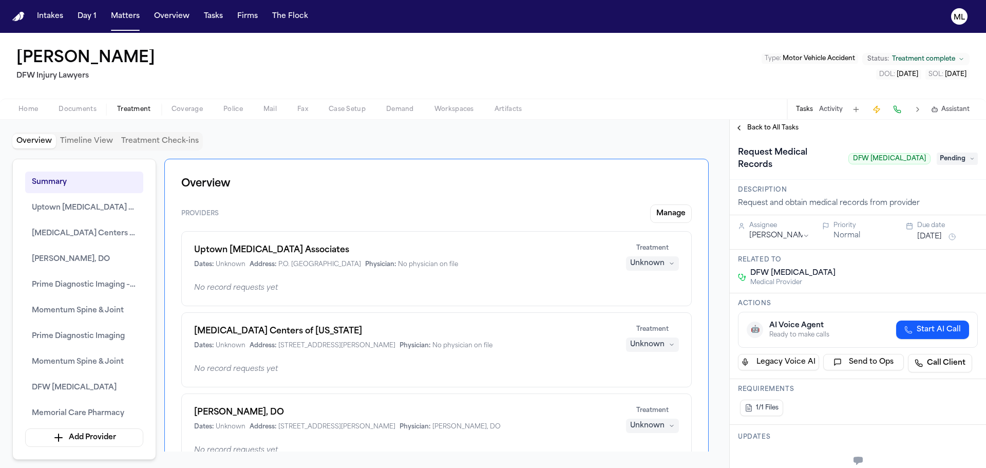
click at [773, 124] on span "Back to All Tasks" at bounding box center [772, 128] width 51 height 8
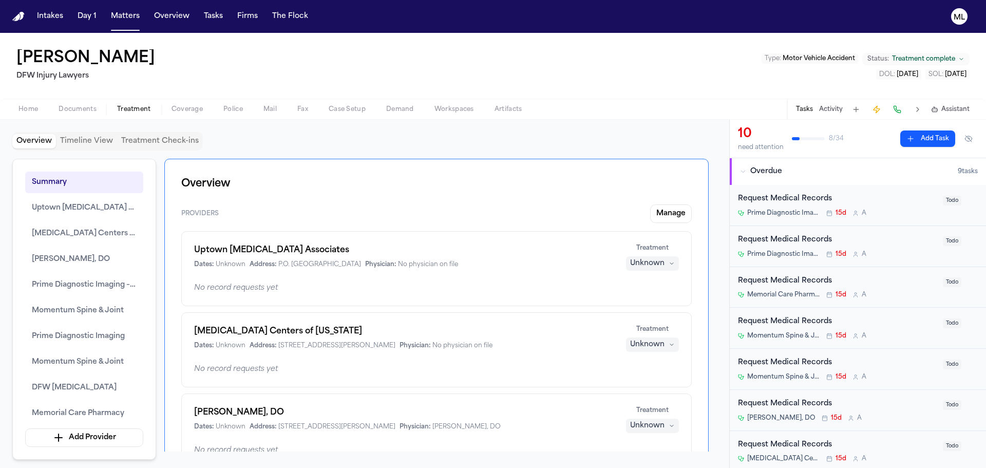
click at [883, 292] on div "Memorial Care Pharmacy 15d A" at bounding box center [837, 295] width 199 height 8
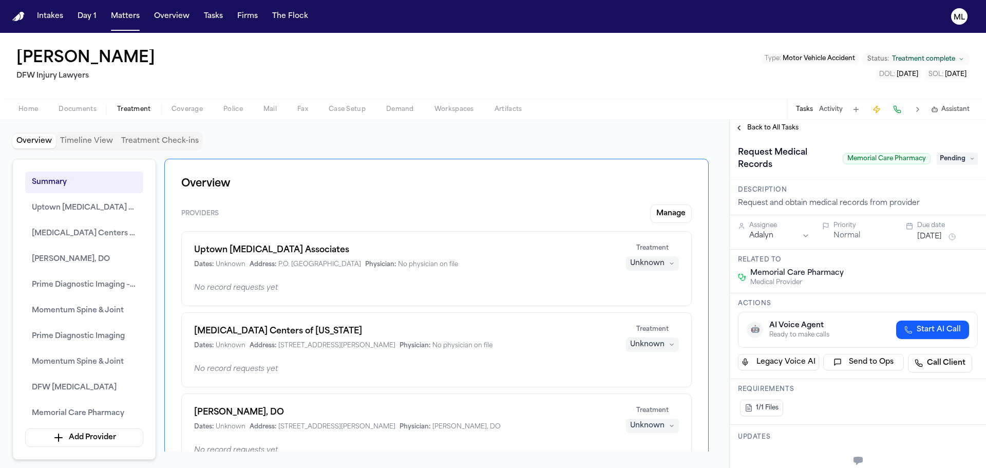
click at [927, 233] on button "[DATE]" at bounding box center [929, 237] width 25 height 10
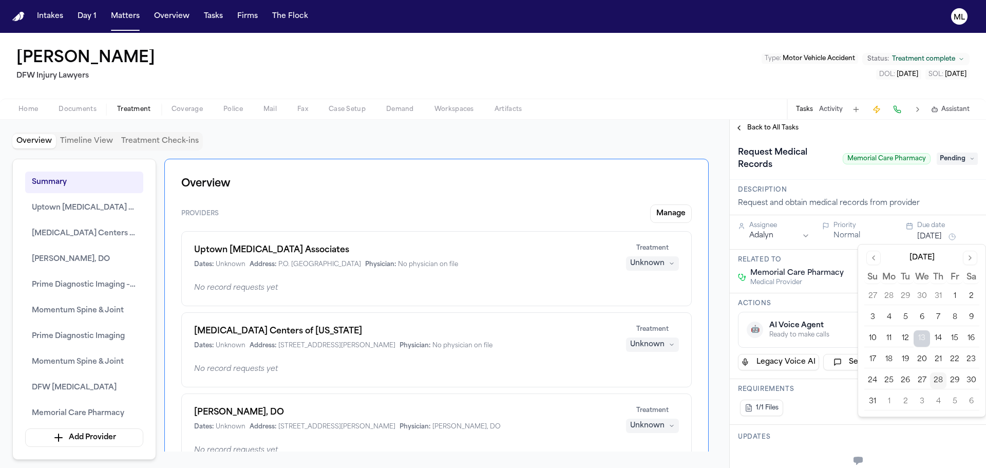
click at [950, 378] on button "29" at bounding box center [954, 380] width 16 height 16
click at [774, 240] on div "Medical Provider Memorial Care Pharmacy Medical Provider Memorial Care Pharmacy" at bounding box center [790, 249] width 91 height 23
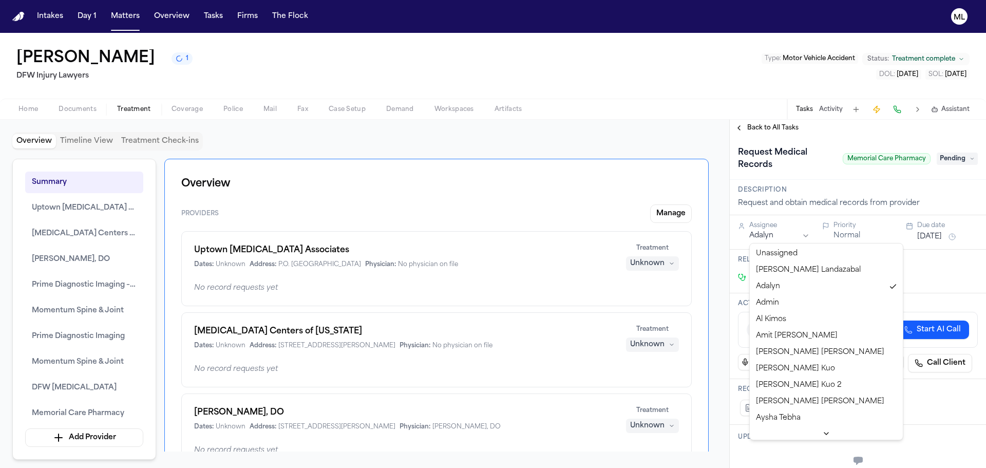
click at [774, 233] on html "Intakes Day 1 Matters Overview Tasks Firms The Flock ML [PERSON_NAME] 1 DFW Inj…" at bounding box center [493, 234] width 986 height 468
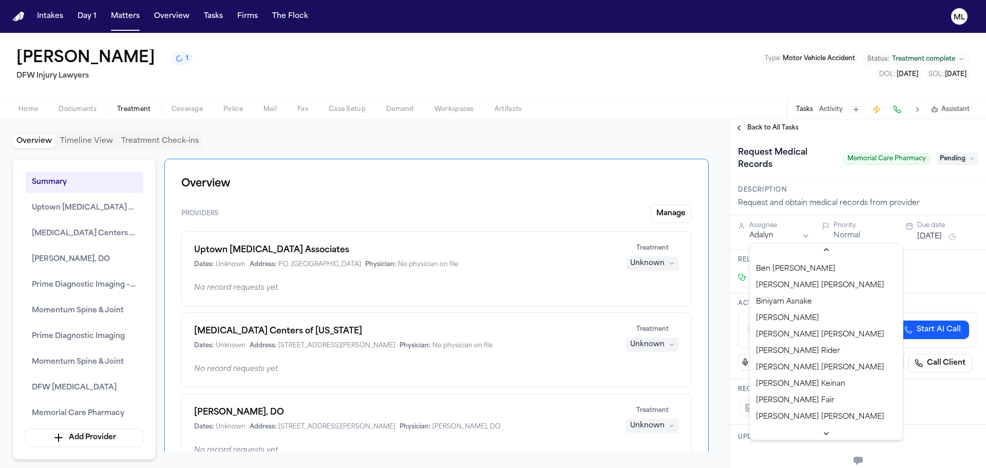
scroll to position [205, 0]
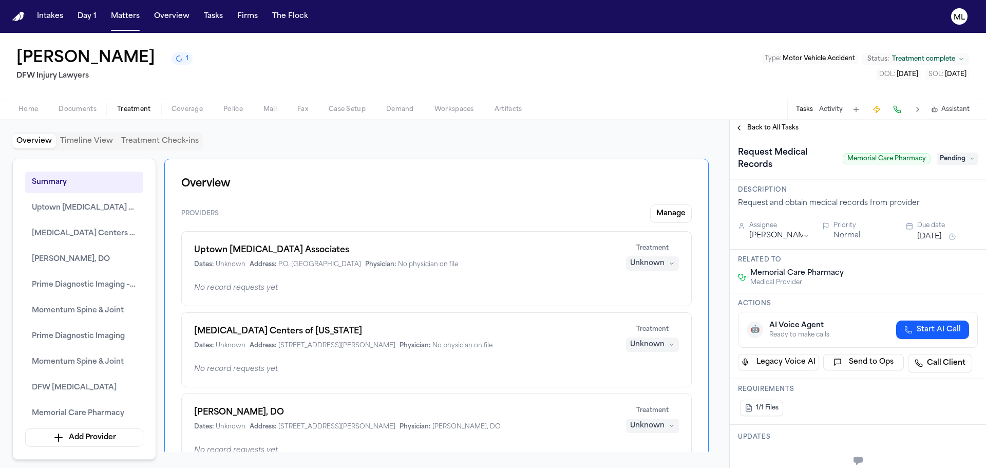
click at [774, 128] on span "Back to All Tasks" at bounding box center [772, 128] width 51 height 8
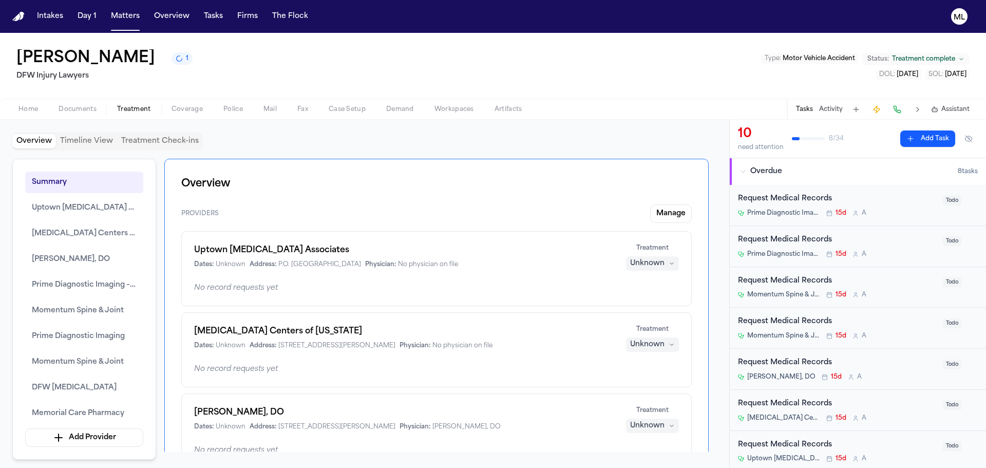
click at [890, 287] on div "Request Medical Records" at bounding box center [837, 281] width 199 height 12
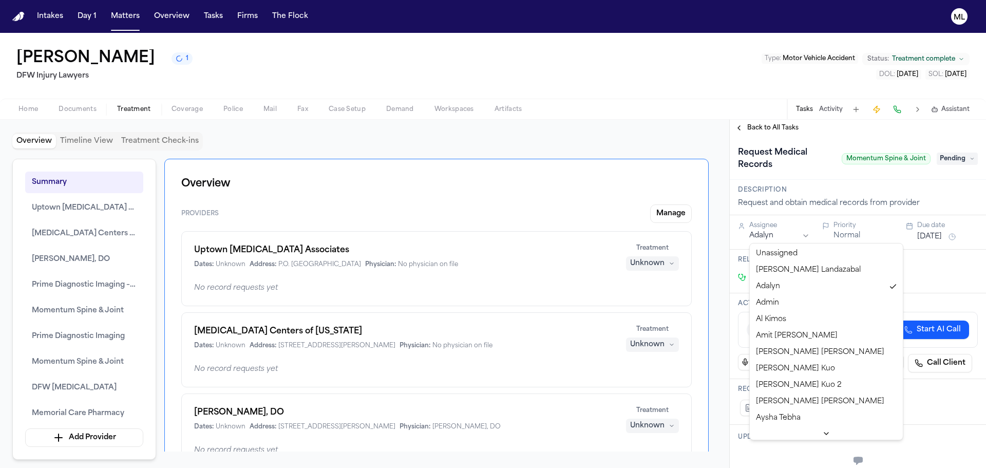
click at [772, 234] on html "Intakes Day 1 Matters Overview Tasks Firms The Flock ML [PERSON_NAME] 1 DFW Inj…" at bounding box center [493, 234] width 986 height 468
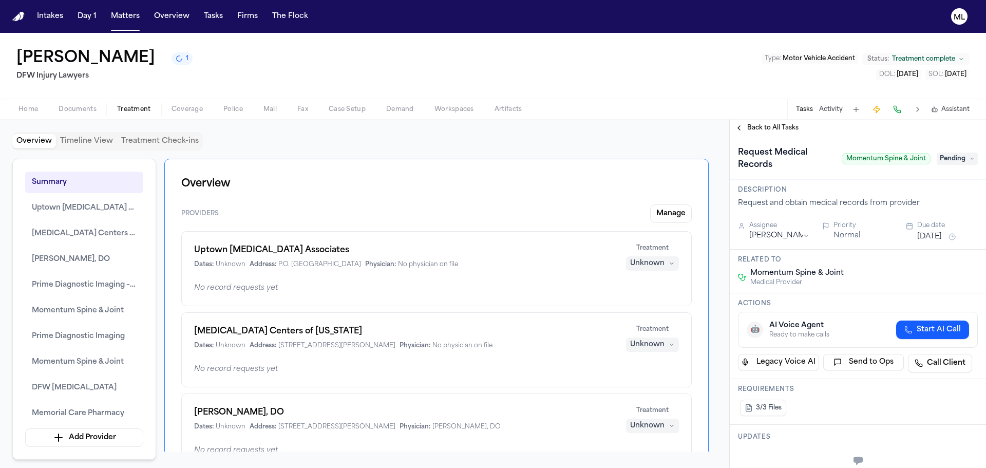
click at [932, 238] on button "[DATE]" at bounding box center [929, 237] width 25 height 10
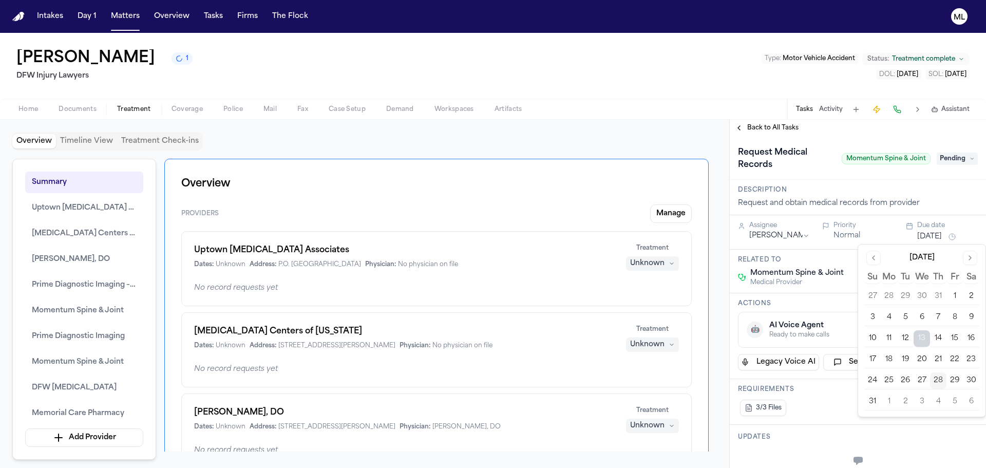
click at [954, 379] on button "29" at bounding box center [954, 380] width 16 height 16
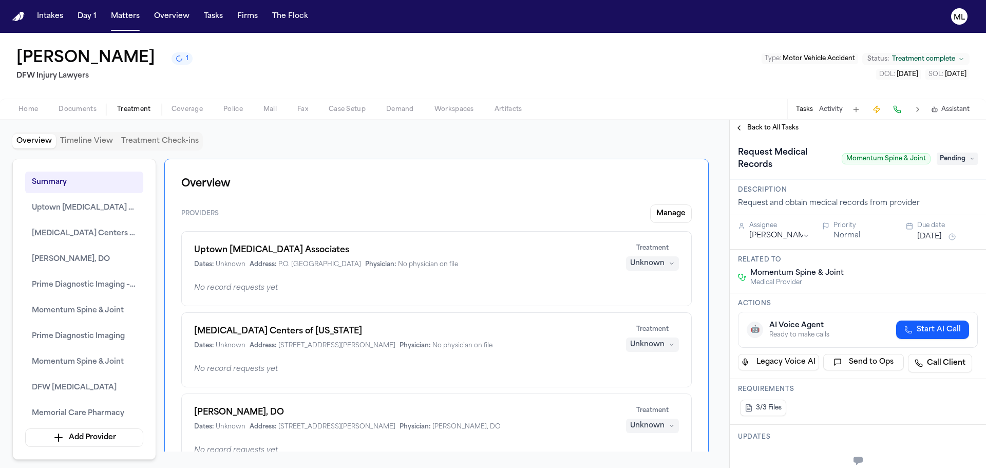
click at [764, 122] on div "Back to All Tasks" at bounding box center [858, 128] width 256 height 16
click at [763, 127] on span "Back to All Tasks" at bounding box center [772, 128] width 51 height 8
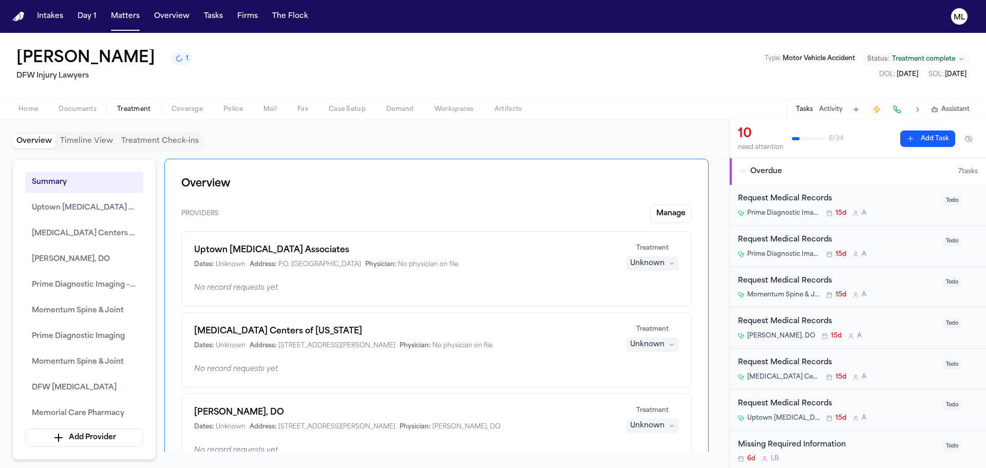
click at [891, 249] on div "Request Medical Records Prime Diagnostic Imaging 15d A" at bounding box center [837, 246] width 199 height 24
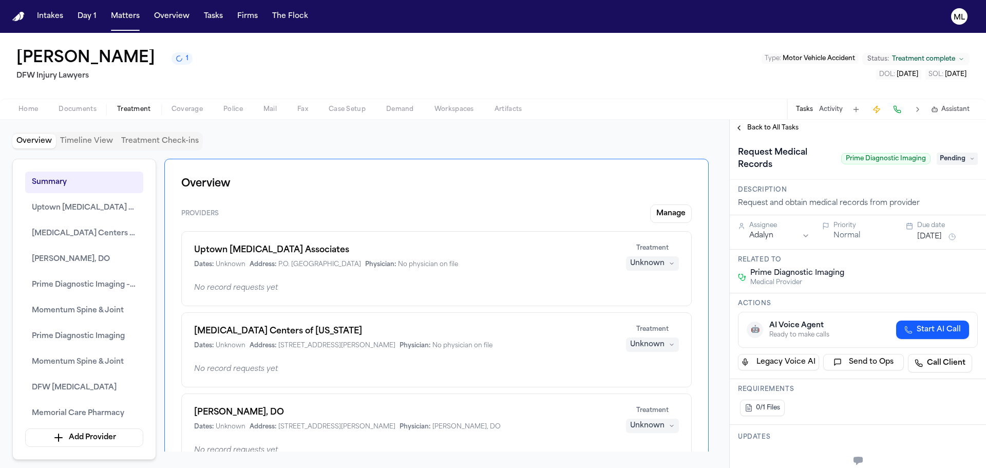
click at [938, 236] on button "[DATE]" at bounding box center [929, 237] width 25 height 10
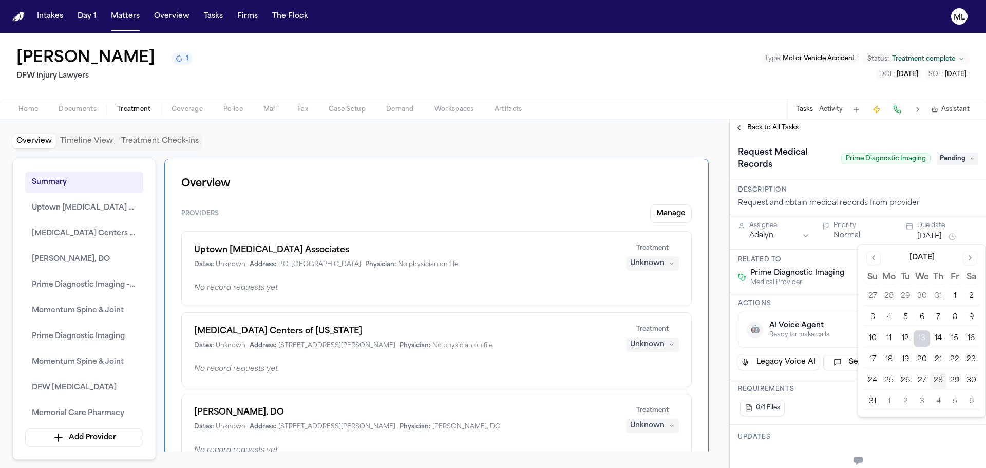
click at [960, 376] on button "29" at bounding box center [954, 380] width 16 height 16
click at [767, 236] on html "Intakes Day 1 Matters Overview Tasks Firms The Flock ML [PERSON_NAME] 1 DFW Inj…" at bounding box center [493, 234] width 986 height 468
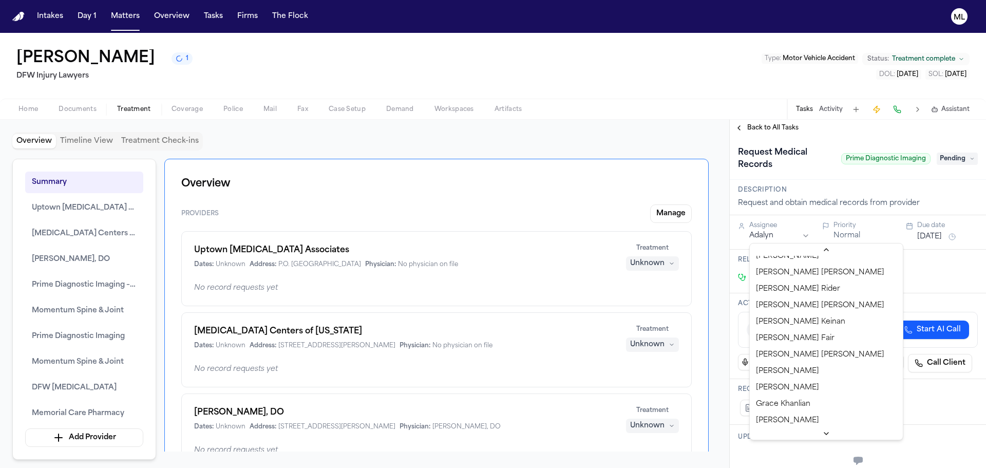
scroll to position [257, 0]
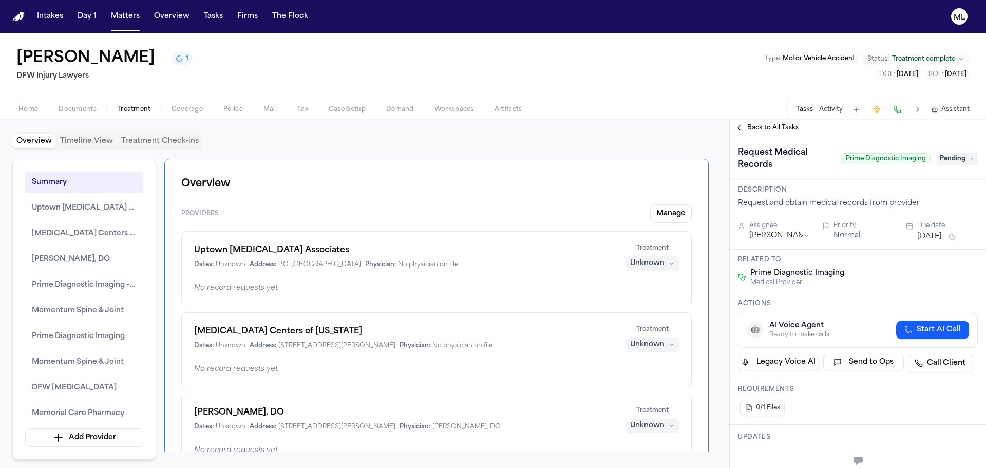
click at [767, 126] on span "Back to All Tasks" at bounding box center [772, 128] width 51 height 8
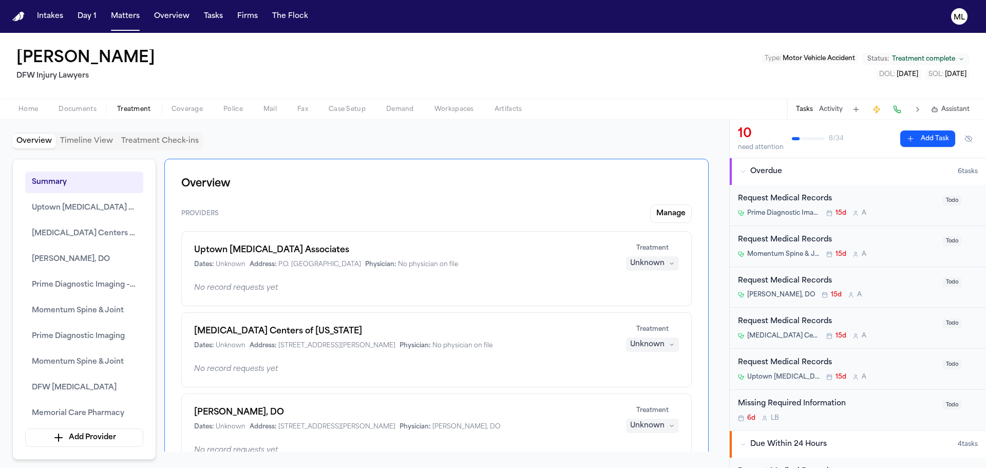
click at [890, 367] on div "Request Medical Records" at bounding box center [837, 363] width 199 height 12
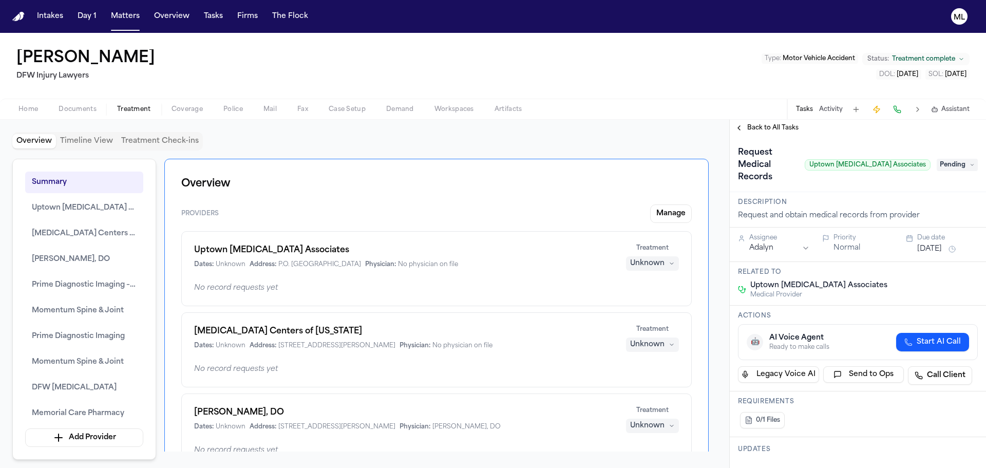
click at [765, 234] on div "Assignee [PERSON_NAME]" at bounding box center [779, 244] width 61 height 20
click at [765, 235] on html "Intakes Day 1 Matters Overview Tasks Firms The Flock ML [PERSON_NAME] DFW Injur…" at bounding box center [493, 234] width 986 height 468
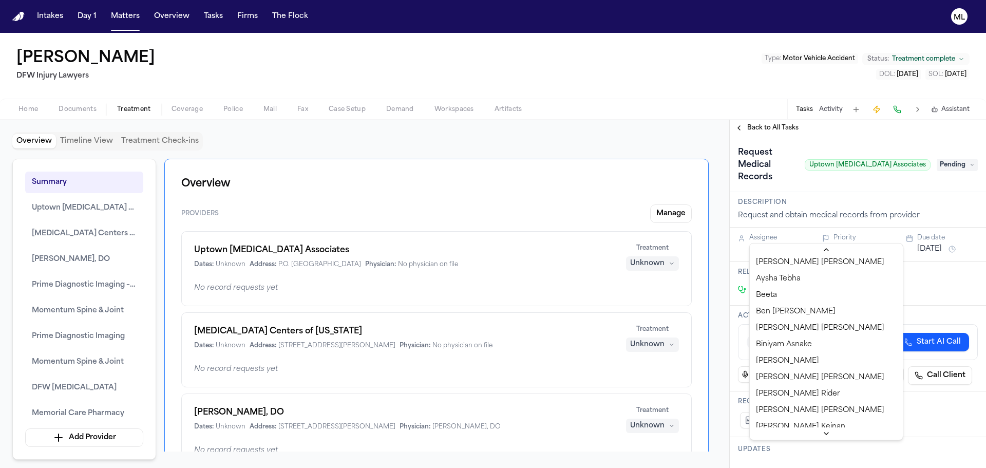
scroll to position [154, 0]
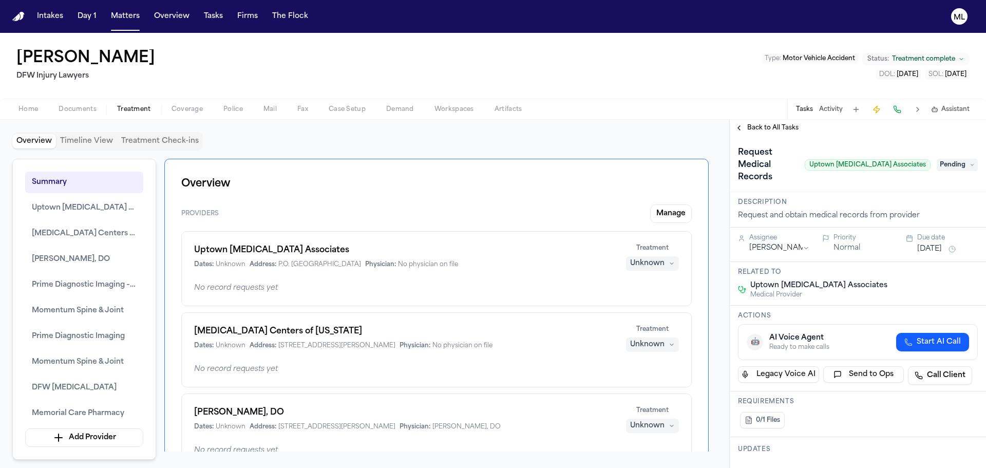
click at [929, 244] on button "[DATE]" at bounding box center [929, 249] width 25 height 10
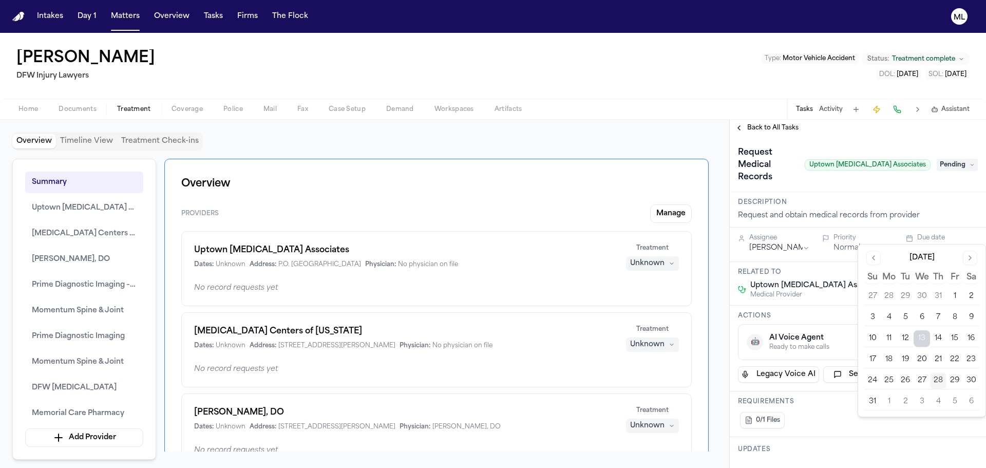
click at [951, 379] on button "29" at bounding box center [954, 380] width 16 height 16
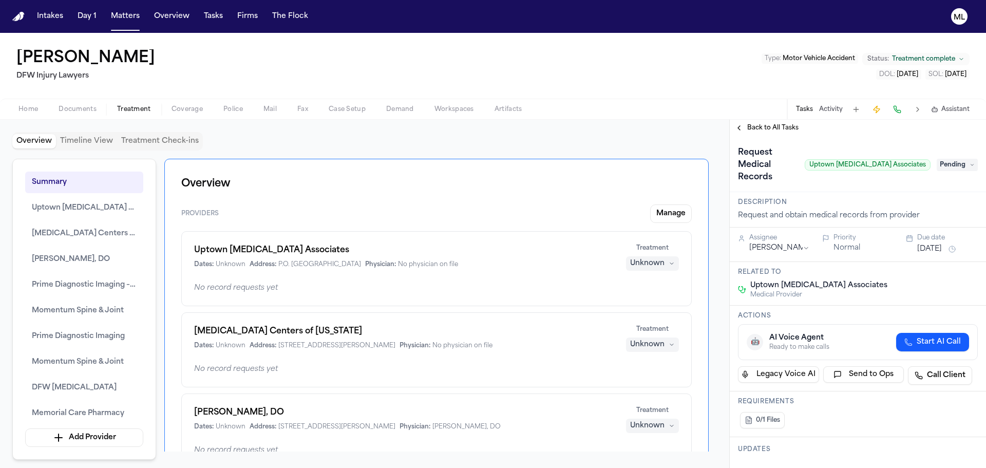
click at [758, 126] on span "Back to All Tasks" at bounding box center [772, 128] width 51 height 8
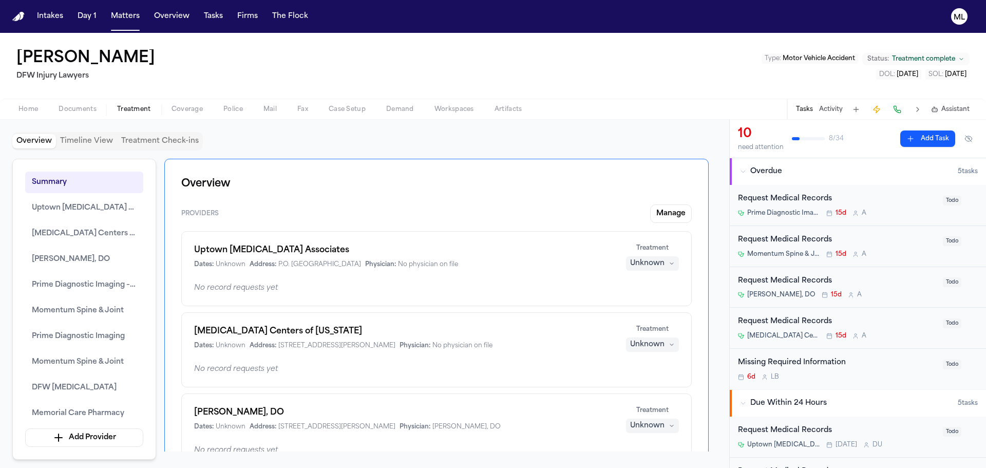
click at [905, 211] on div "Prime Diagnostic Imaging – [GEOGRAPHIC_DATA] 15d A" at bounding box center [837, 213] width 199 height 8
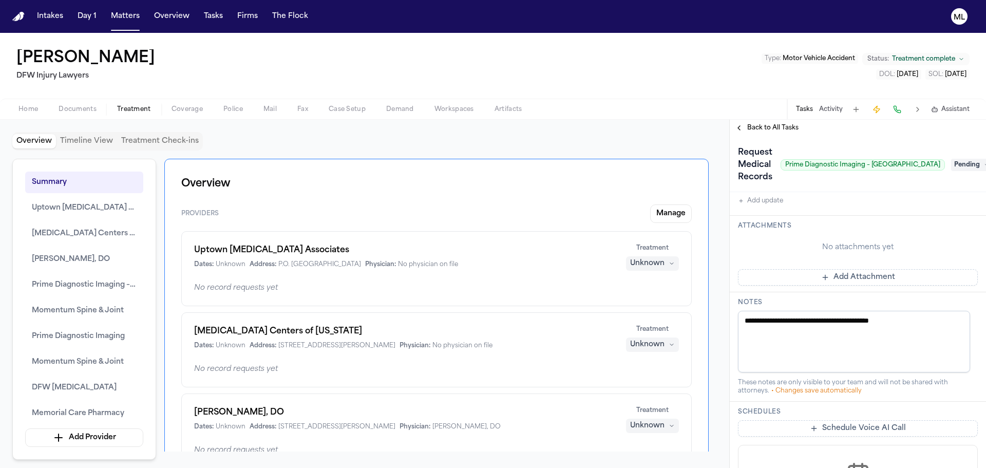
scroll to position [445, 0]
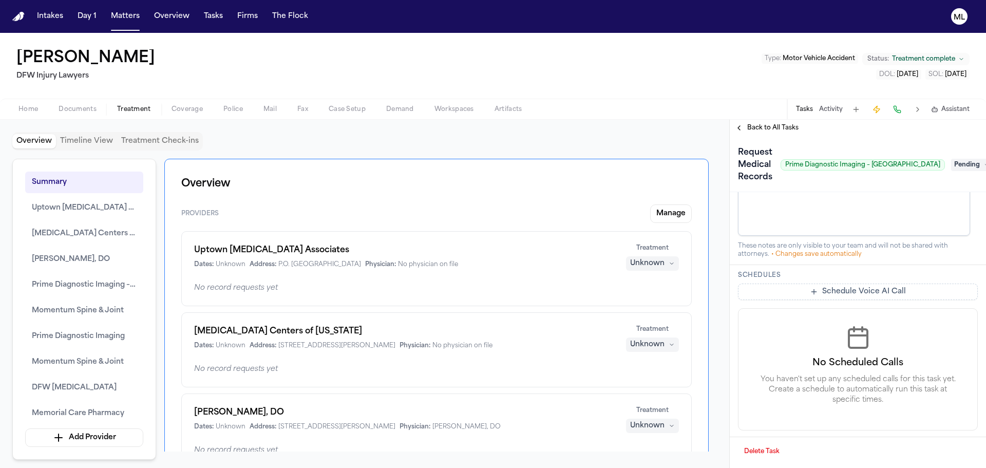
click at [756, 453] on button "Delete Task" at bounding box center [762, 451] width 48 height 16
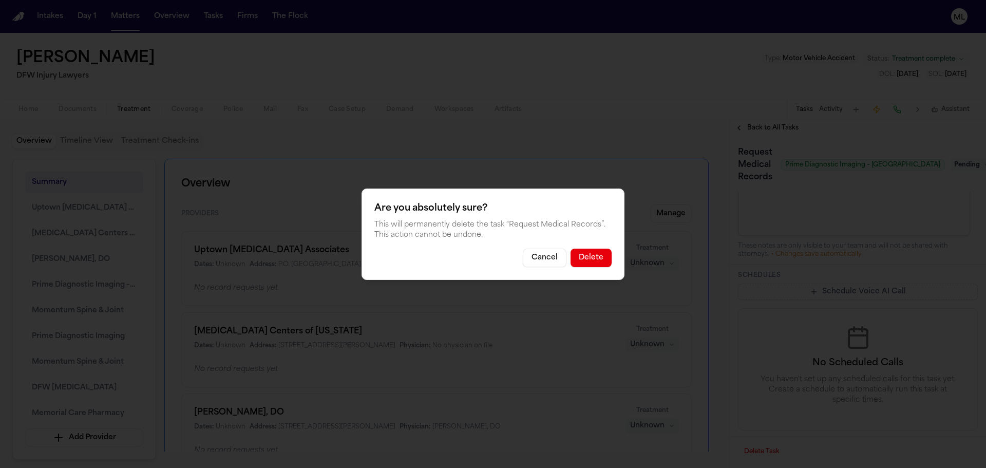
click at [594, 254] on button "Delete" at bounding box center [590, 258] width 41 height 18
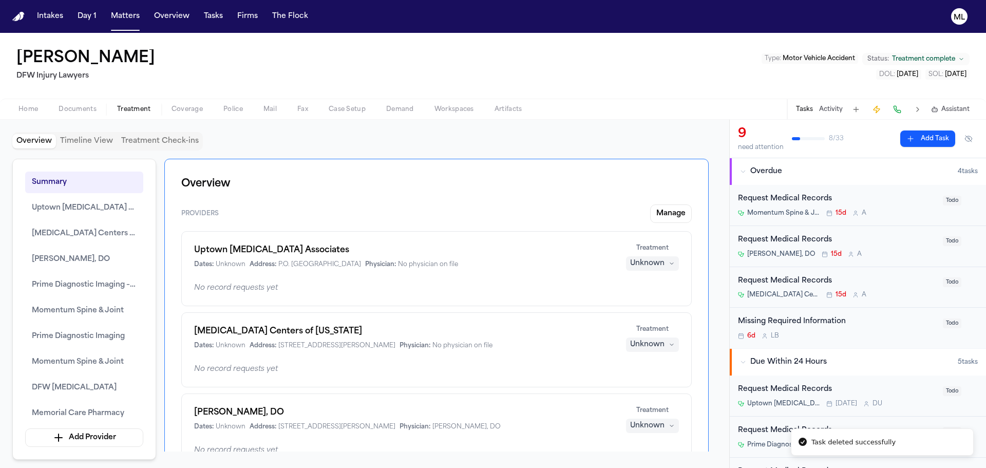
click at [885, 205] on div "Request Medical Records Momentum Spine & Joint 15d A" at bounding box center [837, 205] width 199 height 24
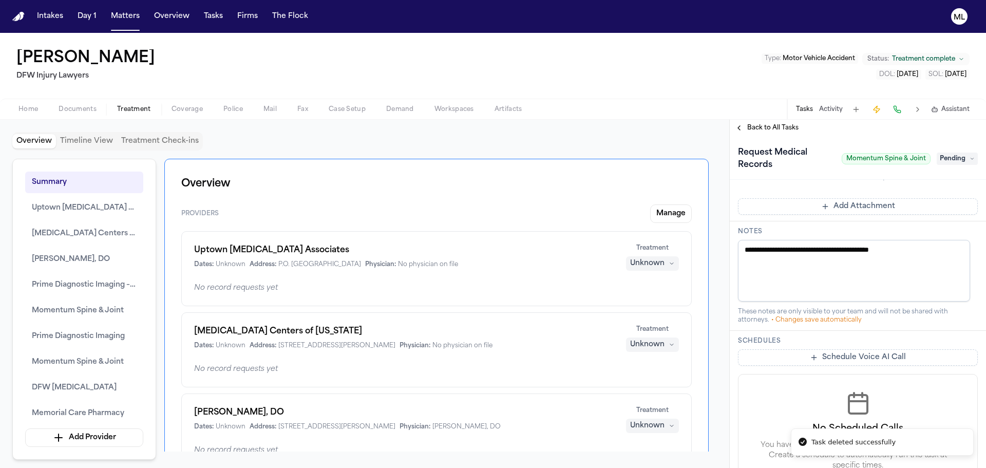
scroll to position [432, 0]
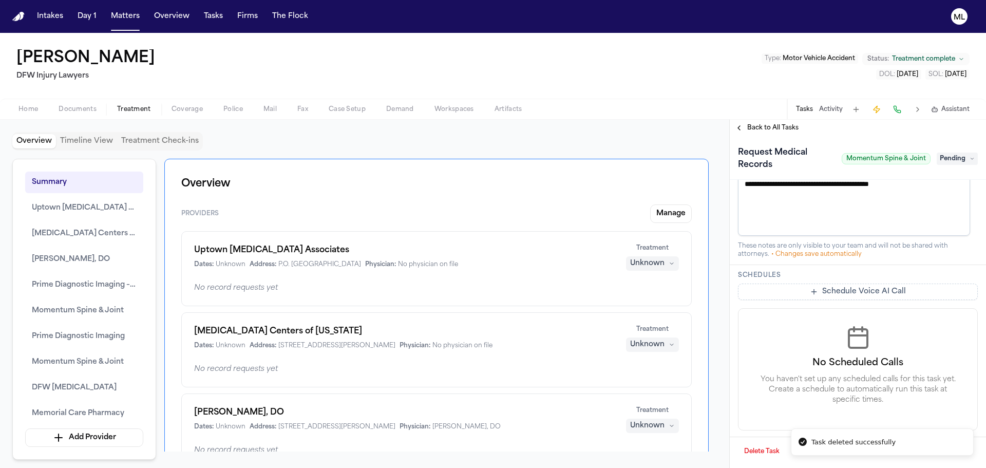
click at [742, 453] on button "Delete Task" at bounding box center [762, 451] width 48 height 16
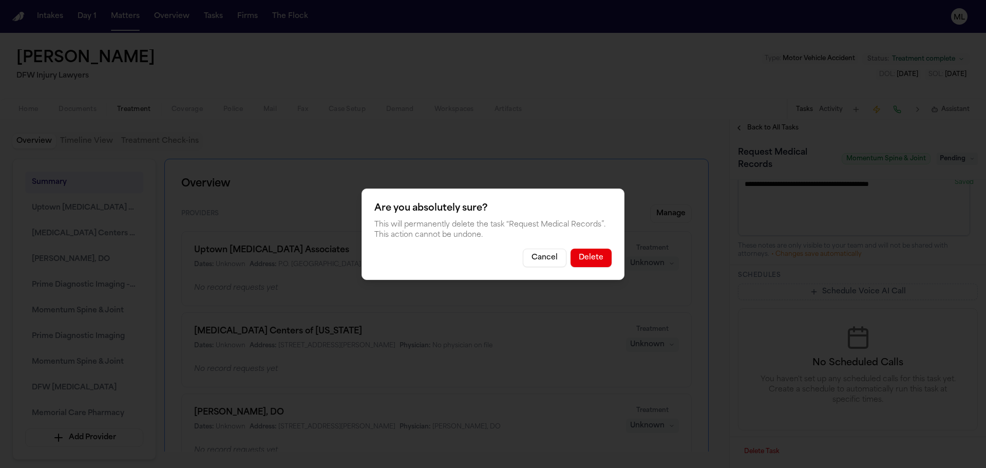
click at [593, 259] on button "Delete" at bounding box center [590, 258] width 41 height 18
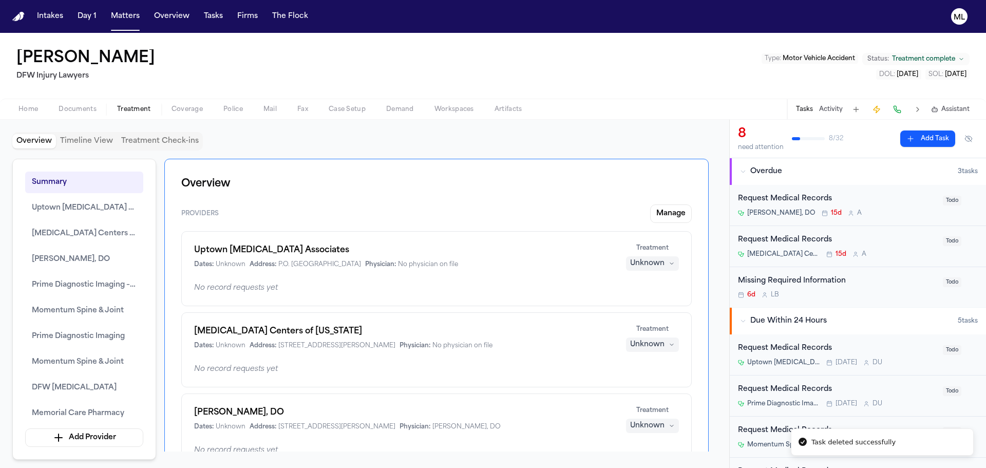
click at [891, 207] on div "Request Medical Records [PERSON_NAME], DO 15d A" at bounding box center [837, 205] width 199 height 24
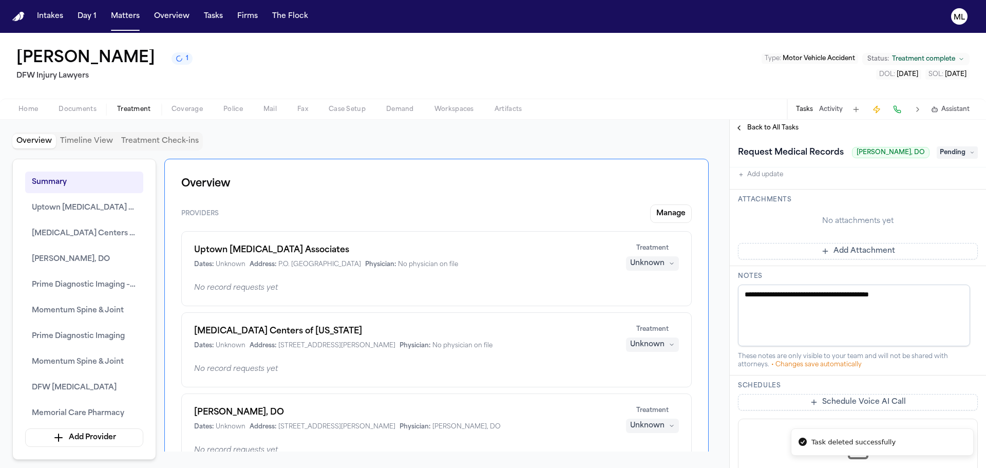
scroll to position [432, 0]
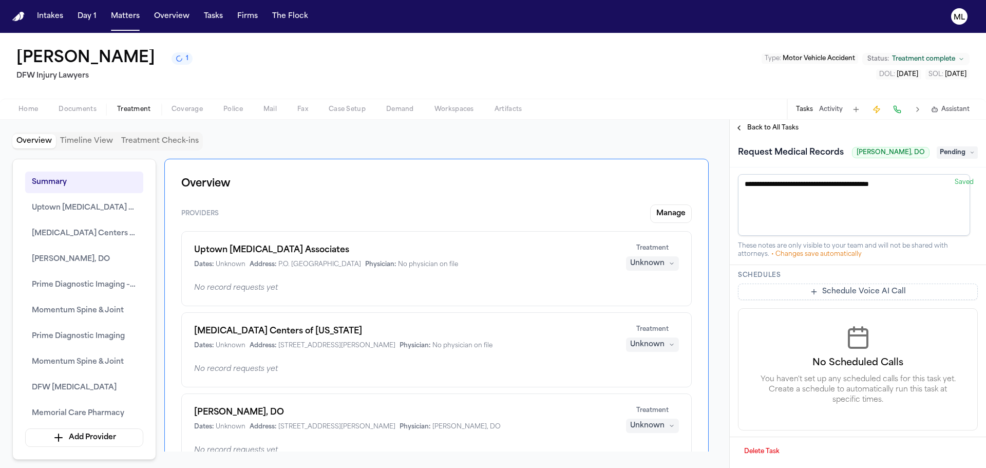
click at [759, 450] on button "Delete Task" at bounding box center [762, 451] width 48 height 16
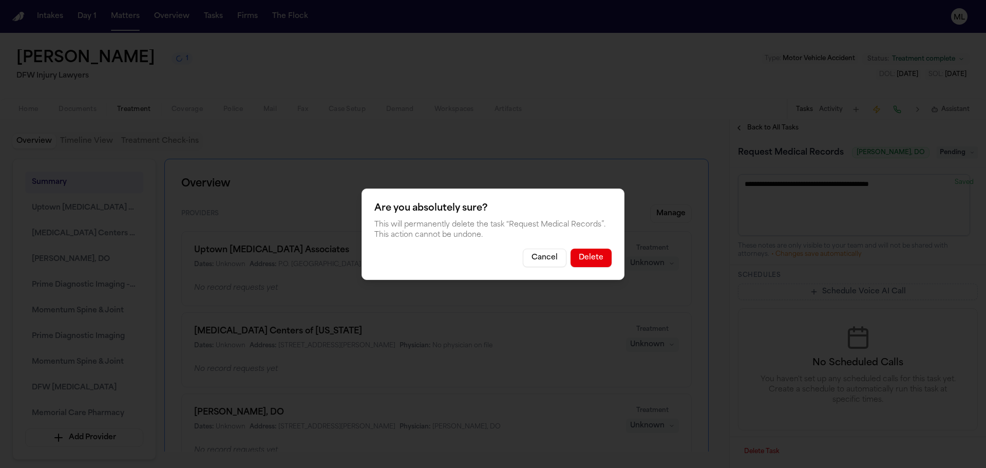
click at [591, 249] on button "Delete" at bounding box center [590, 258] width 41 height 18
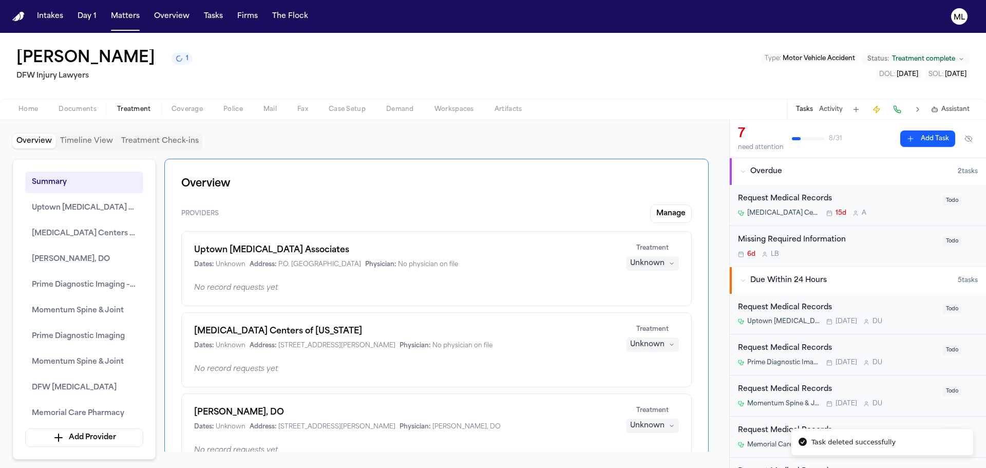
click at [885, 202] on div "Request Medical Records" at bounding box center [837, 199] width 199 height 12
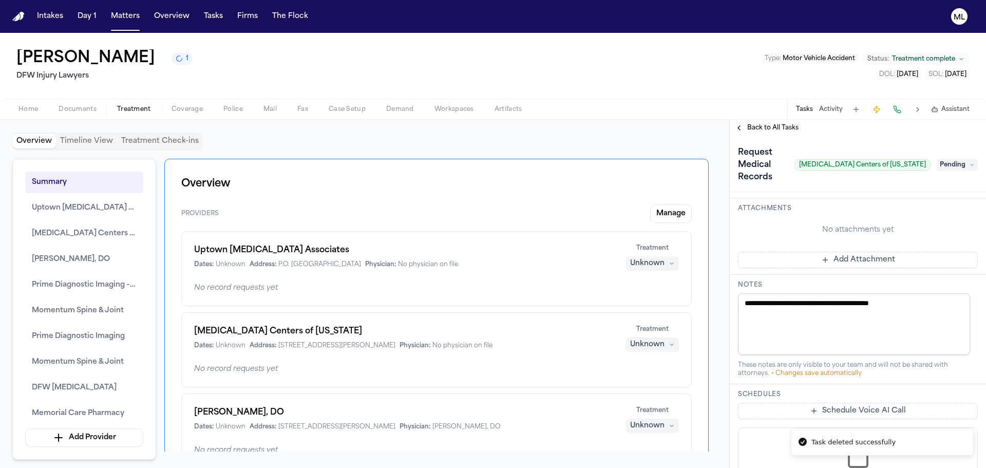
scroll to position [420, 0]
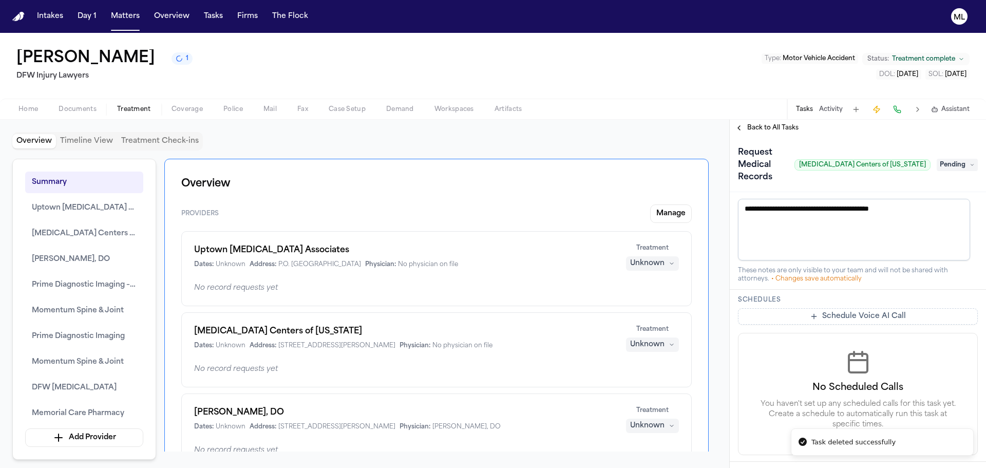
click at [745, 467] on button "Delete Task" at bounding box center [762, 476] width 48 height 16
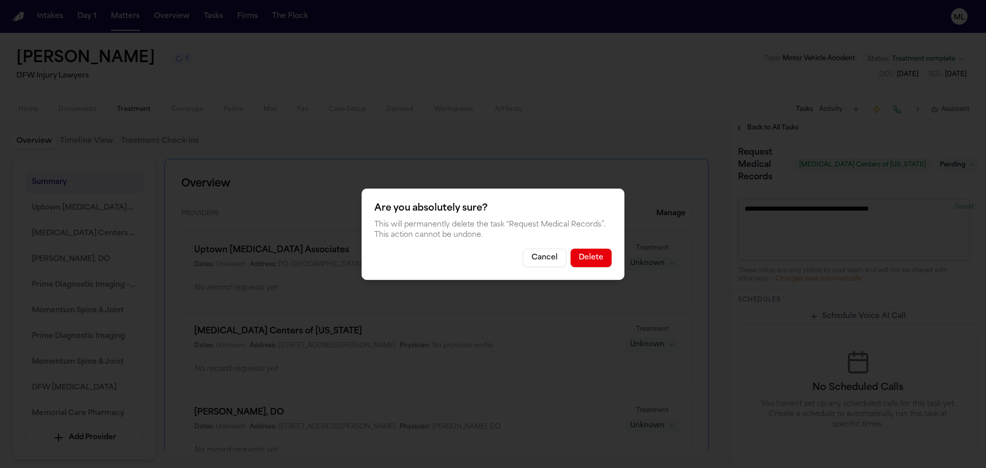
click at [593, 254] on button "Delete" at bounding box center [590, 258] width 41 height 18
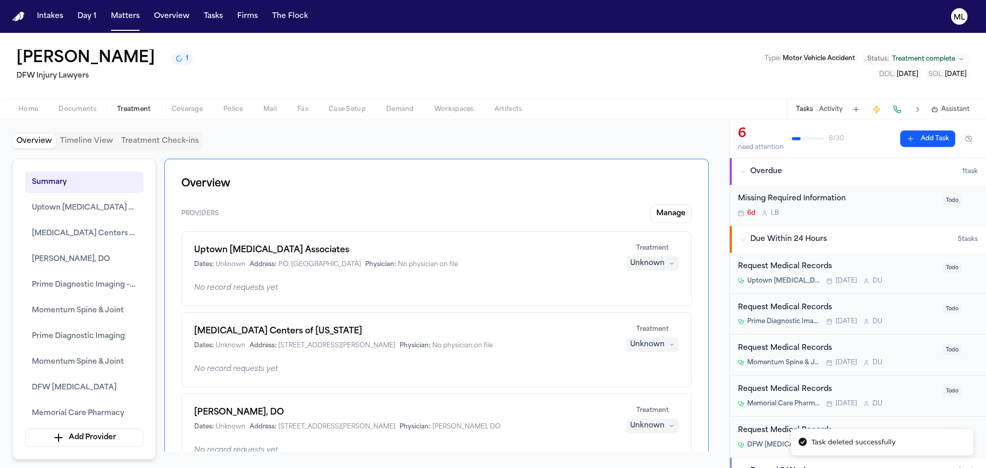
click at [892, 209] on div "6d L B" at bounding box center [837, 213] width 199 height 8
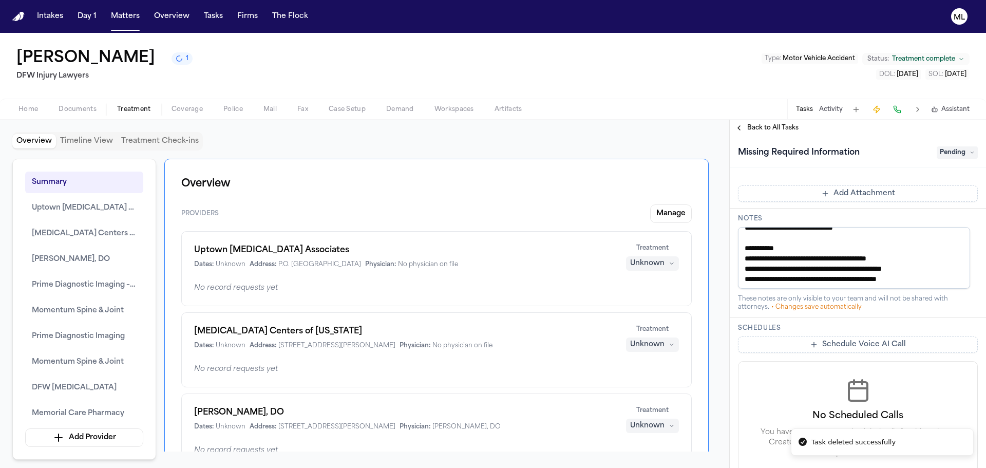
scroll to position [437, 0]
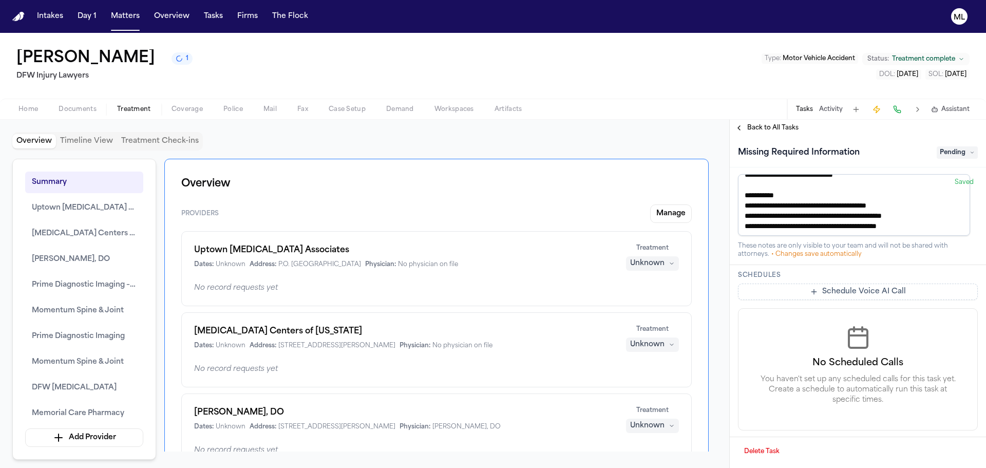
click at [759, 451] on button "Delete Task" at bounding box center [762, 451] width 48 height 16
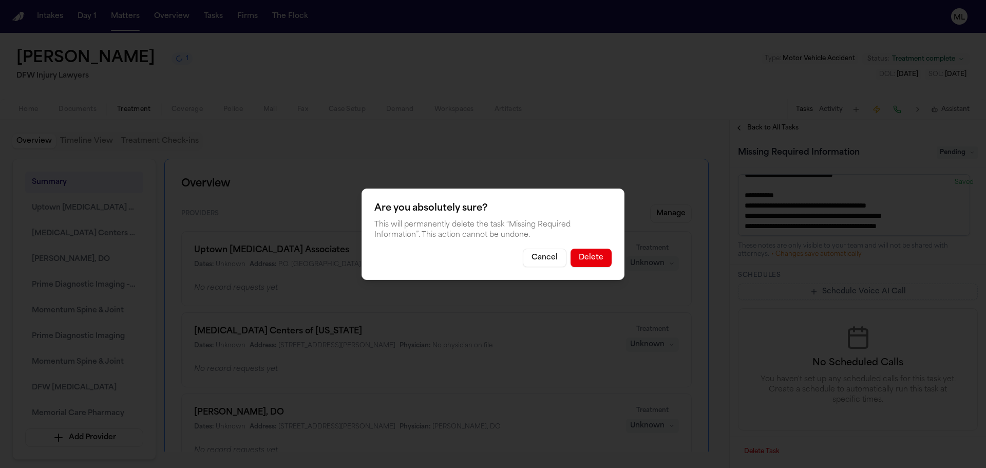
click at [585, 251] on button "Delete" at bounding box center [590, 258] width 41 height 18
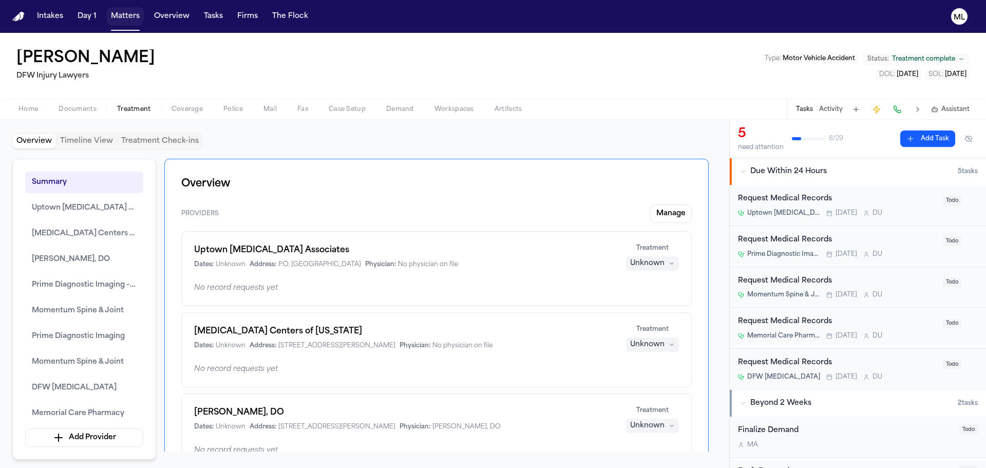
drag, startPoint x: 121, startPoint y: 16, endPoint x: 163, endPoint y: 21, distance: 41.8
click at [121, 16] on button "Matters" at bounding box center [125, 16] width 37 height 18
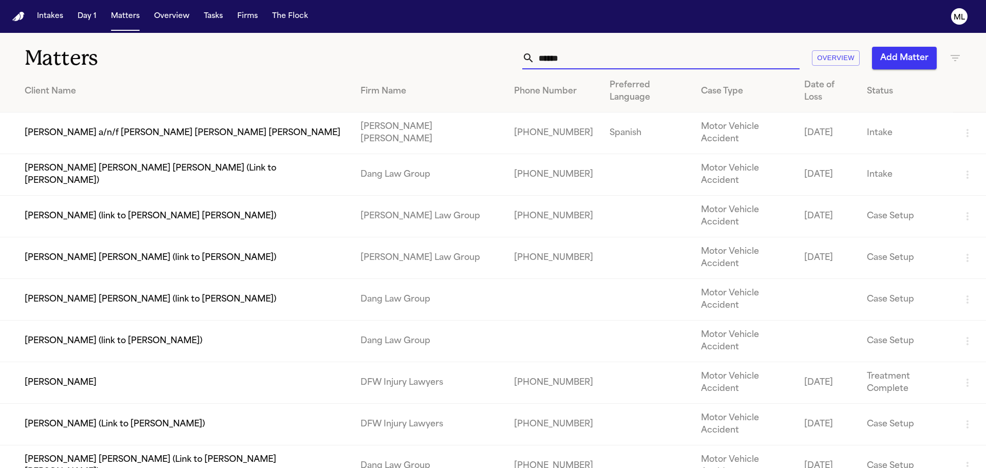
drag, startPoint x: 623, startPoint y: 65, endPoint x: 490, endPoint y: 54, distance: 133.0
click at [489, 55] on div "****** Overview Add Matter" at bounding box center [629, 58] width 664 height 23
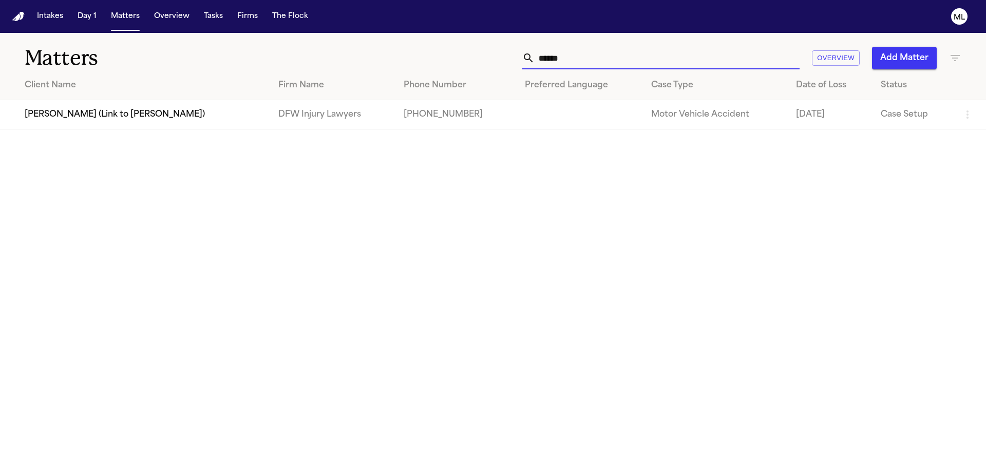
type input "******"
click at [194, 124] on td "[PERSON_NAME] (Link to [PERSON_NAME])" at bounding box center [135, 114] width 270 height 29
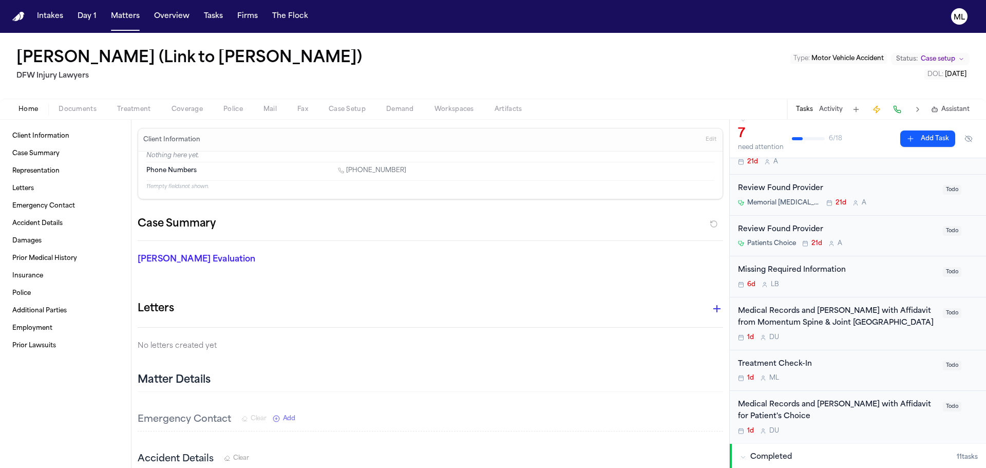
scroll to position [103, 0]
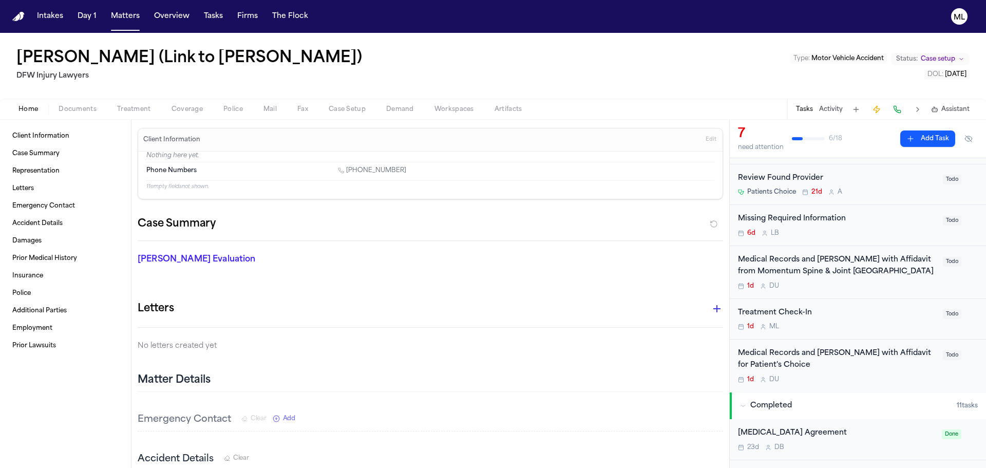
click at [882, 327] on div "1d M L" at bounding box center [837, 326] width 199 height 8
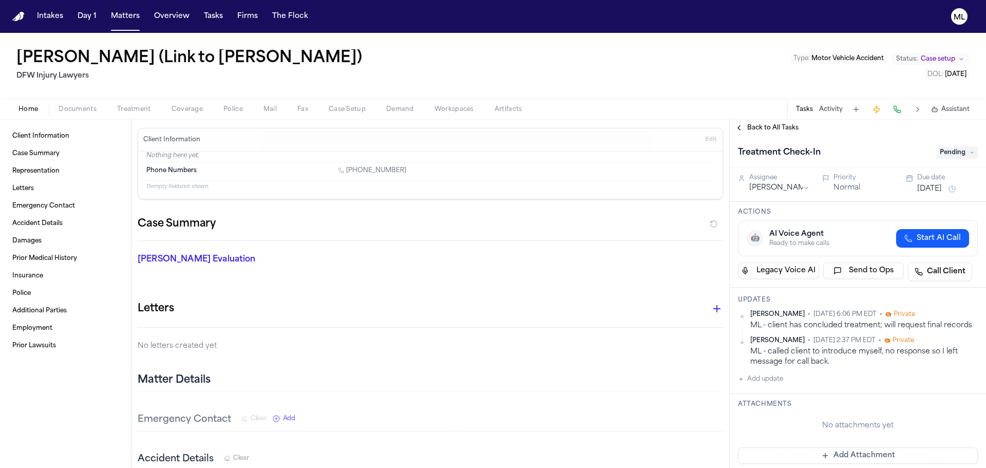
click at [949, 152] on span "Pending" at bounding box center [957, 152] width 41 height 12
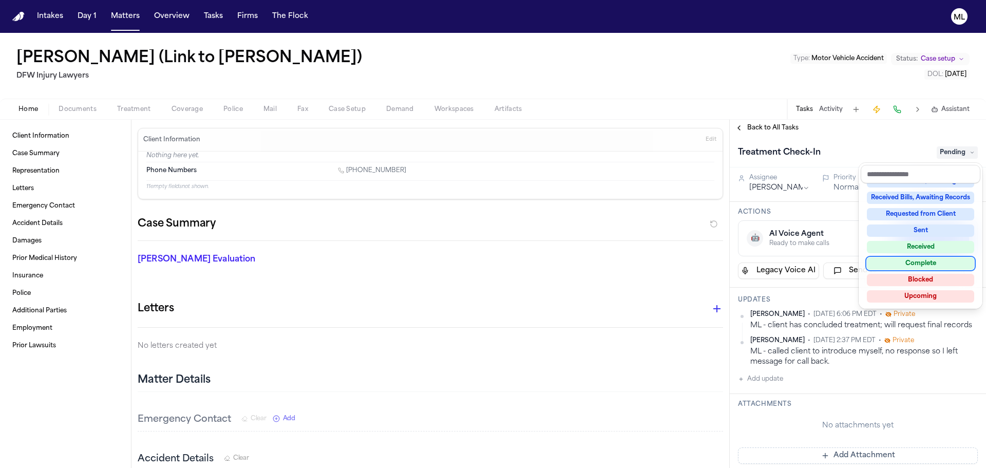
click at [927, 262] on div "Complete" at bounding box center [920, 263] width 107 height 12
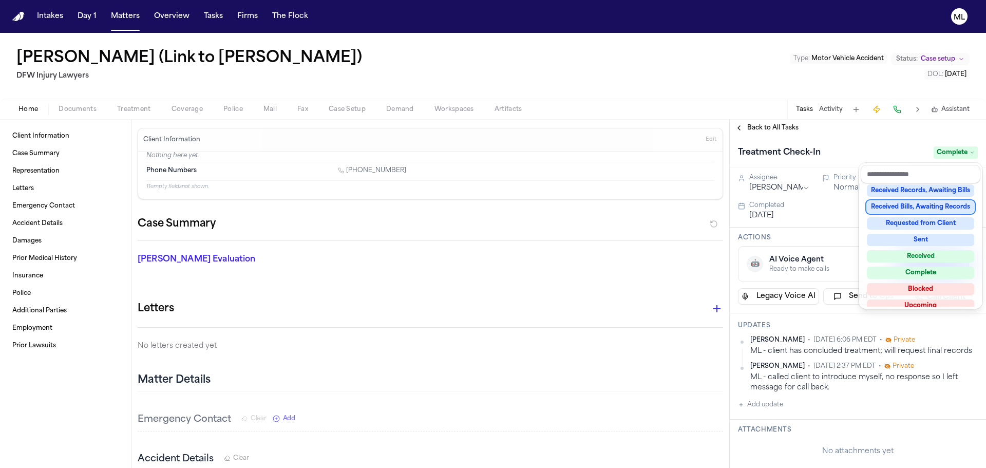
click at [777, 126] on div "Back to All Tasks Treatment Check-In Complete Assignee [PERSON_NAME] Priority N…" at bounding box center [858, 294] width 256 height 348
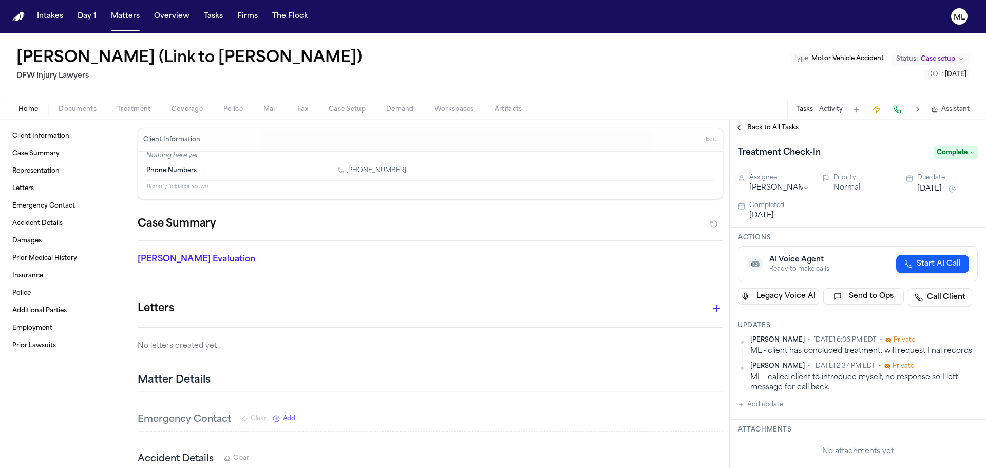
click at [777, 126] on span "Back to All Tasks" at bounding box center [772, 128] width 51 height 8
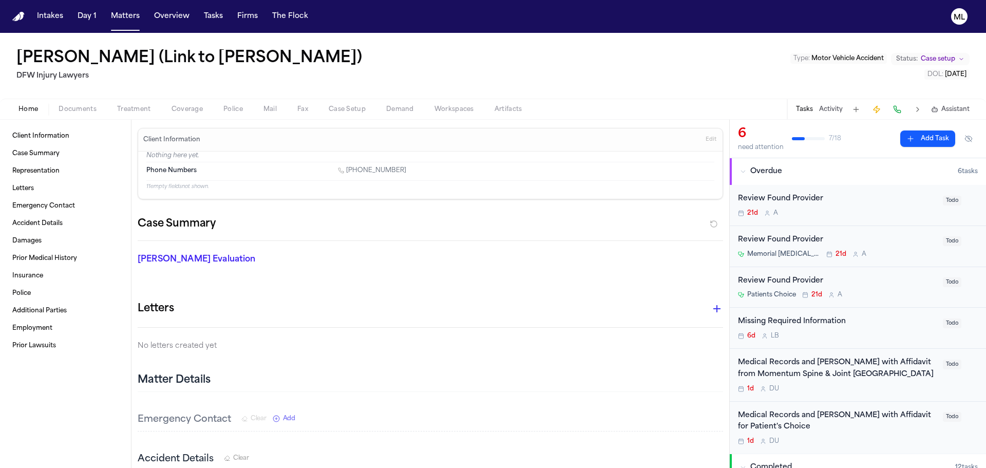
click at [904, 253] on div "Memorial [MEDICAL_DATA] & Diagnostic, LLC 21d A" at bounding box center [837, 254] width 199 height 8
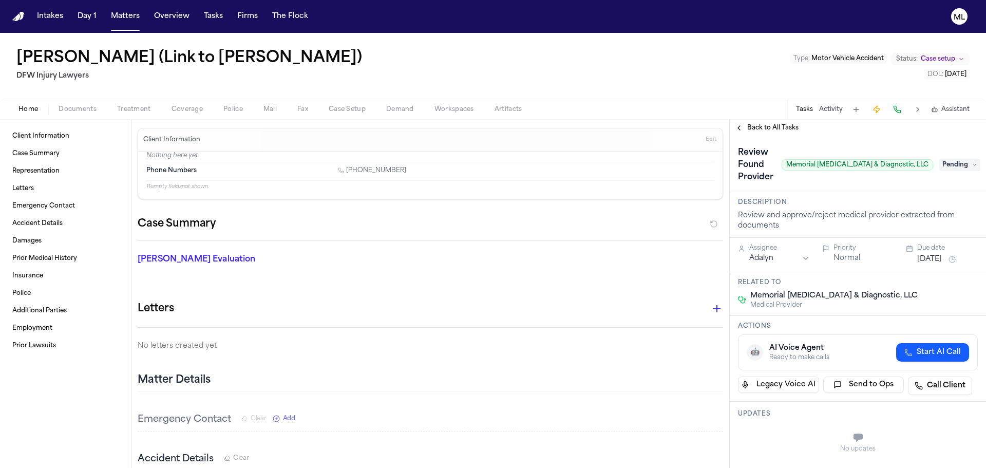
click at [945, 159] on span "Pending" at bounding box center [959, 165] width 41 height 12
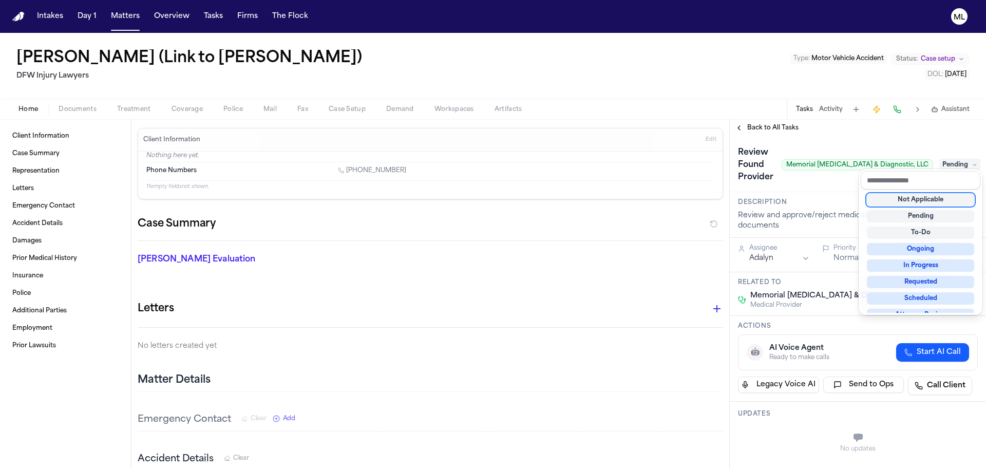
click at [931, 204] on div "Not Applicable" at bounding box center [920, 200] width 107 height 12
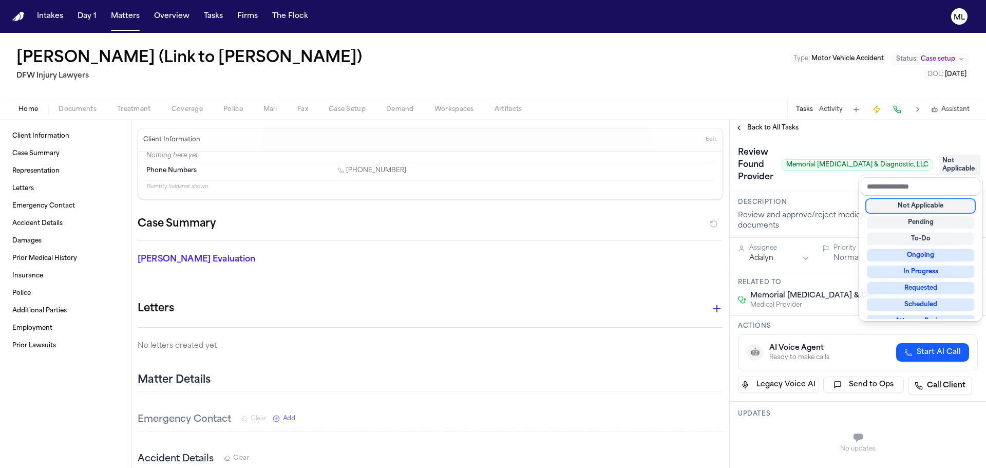
click at [769, 122] on div "**********" at bounding box center [858, 294] width 256 height 348
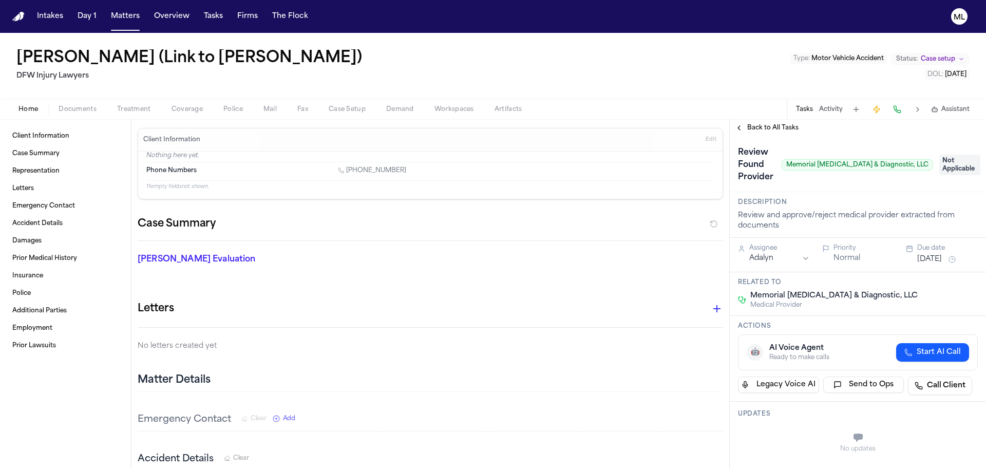
click at [765, 126] on span "Back to All Tasks" at bounding box center [772, 128] width 51 height 8
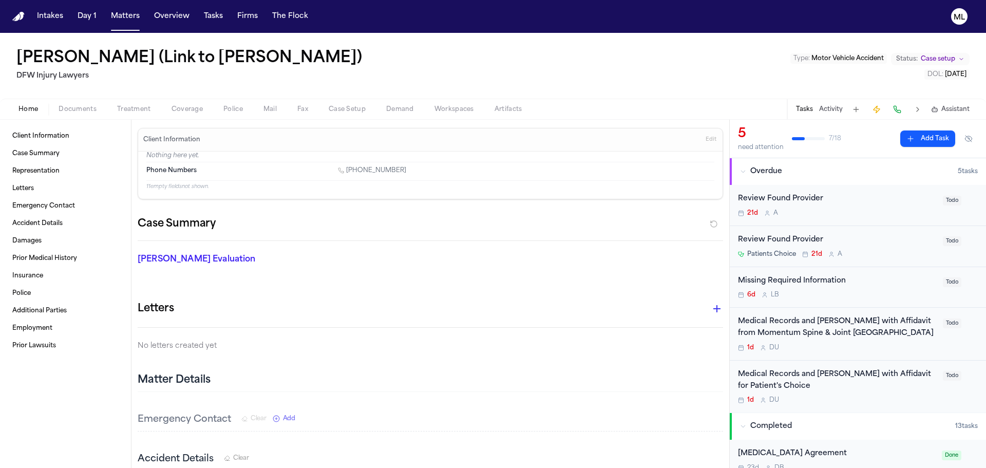
click at [904, 287] on div "Missing Required Information 6d L B" at bounding box center [837, 287] width 199 height 24
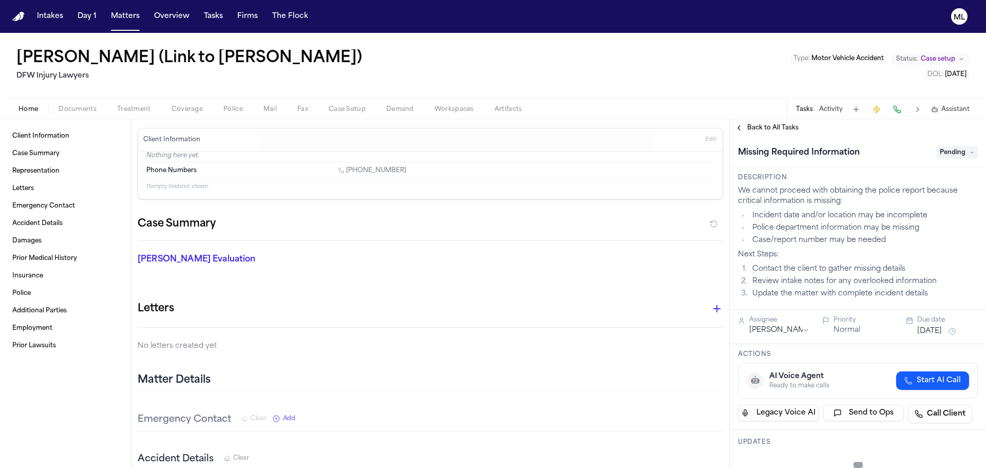
click at [951, 153] on span "Pending" at bounding box center [957, 152] width 41 height 12
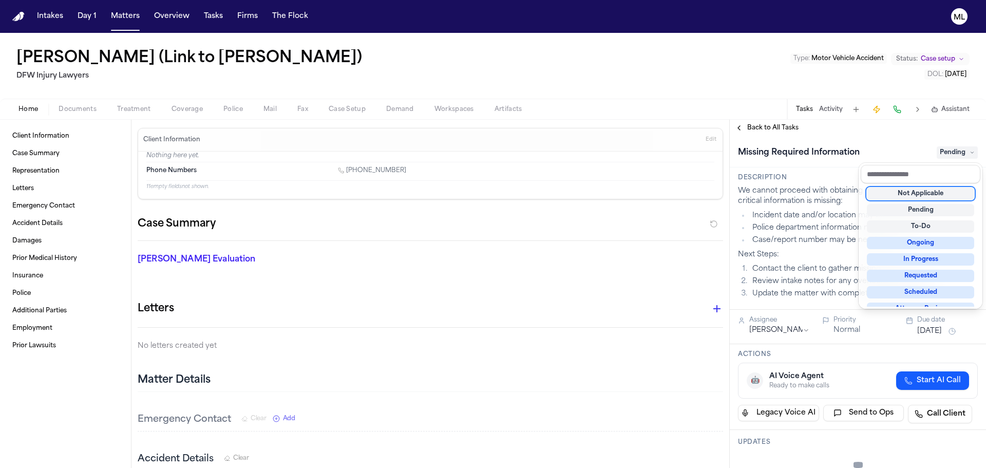
click at [939, 195] on div "Not Applicable" at bounding box center [920, 193] width 107 height 12
click at [767, 123] on div "Back to All Tasks Missing Required Information Not Applicable Description We ca…" at bounding box center [858, 294] width 256 height 348
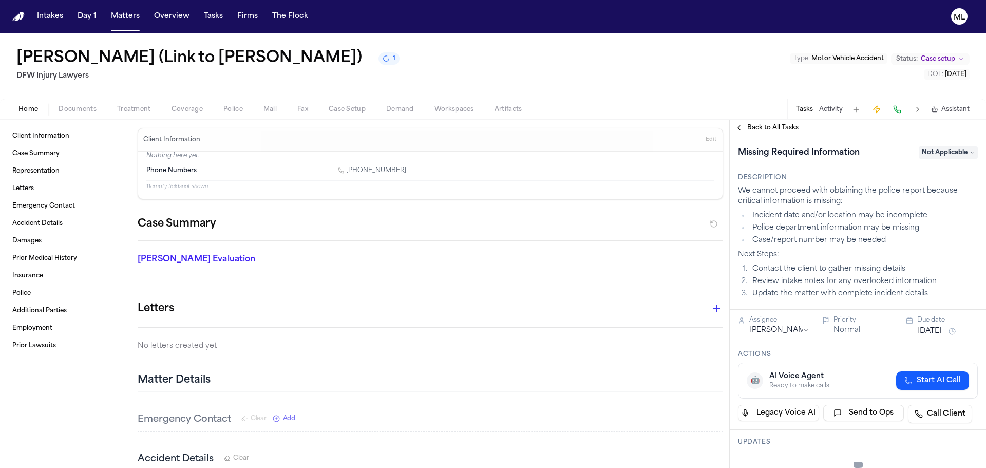
click at [767, 126] on span "Back to All Tasks" at bounding box center [772, 128] width 51 height 8
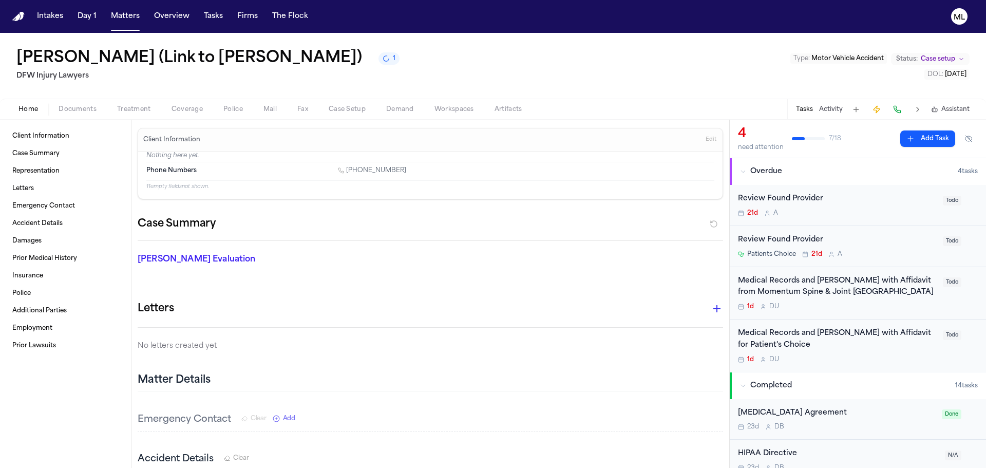
click at [900, 248] on div "Review Found Provider Patients Choice 21d A" at bounding box center [837, 246] width 199 height 24
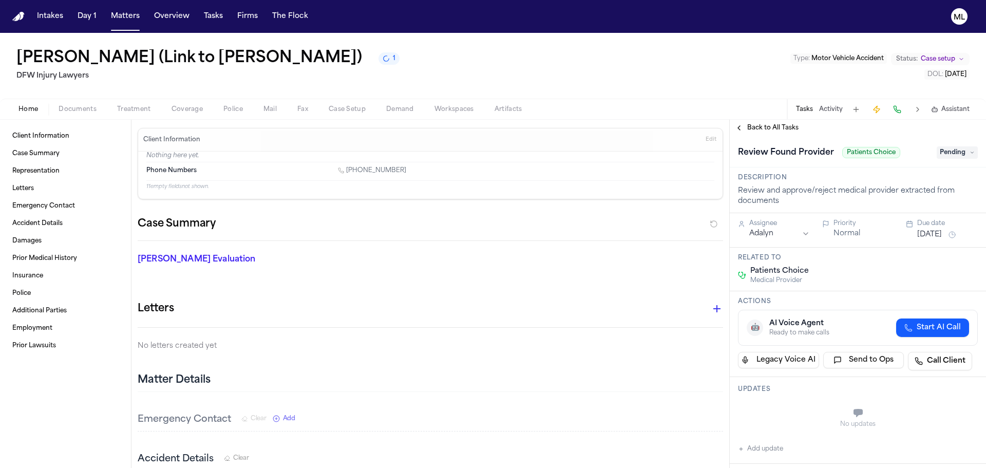
click at [949, 155] on span "Pending" at bounding box center [957, 152] width 41 height 12
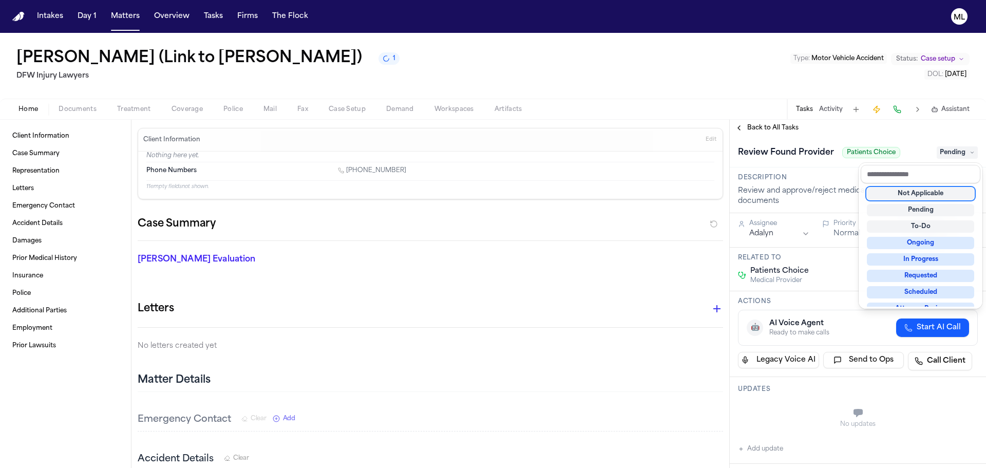
click at [929, 192] on div "Not Applicable" at bounding box center [920, 193] width 107 height 12
click at [769, 125] on div "**********" at bounding box center [858, 294] width 256 height 348
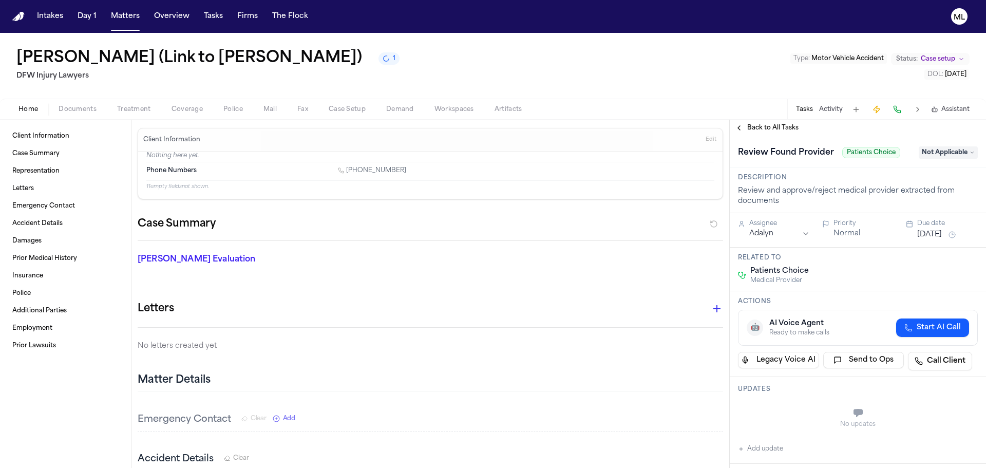
click at [765, 130] on span "Back to All Tasks" at bounding box center [772, 128] width 51 height 8
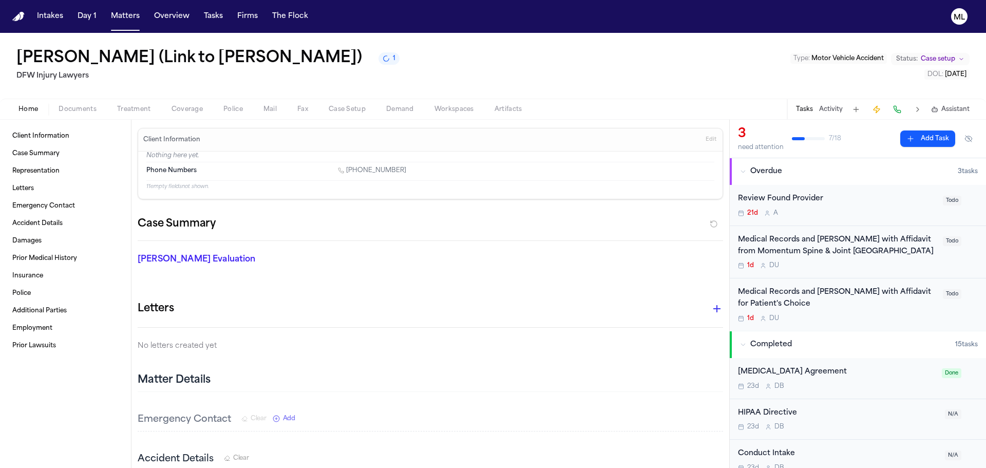
click at [907, 252] on div "Medical Records and [PERSON_NAME] with Affidavit from Momentum Spine & Joint [G…" at bounding box center [837, 246] width 199 height 24
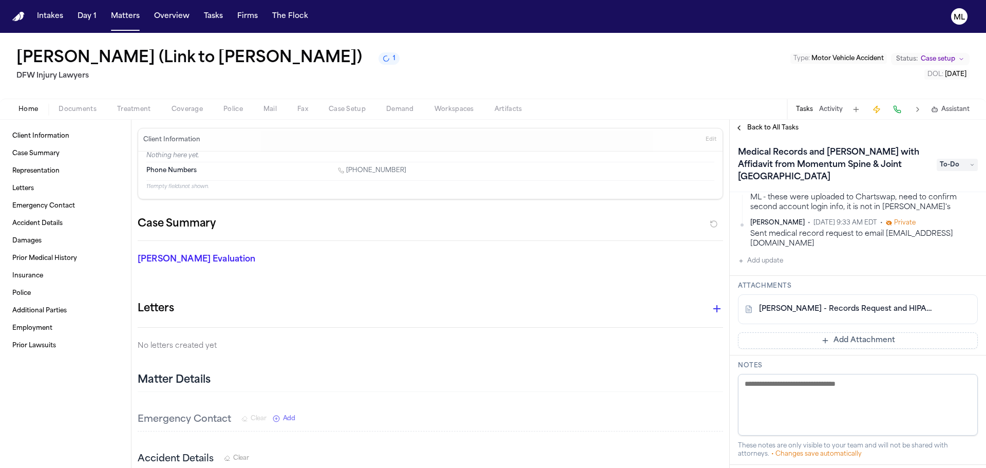
scroll to position [154, 0]
click at [859, 331] on button "Add Attachment" at bounding box center [858, 339] width 240 height 16
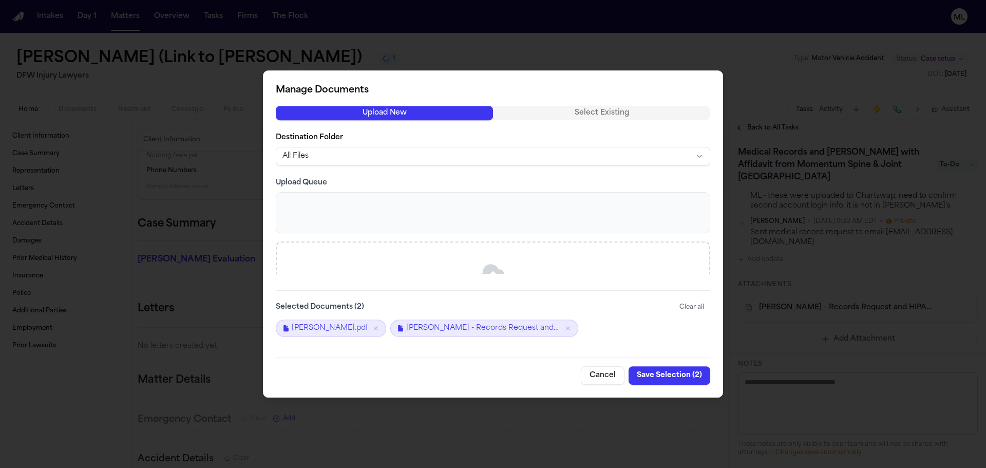
click at [642, 375] on button "Save Selection ( 2 )" at bounding box center [670, 375] width 82 height 18
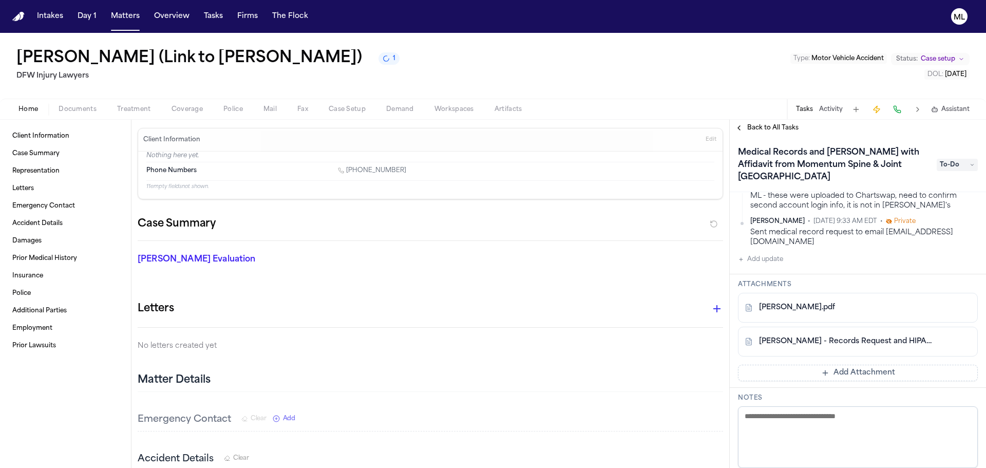
click at [955, 159] on span "To-Do" at bounding box center [957, 165] width 41 height 12
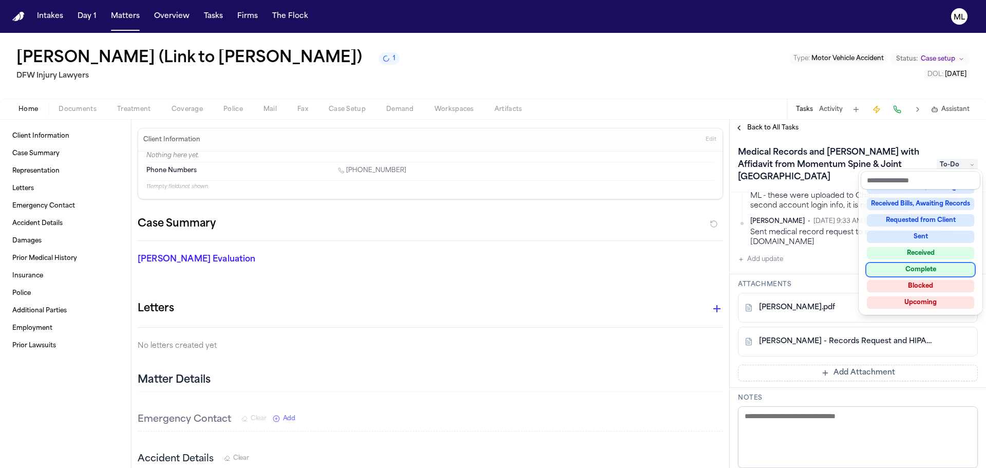
click at [912, 266] on div "Complete" at bounding box center [920, 269] width 107 height 12
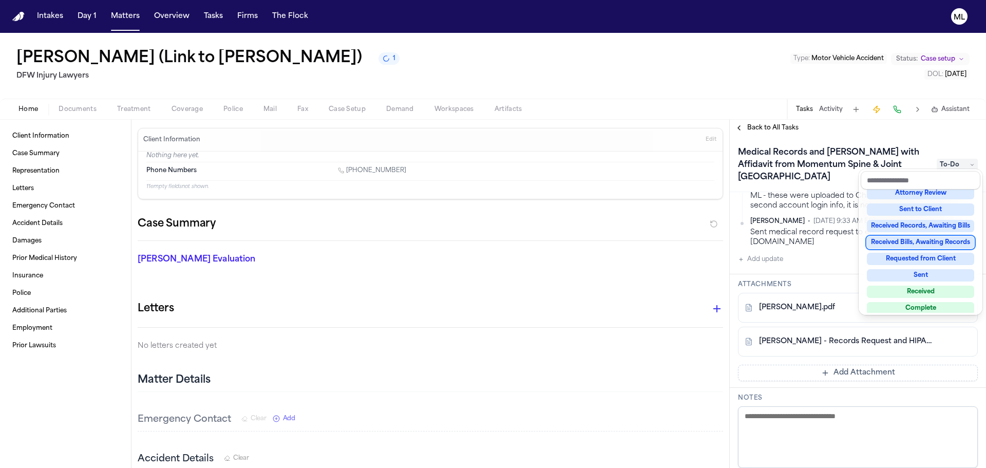
scroll to position [180, 0]
click at [766, 125] on div "Back to All Tasks Medical Records and Bills with Affidavit from Momentum Spine …" at bounding box center [858, 294] width 256 height 348
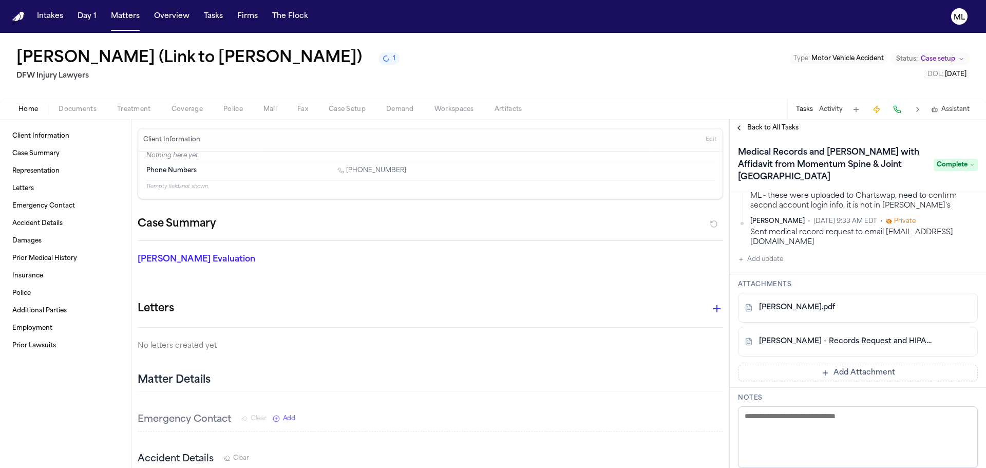
click at [771, 128] on span "Back to All Tasks" at bounding box center [772, 128] width 51 height 8
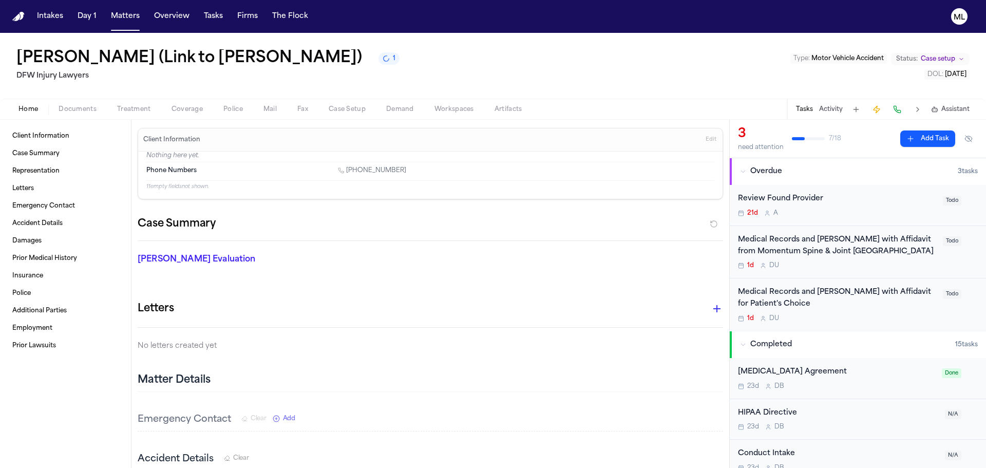
click at [915, 260] on div "Medical Records and [PERSON_NAME] with Affidavit from Momentum Spine & Joint So…" at bounding box center [837, 252] width 199 height 36
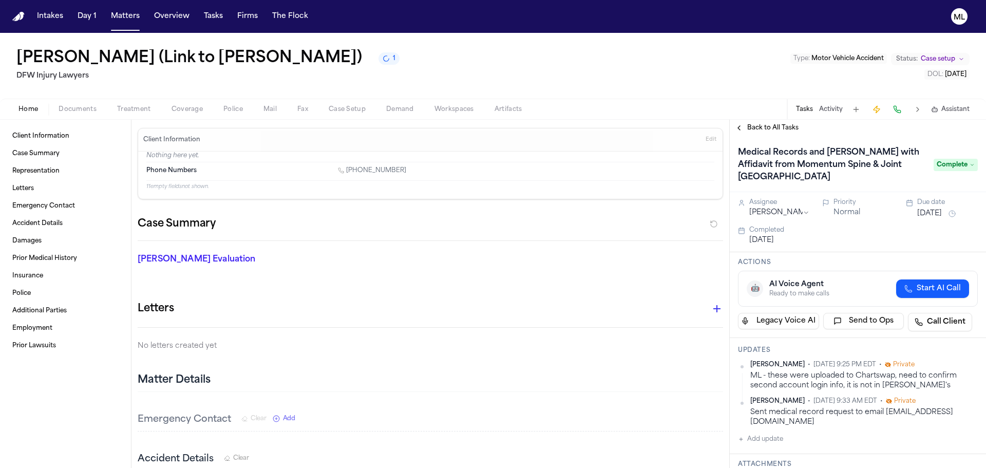
click at [772, 125] on span "Back to All Tasks" at bounding box center [772, 128] width 51 height 8
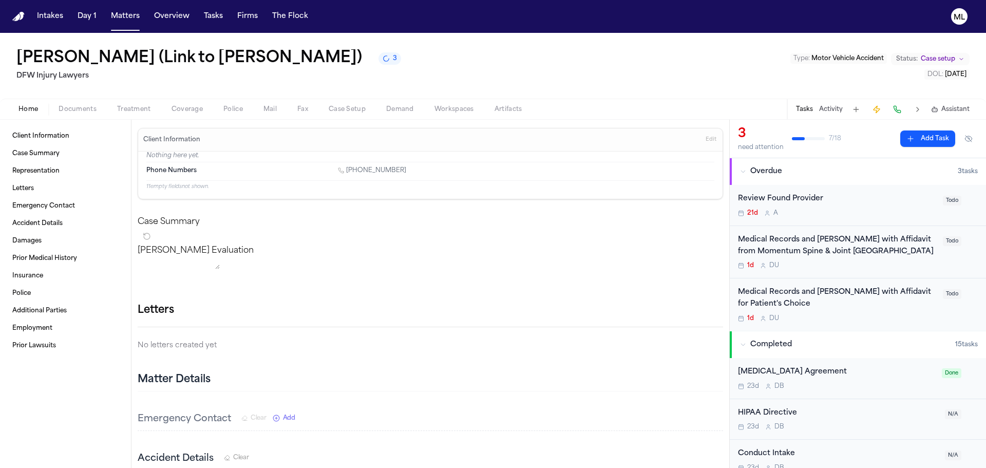
click at [898, 256] on div "Medical Records and [PERSON_NAME] with Affidavit from Momentum Spine & Joint [G…" at bounding box center [837, 246] width 199 height 24
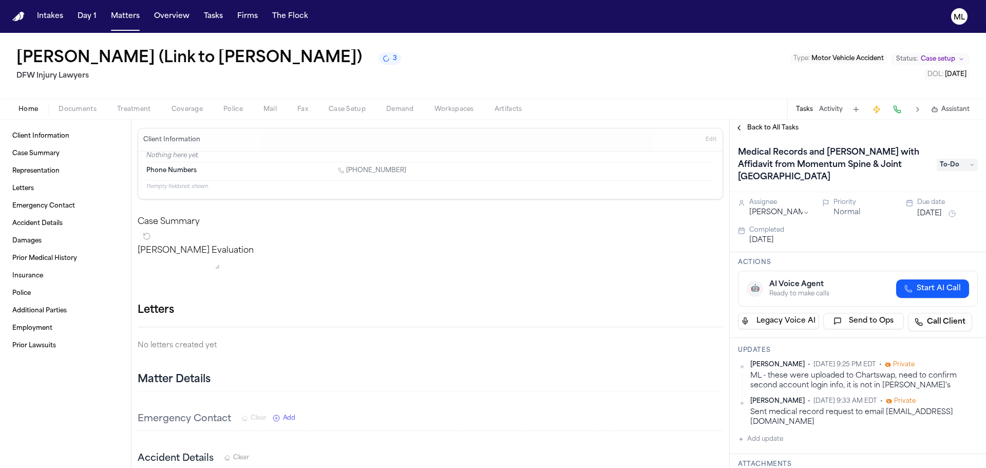
click at [954, 159] on span "To-Do" at bounding box center [957, 165] width 41 height 12
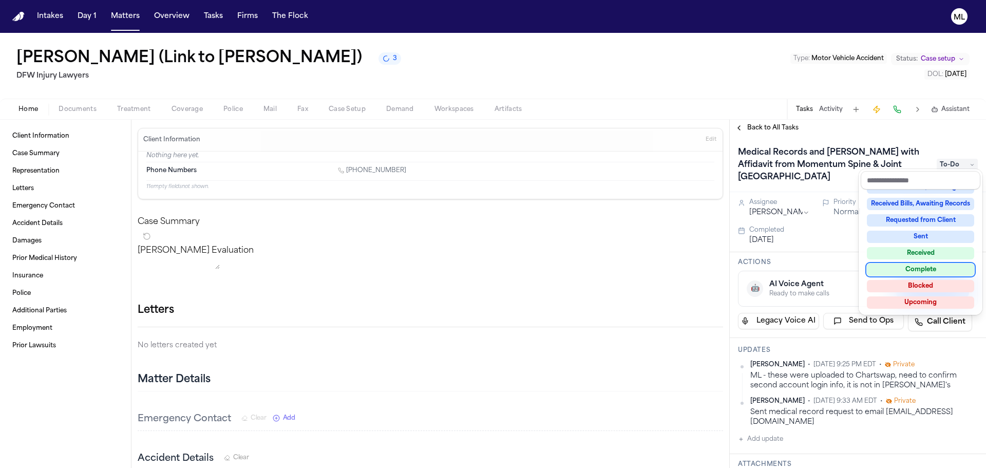
click at [922, 266] on div "Complete" at bounding box center [920, 269] width 107 height 12
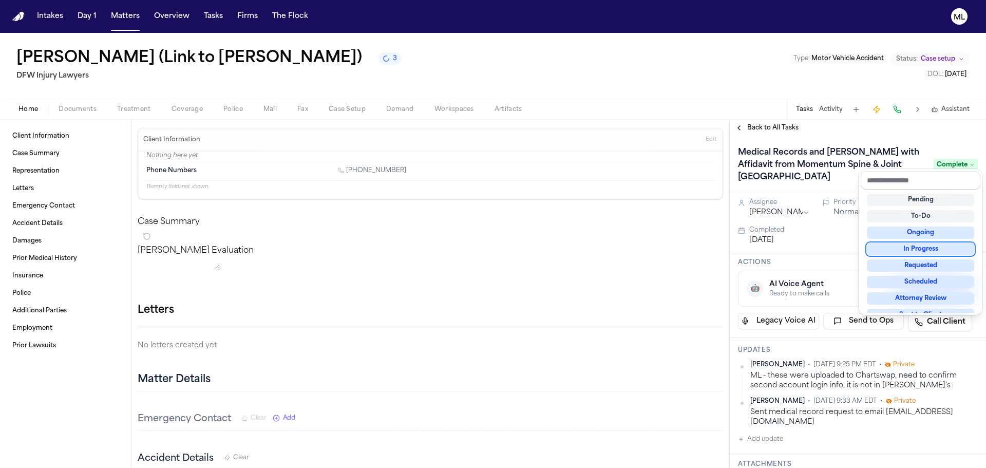
scroll to position [4, 0]
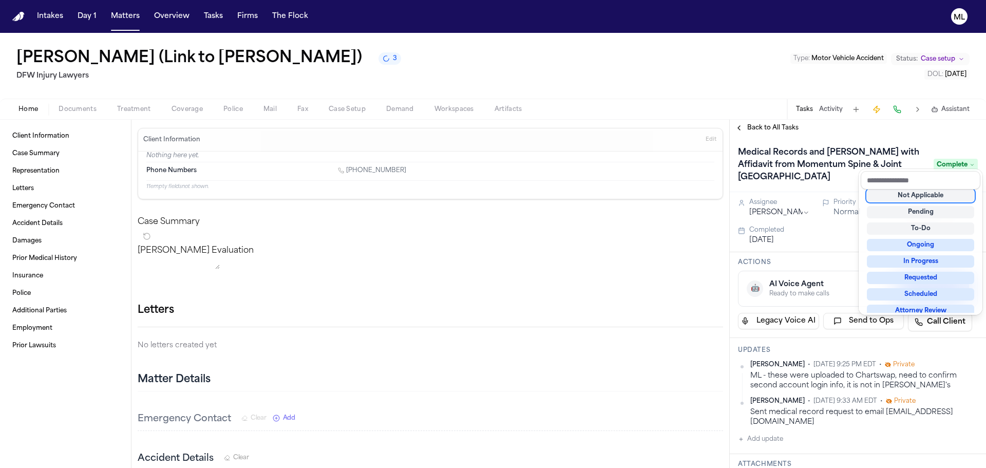
click at [831, 129] on div "Back to All Tasks Medical Records and Bills with Affidavit from Momentum Spine …" at bounding box center [858, 294] width 256 height 348
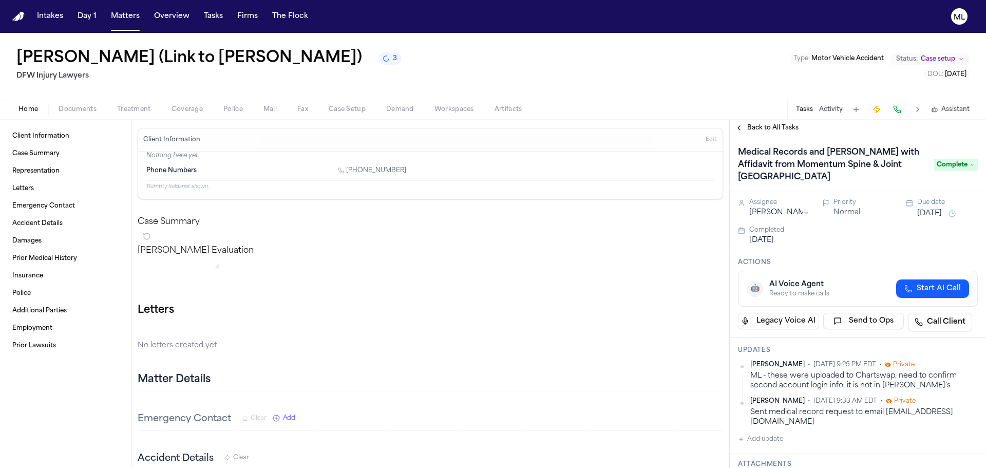
click at [774, 126] on span "Back to All Tasks" at bounding box center [772, 128] width 51 height 8
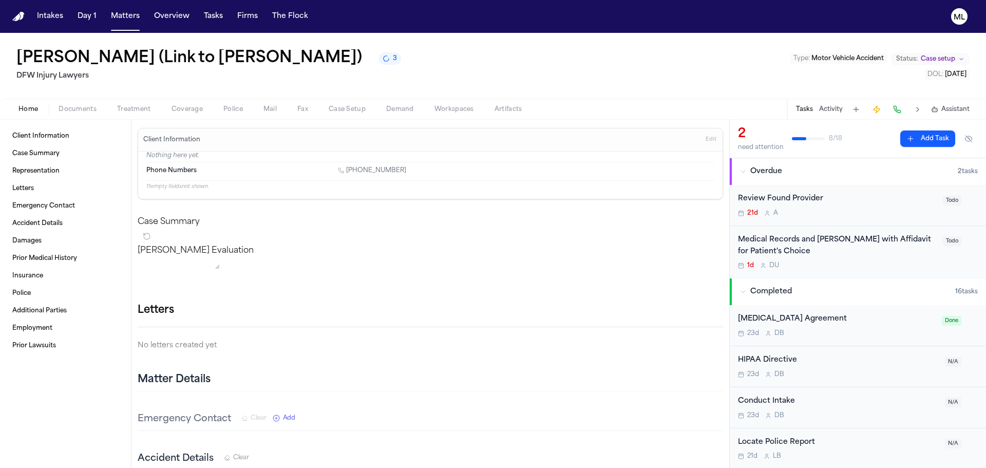
click at [878, 205] on div "Review Found Provider 21d A" at bounding box center [837, 205] width 199 height 24
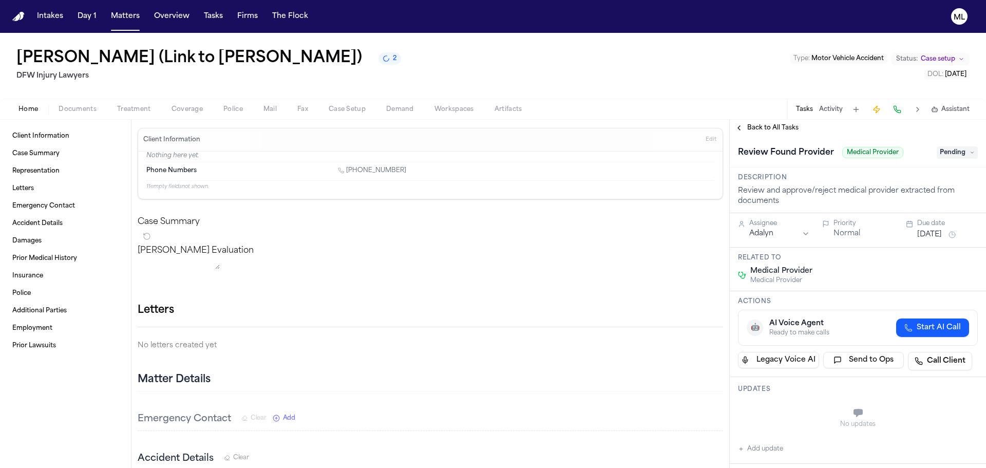
click at [957, 153] on span "Pending" at bounding box center [957, 152] width 41 height 12
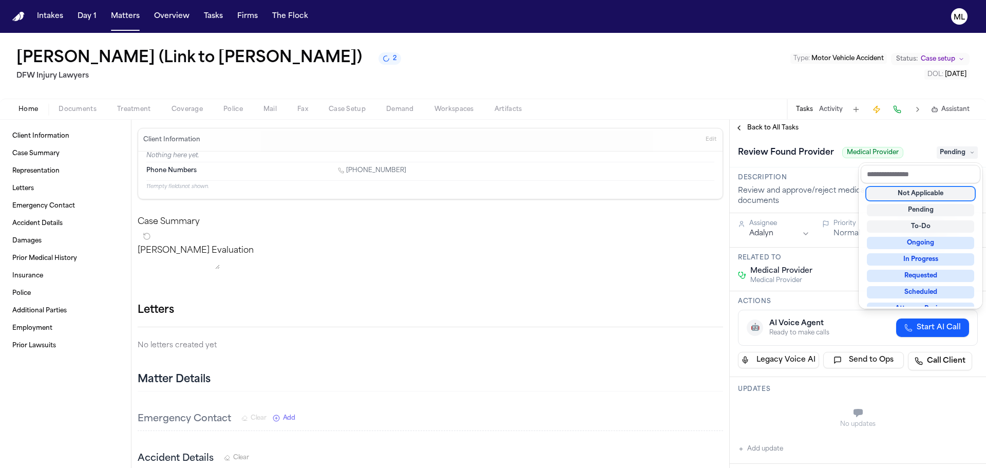
click at [917, 192] on div "Not Applicable" at bounding box center [920, 193] width 107 height 12
click at [772, 127] on div "**********" at bounding box center [858, 294] width 256 height 348
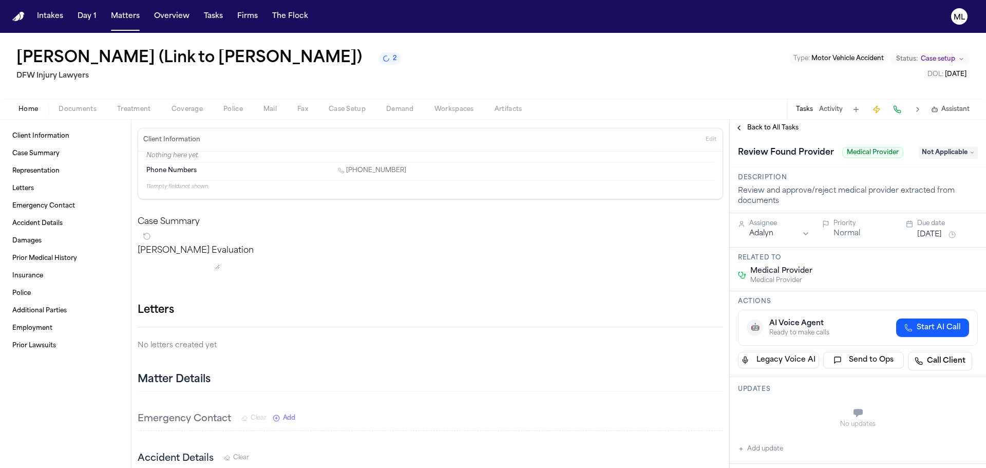
click at [772, 127] on span "Back to All Tasks" at bounding box center [772, 128] width 51 height 8
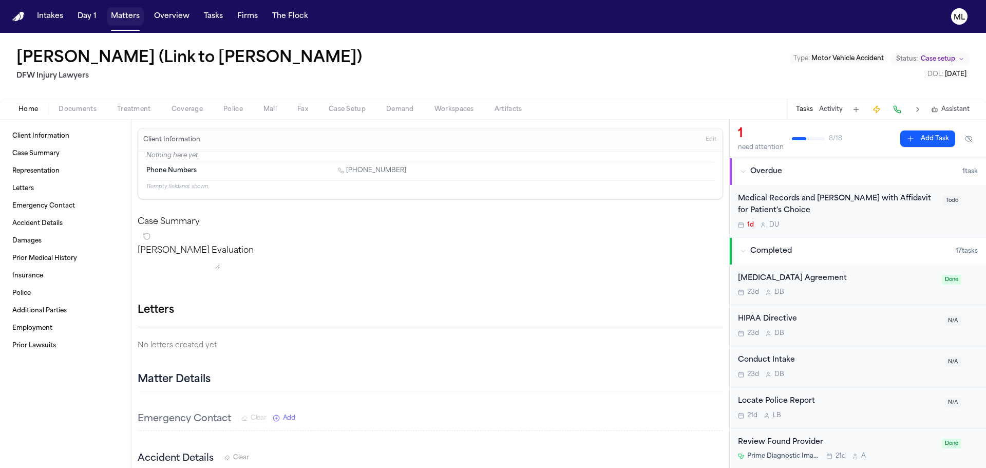
click at [121, 23] on button "Matters" at bounding box center [125, 16] width 37 height 18
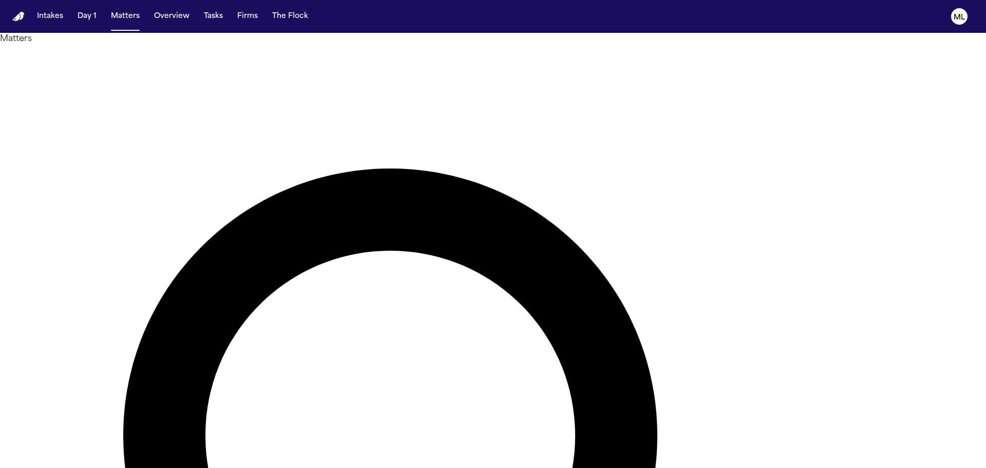
drag, startPoint x: 121, startPoint y: 23, endPoint x: 648, endPoint y: 49, distance: 528.0
type input "*******"
